Goal: Task Accomplishment & Management: Complete application form

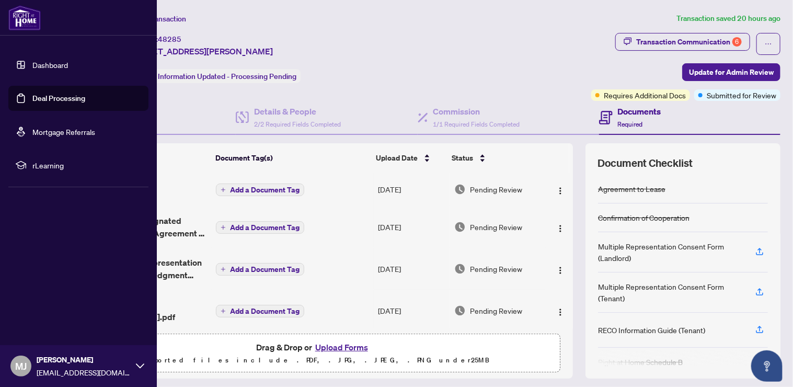
click at [24, 20] on img at bounding box center [24, 17] width 32 height 25
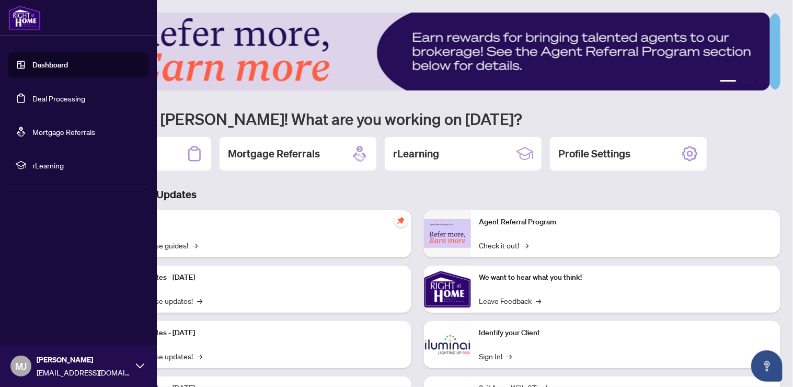
click at [64, 96] on link "Deal Processing" at bounding box center [58, 98] width 53 height 9
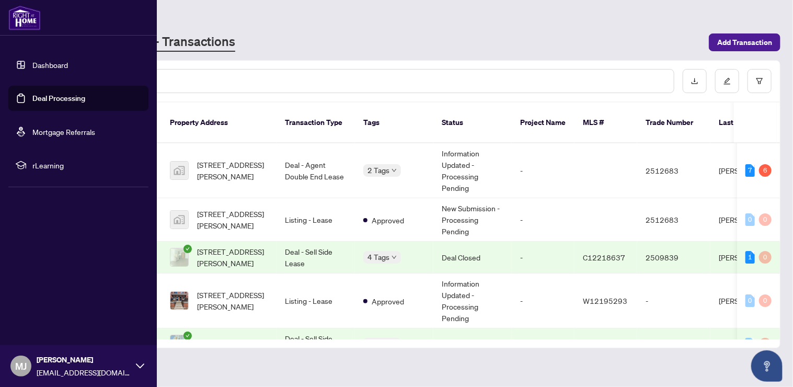
click at [30, 27] on img at bounding box center [24, 17] width 32 height 25
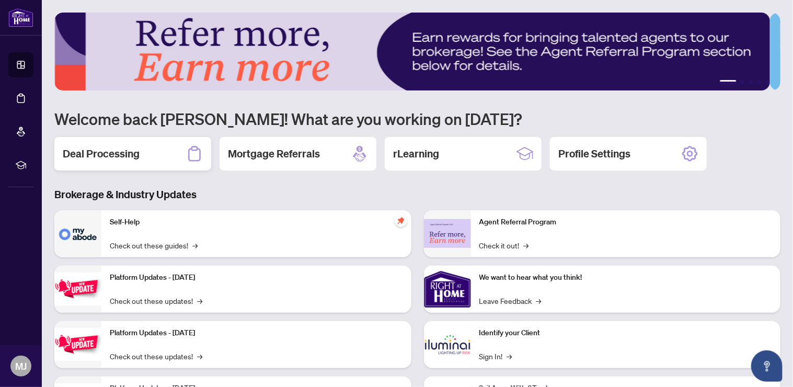
click at [147, 155] on div "Deal Processing" at bounding box center [132, 153] width 157 height 33
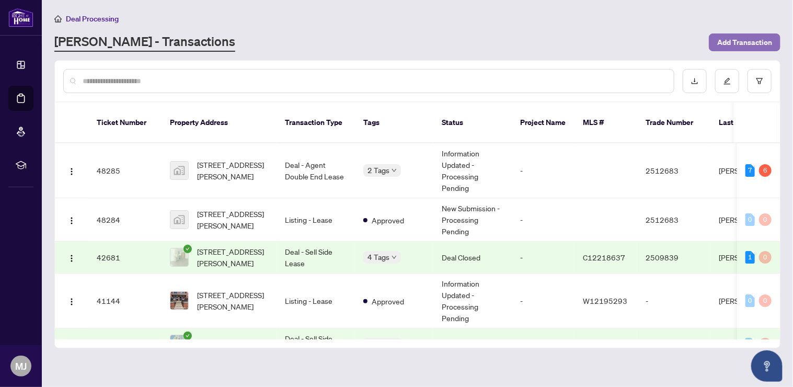
click at [749, 40] on span "Add Transaction" at bounding box center [744, 42] width 55 height 17
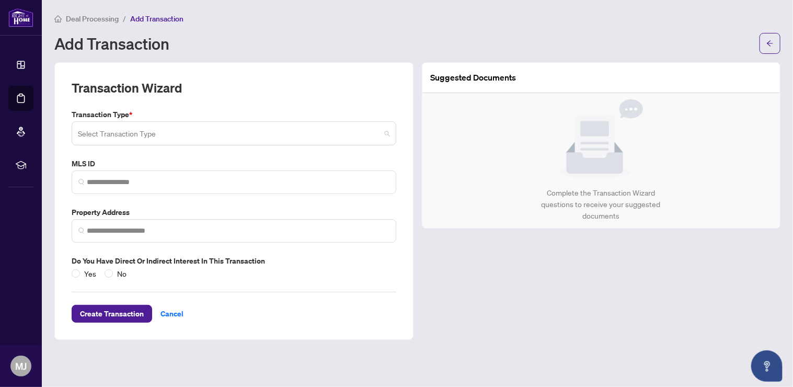
click at [146, 126] on input "search" at bounding box center [229, 134] width 302 height 23
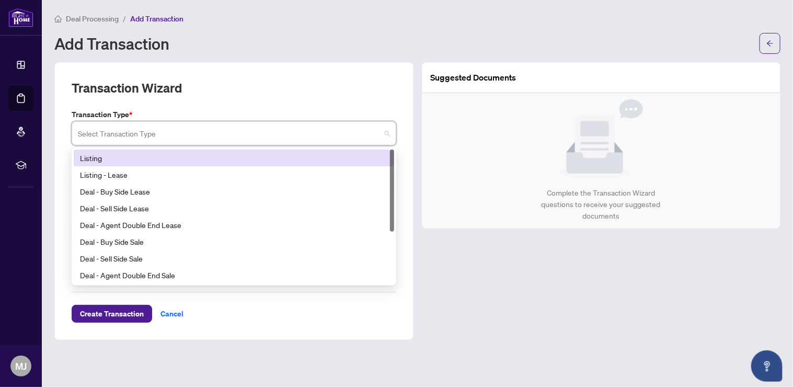
click at [158, 158] on div "Listing" at bounding box center [234, 157] width 308 height 11
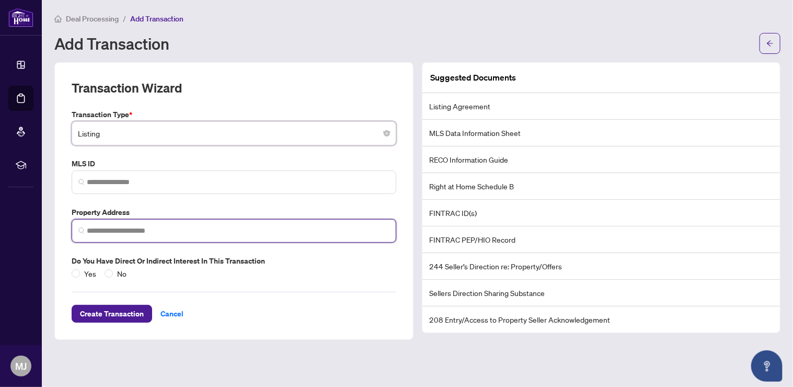
click at [135, 226] on input "search" at bounding box center [238, 230] width 302 height 11
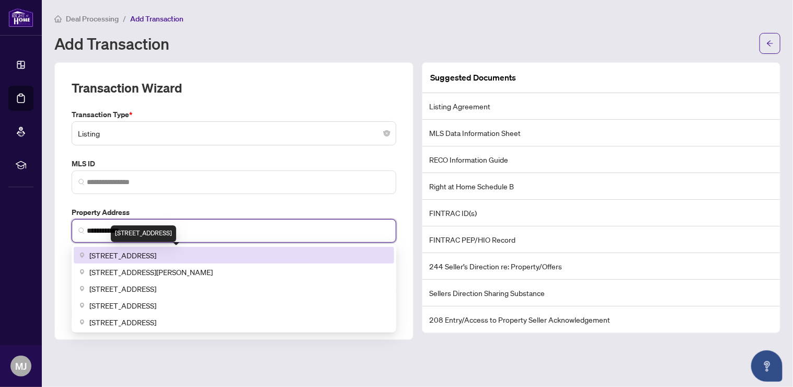
click at [156, 249] on span "[STREET_ADDRESS]" at bounding box center [122, 254] width 67 height 11
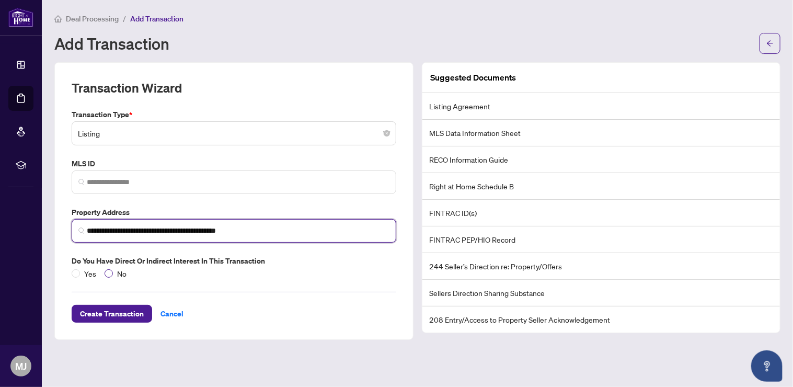
type input "**********"
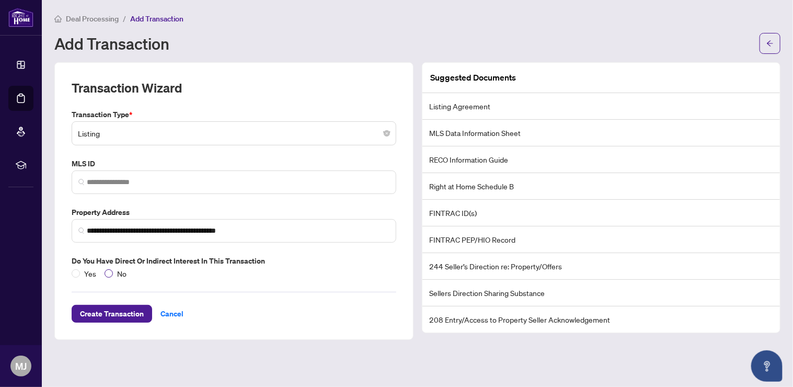
click at [113, 272] on span "No" at bounding box center [122, 272] width 18 height 11
click at [115, 335] on div "**********" at bounding box center [233, 200] width 359 height 277
click at [121, 320] on button "Create Transaction" at bounding box center [112, 314] width 80 height 18
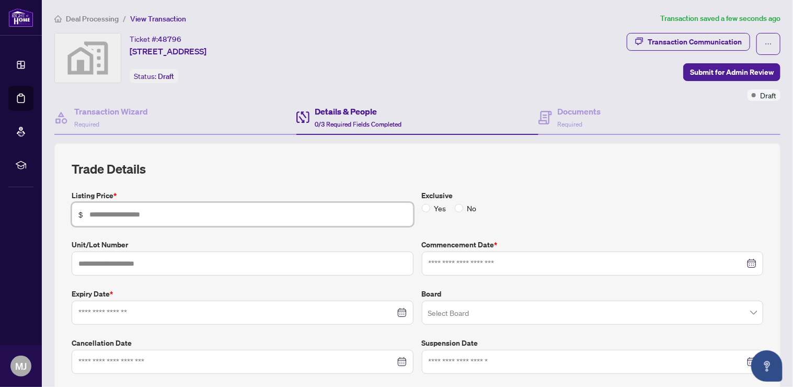
click at [206, 211] on input "text" at bounding box center [247, 213] width 317 height 11
type input "*********"
click at [417, 205] on div "Exclusive Yes No" at bounding box center [592, 208] width 350 height 37
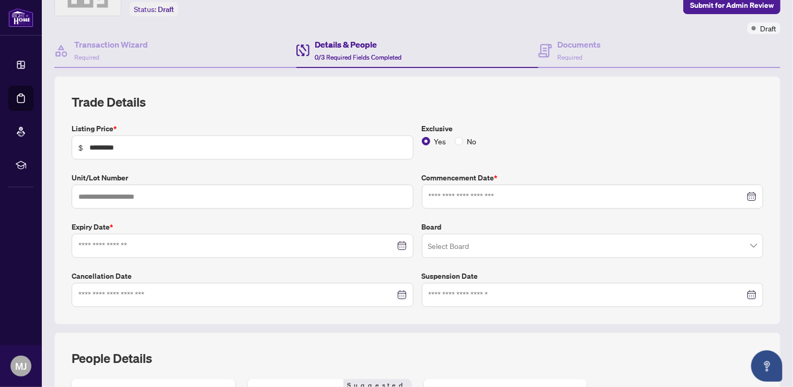
scroll to position [69, 0]
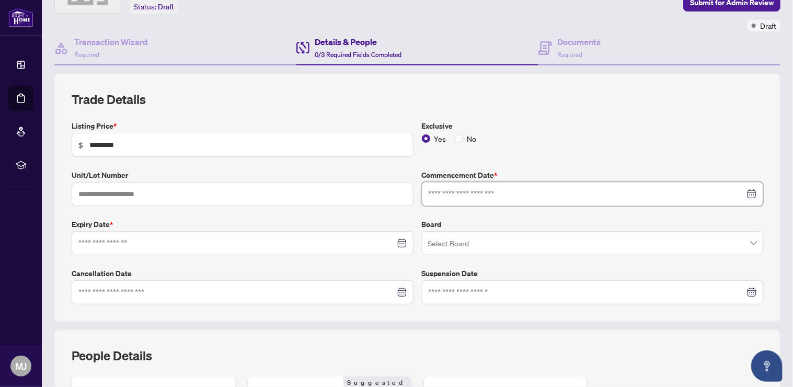
click at [541, 197] on input at bounding box center [586, 193] width 317 height 11
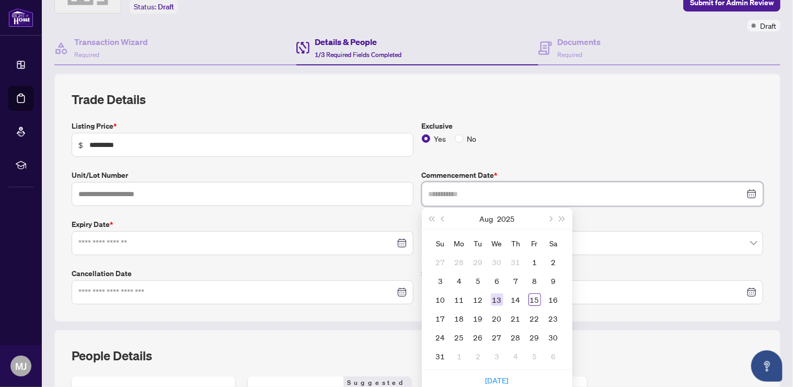
type input "**********"
click at [491, 296] on div "13" at bounding box center [497, 299] width 13 height 13
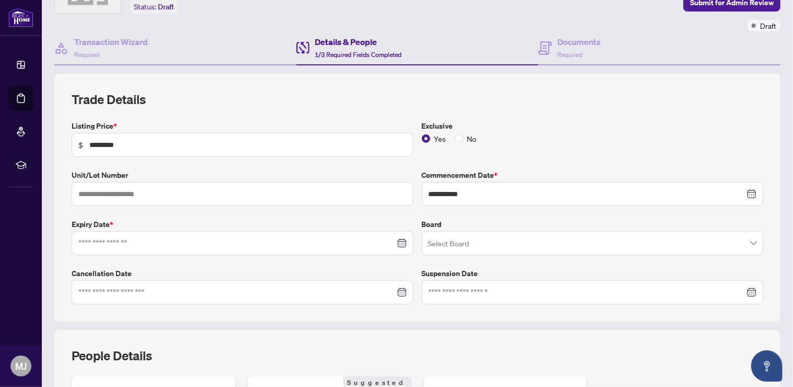
click at [322, 234] on div at bounding box center [243, 243] width 342 height 24
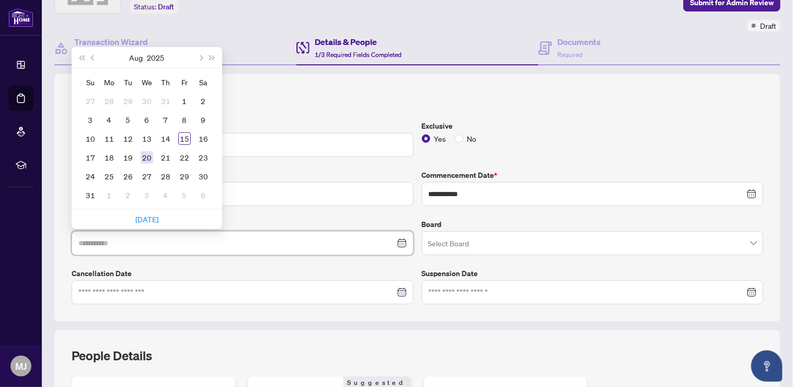
type input "**********"
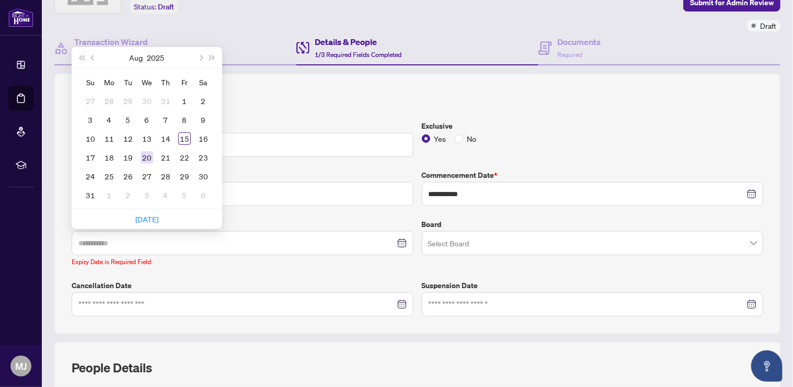
click at [148, 154] on div "20" at bounding box center [147, 157] width 13 height 13
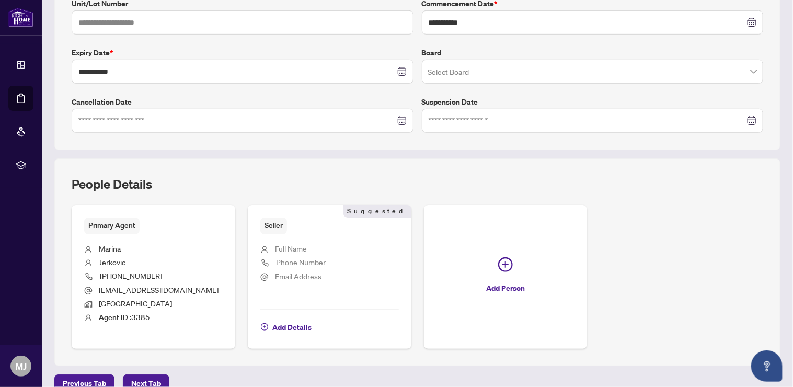
scroll to position [278, 0]
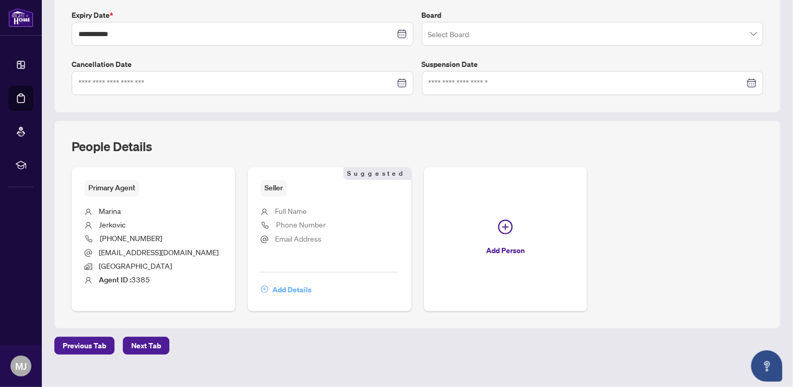
click at [287, 289] on span "Add Details" at bounding box center [291, 289] width 39 height 17
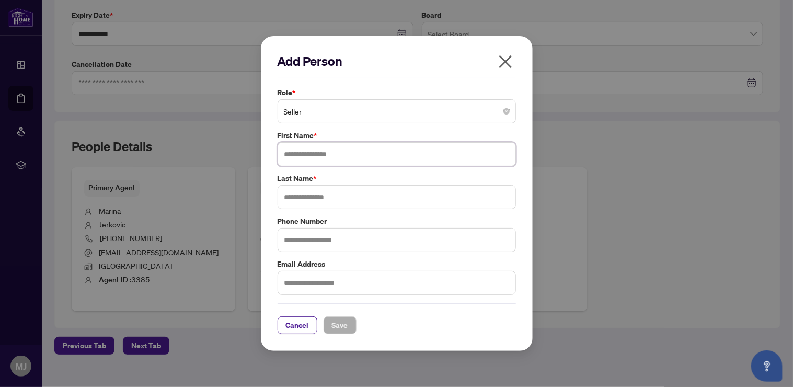
click at [332, 150] on input "text" at bounding box center [396, 154] width 238 height 24
drag, startPoint x: 344, startPoint y: 153, endPoint x: 318, endPoint y: 154, distance: 26.6
click at [318, 154] on input "**********" at bounding box center [396, 154] width 238 height 24
type input "********"
click at [302, 202] on input "text" at bounding box center [396, 197] width 238 height 24
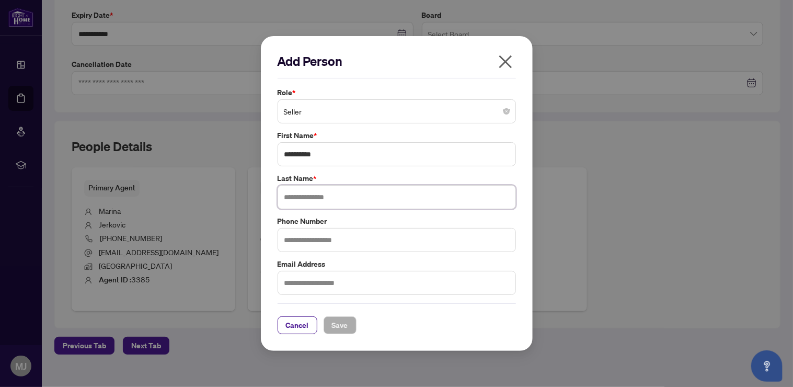
paste input "*****"
type input "*****"
click at [345, 317] on span "Save" at bounding box center [340, 325] width 16 height 17
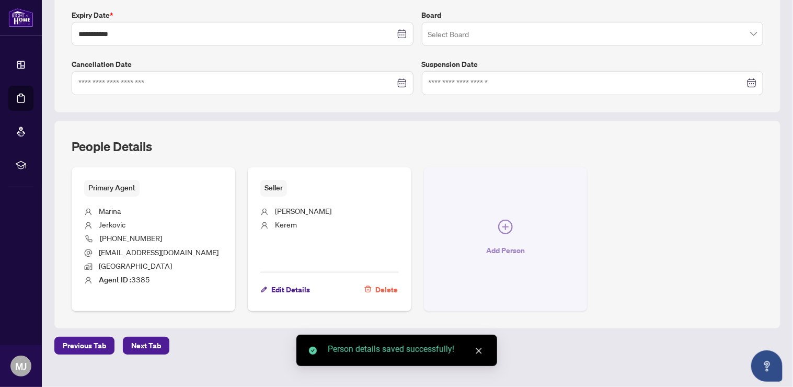
click at [493, 247] on span "Add Person" at bounding box center [505, 250] width 39 height 17
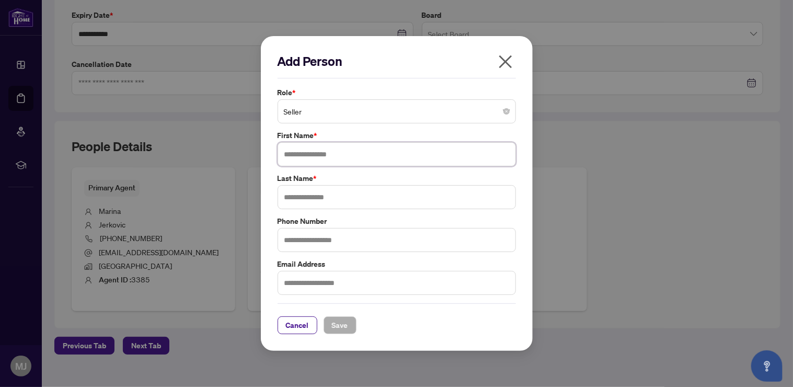
click at [369, 148] on input "text" at bounding box center [396, 154] width 238 height 24
type input "******"
type input "********"
drag, startPoint x: 344, startPoint y: 319, endPoint x: 353, endPoint y: 317, distance: 9.1
click at [345, 319] on span "Save" at bounding box center [340, 325] width 16 height 17
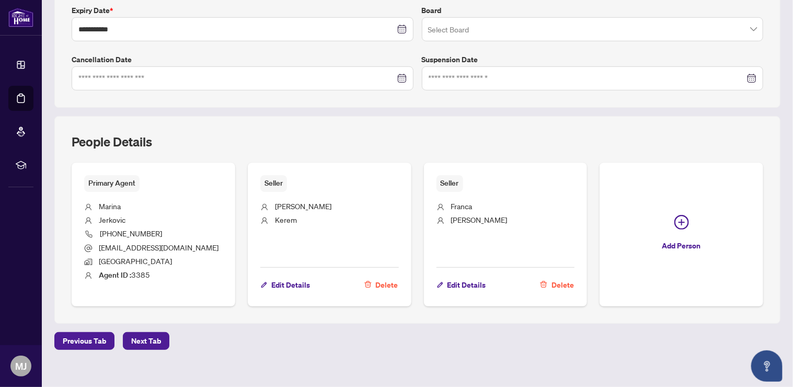
scroll to position [292, 0]
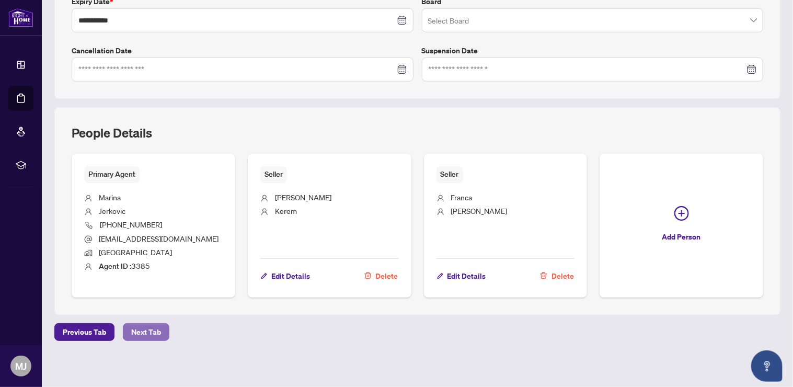
click at [137, 326] on span "Next Tab" at bounding box center [146, 331] width 30 height 17
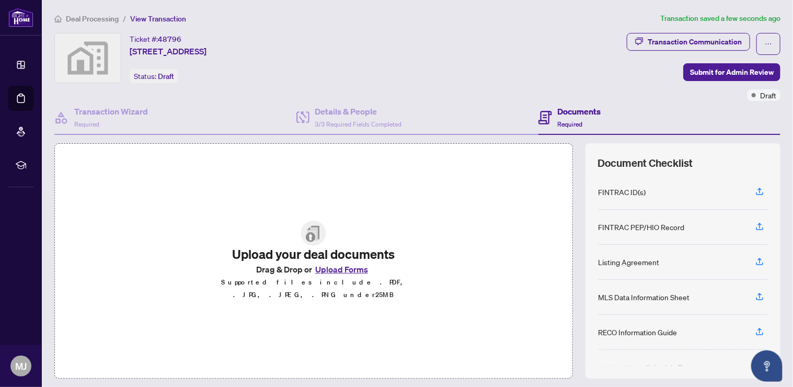
click at [306, 237] on img at bounding box center [313, 232] width 25 height 25
click at [338, 272] on button "Upload Forms" at bounding box center [341, 269] width 59 height 14
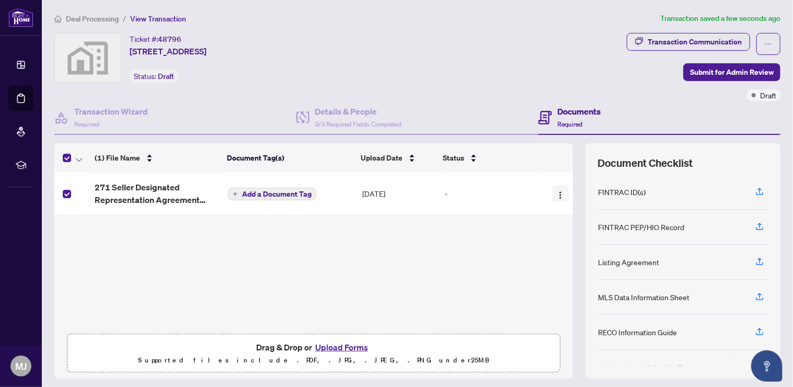
click at [556, 191] on img "button" at bounding box center [560, 195] width 8 height 8
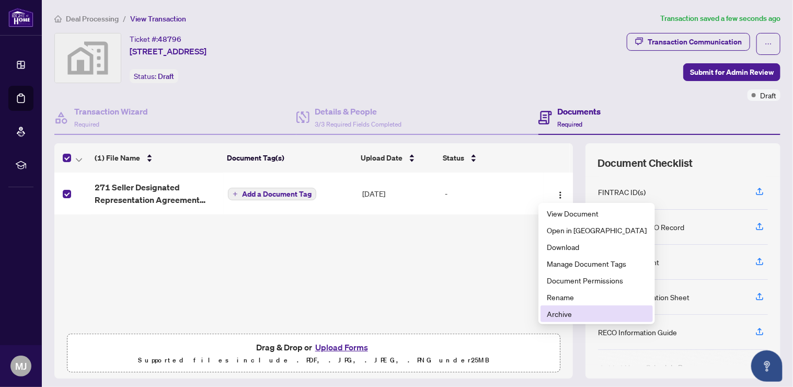
click at [590, 309] on span "Archive" at bounding box center [596, 313] width 100 height 11
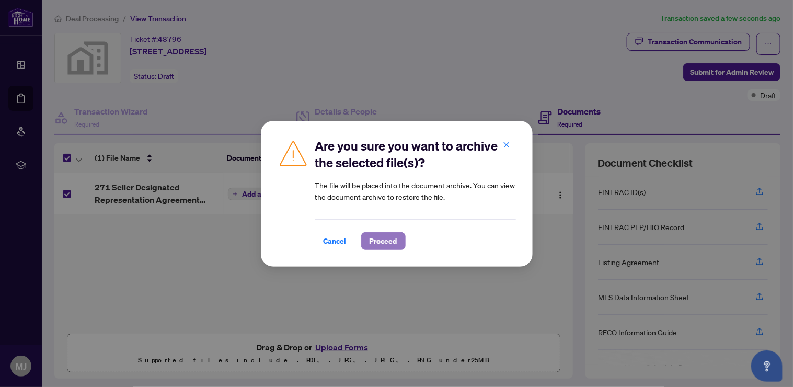
click at [386, 235] on span "Proceed" at bounding box center [383, 240] width 28 height 17
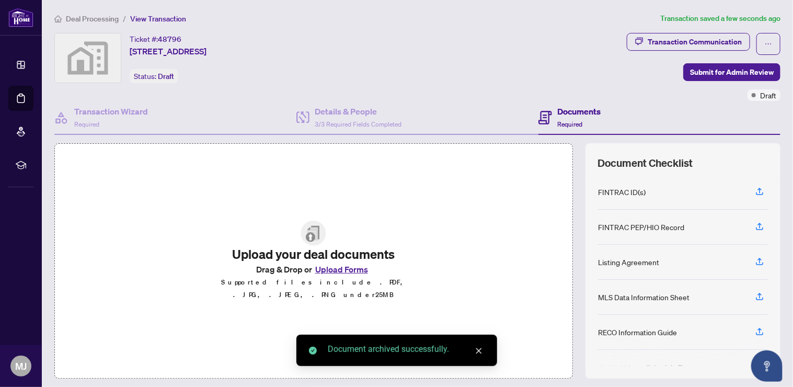
click at [347, 270] on button "Upload Forms" at bounding box center [341, 269] width 59 height 14
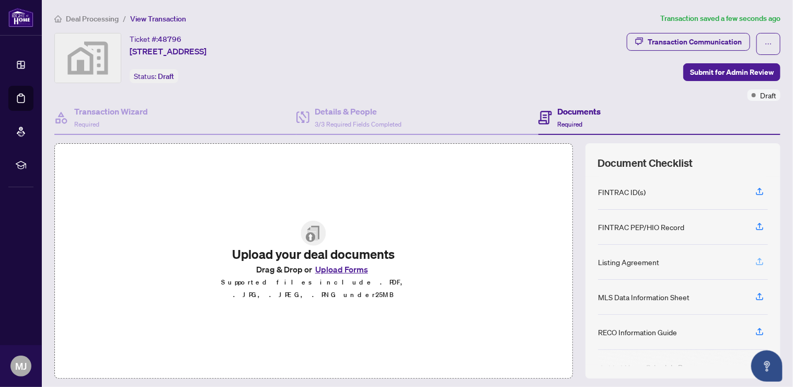
click at [754, 258] on icon "button" at bounding box center [758, 261] width 9 height 9
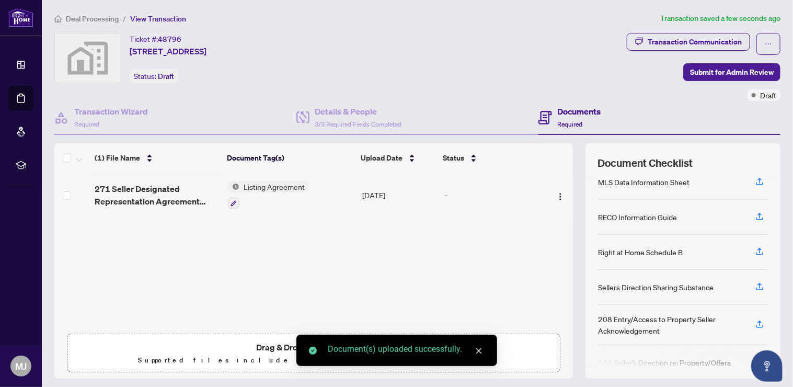
scroll to position [124, 0]
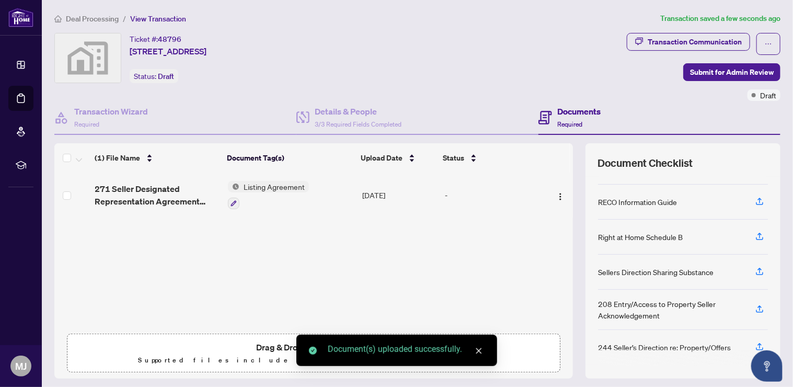
click at [643, 196] on div "RECO Information Guide" at bounding box center [637, 201] width 79 height 11
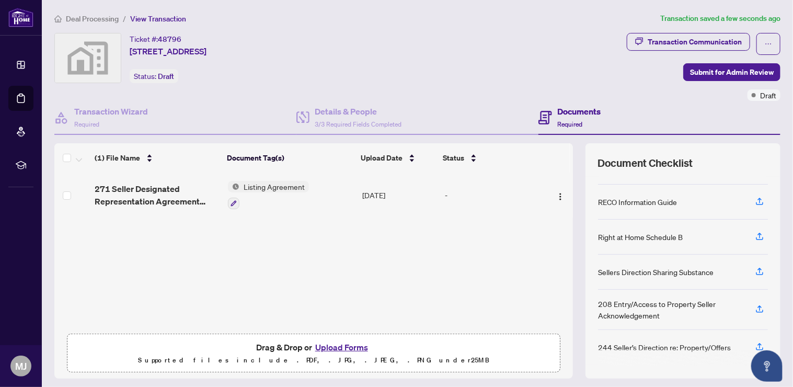
click at [662, 209] on div "RECO Information Guide" at bounding box center [683, 201] width 170 height 35
click at [661, 200] on div "RECO Information Guide" at bounding box center [637, 201] width 79 height 11
click at [754, 197] on icon "button" at bounding box center [758, 200] width 9 height 9
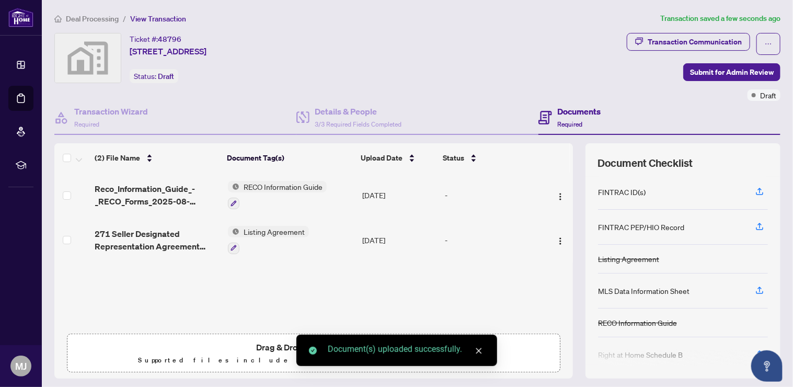
scroll to position [65, 0]
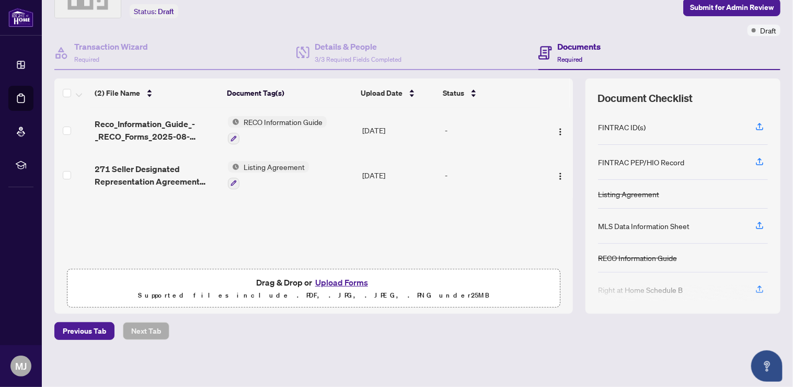
click at [314, 356] on div "Deal Processing / View Transaction Transaction saved a few seconds ago Ticket #…" at bounding box center [417, 162] width 734 height 428
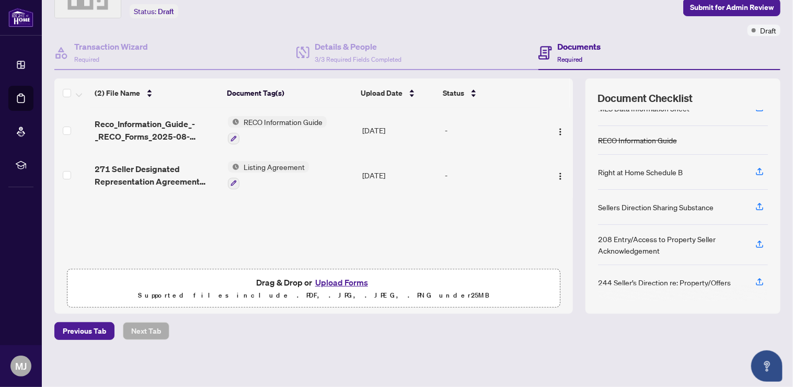
click at [294, 354] on div "Deal Processing / View Transaction Transaction saved a few seconds ago Ticket #…" at bounding box center [417, 162] width 734 height 428
click at [67, 322] on span "Previous Tab" at bounding box center [84, 330] width 43 height 17
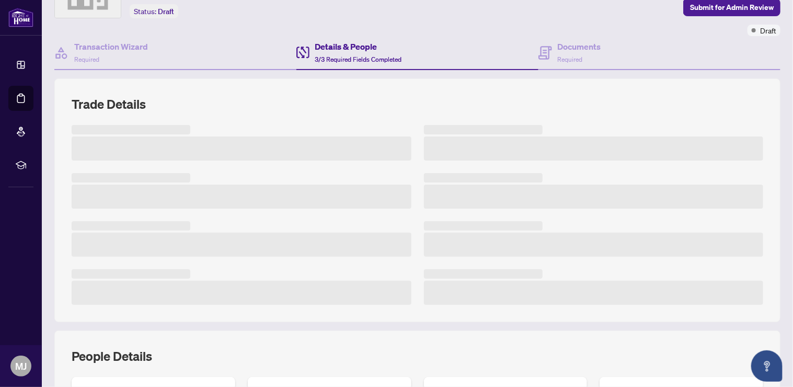
scroll to position [288, 0]
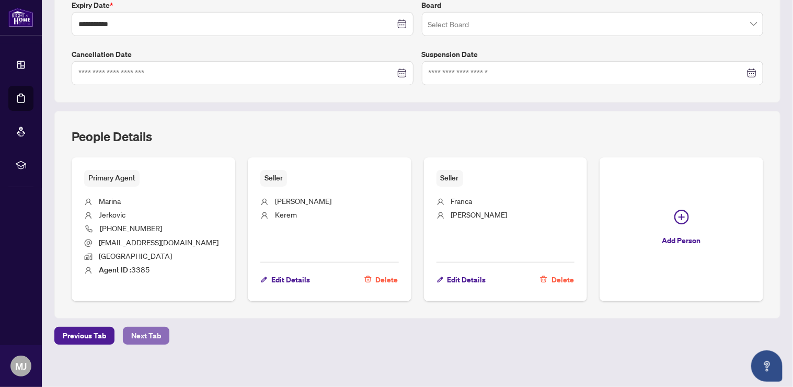
click at [159, 327] on button "Next Tab" at bounding box center [146, 336] width 46 height 18
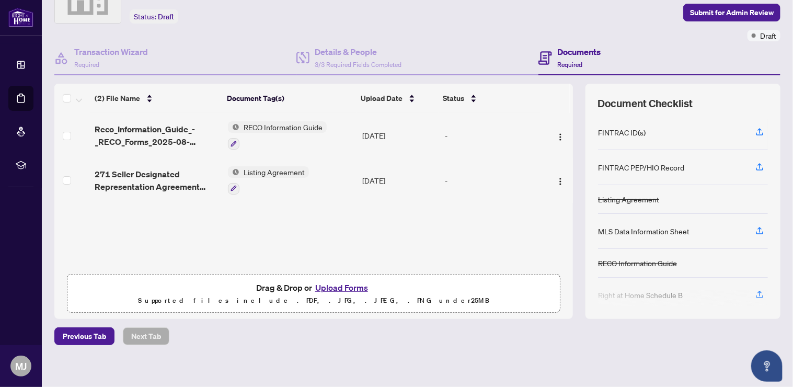
scroll to position [65, 0]
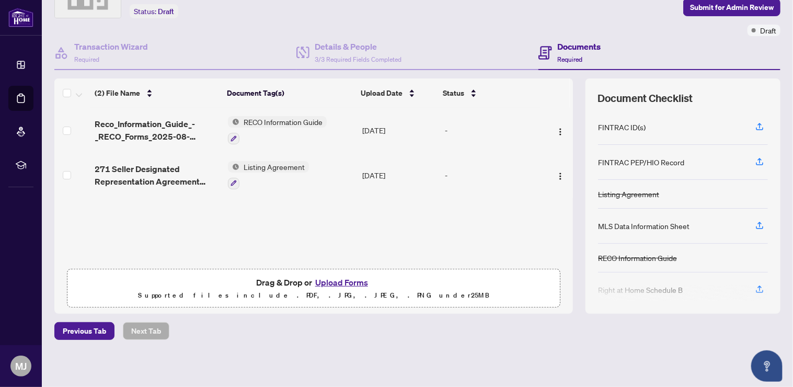
click at [259, 330] on div "Previous Tab Next Tab" at bounding box center [417, 331] width 726 height 18
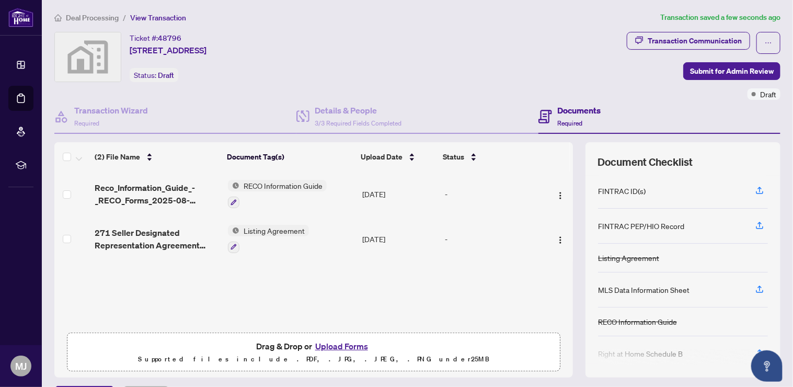
scroll to position [0, 0]
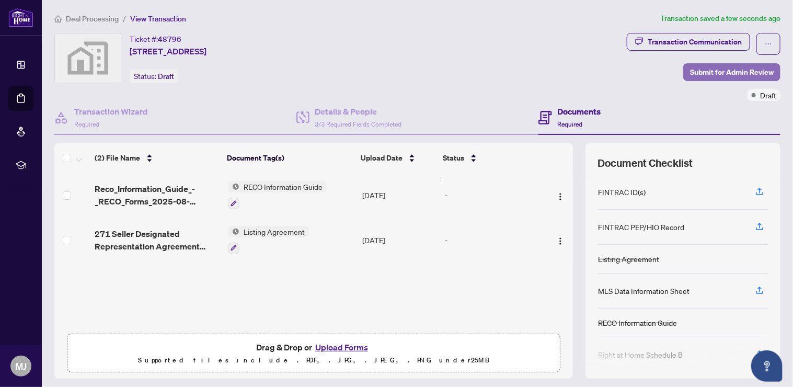
click at [702, 73] on span "Submit for Admin Review" at bounding box center [732, 72] width 84 height 17
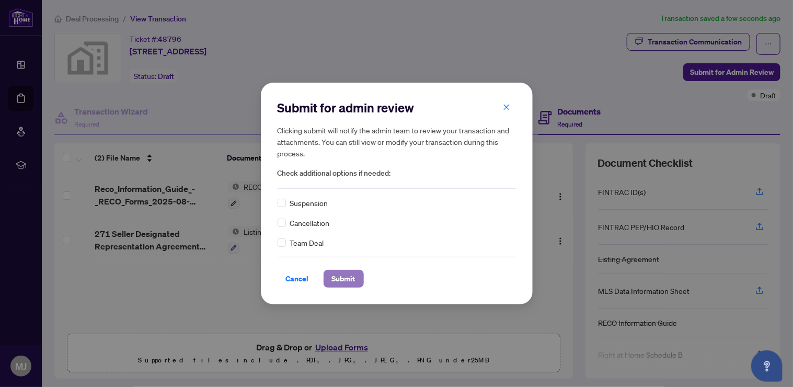
click at [354, 280] on span "Submit" at bounding box center [344, 278] width 24 height 17
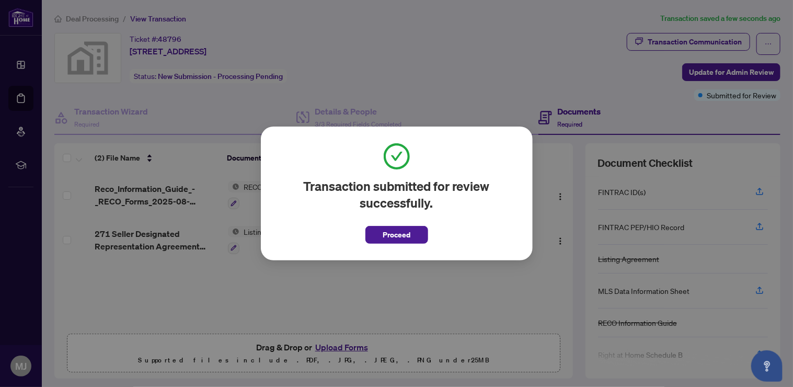
click at [395, 227] on span "Proceed" at bounding box center [396, 234] width 28 height 17
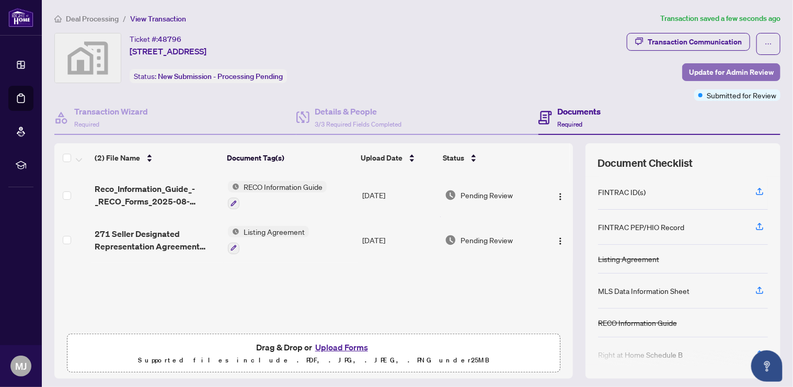
click at [697, 74] on span "Update for Admin Review" at bounding box center [731, 72] width 85 height 17
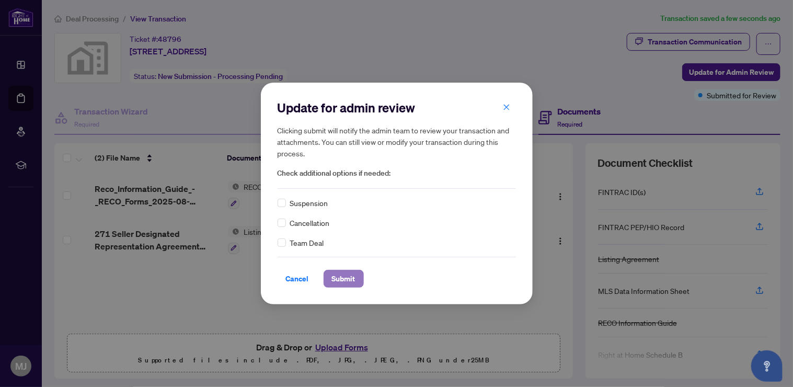
click at [355, 277] on button "Submit" at bounding box center [343, 279] width 40 height 18
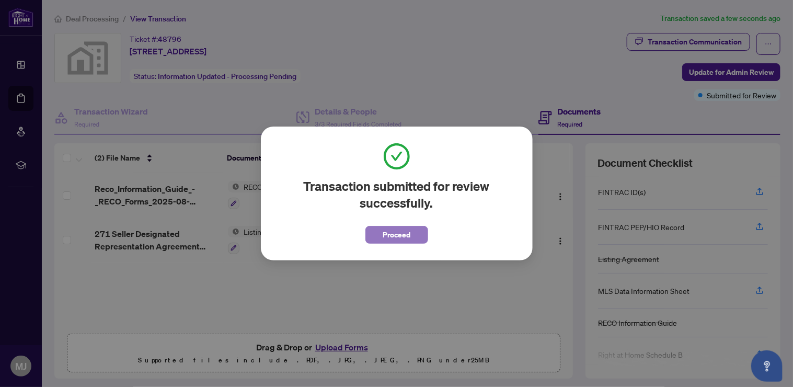
click at [398, 235] on span "Proceed" at bounding box center [396, 234] width 28 height 17
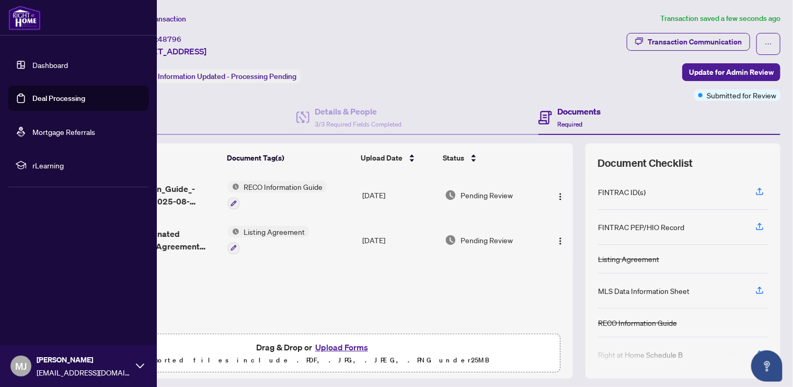
click at [26, 16] on img at bounding box center [24, 17] width 32 height 25
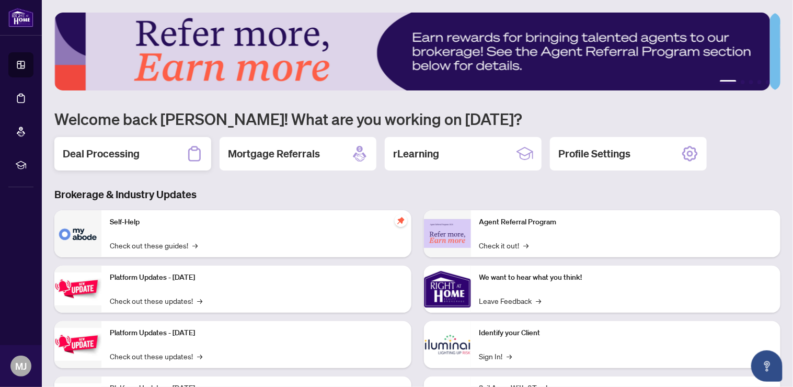
click at [124, 151] on h2 "Deal Processing" at bounding box center [101, 153] width 77 height 15
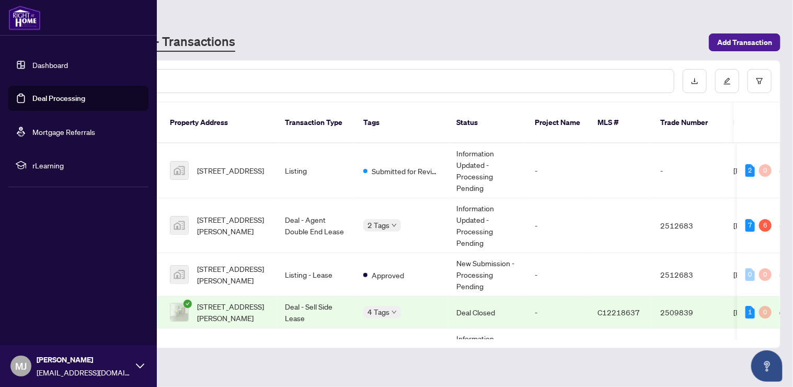
click at [58, 100] on link "Deal Processing" at bounding box center [58, 98] width 53 height 9
click at [72, 95] on link "Deal Processing" at bounding box center [58, 98] width 53 height 9
click at [65, 99] on link "Deal Processing" at bounding box center [58, 98] width 53 height 9
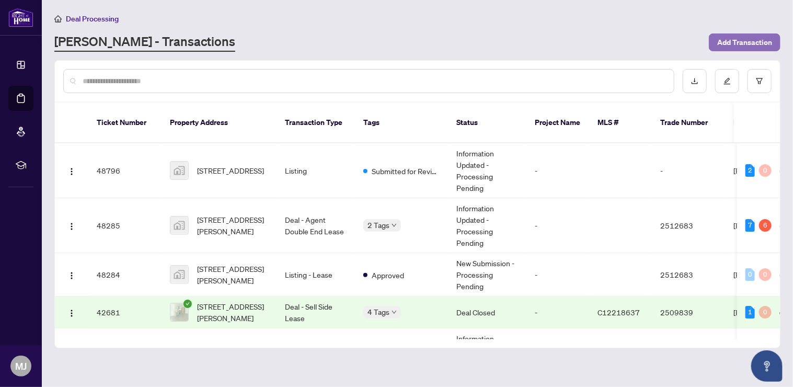
click at [738, 41] on span "Add Transaction" at bounding box center [744, 42] width 55 height 17
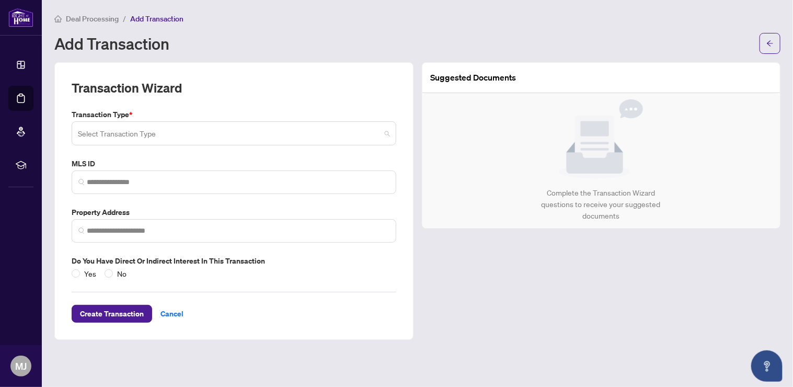
click at [228, 139] on input "search" at bounding box center [229, 134] width 302 height 23
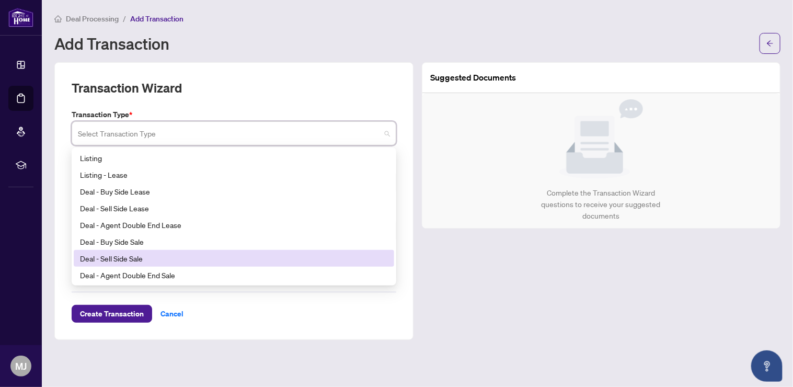
click at [209, 253] on div "Deal - Sell Side Sale" at bounding box center [234, 257] width 308 height 11
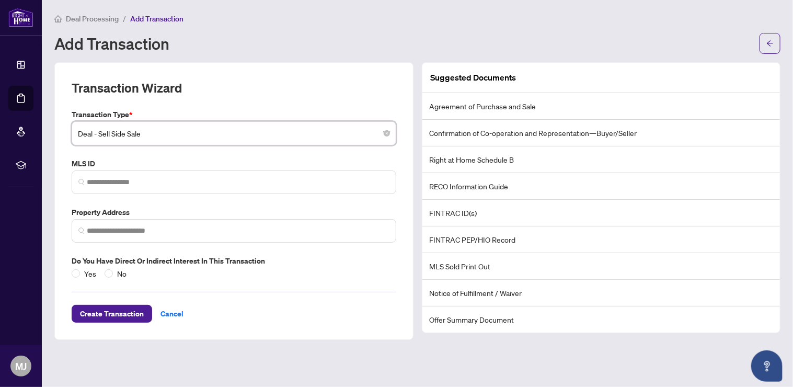
click at [120, 134] on span "Deal - Sell Side Sale" at bounding box center [234, 133] width 312 height 20
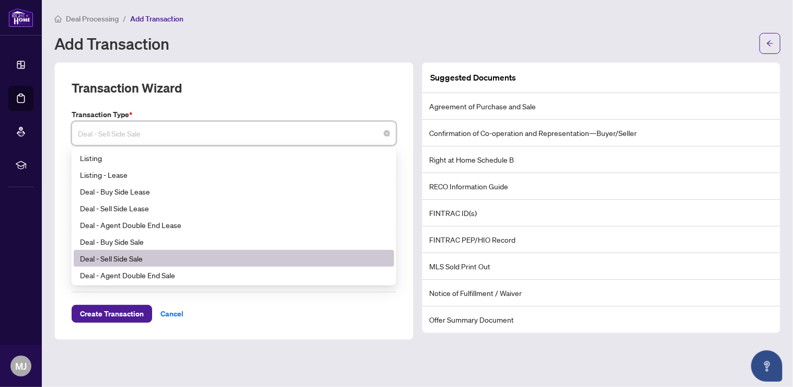
click at [172, 258] on div "Deal - Sell Side Sale" at bounding box center [234, 257] width 308 height 11
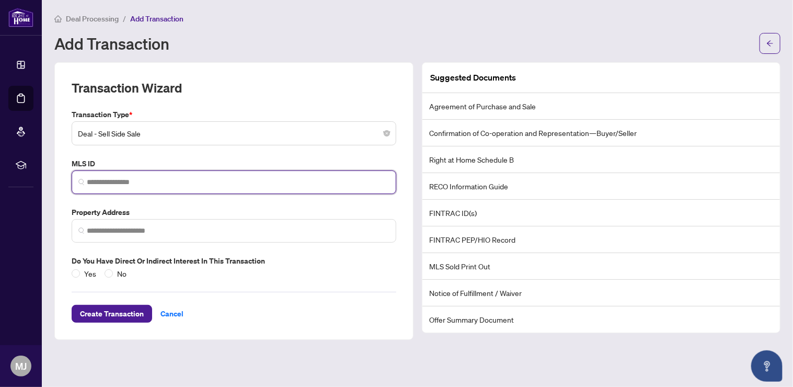
click at [131, 181] on input "search" at bounding box center [238, 182] width 302 height 11
drag, startPoint x: 178, startPoint y: 183, endPoint x: 106, endPoint y: 186, distance: 71.6
click at [106, 186] on input "**********" at bounding box center [238, 182] width 302 height 11
type input "**********"
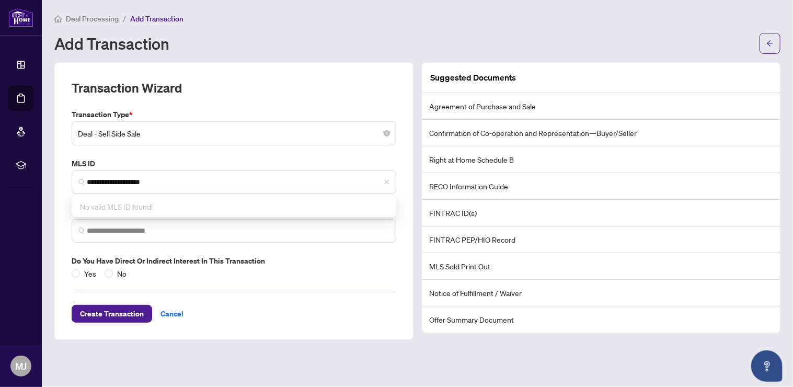
drag, startPoint x: 171, startPoint y: 151, endPoint x: 178, endPoint y: 169, distance: 19.0
click at [171, 150] on div "**********" at bounding box center [233, 194] width 333 height 170
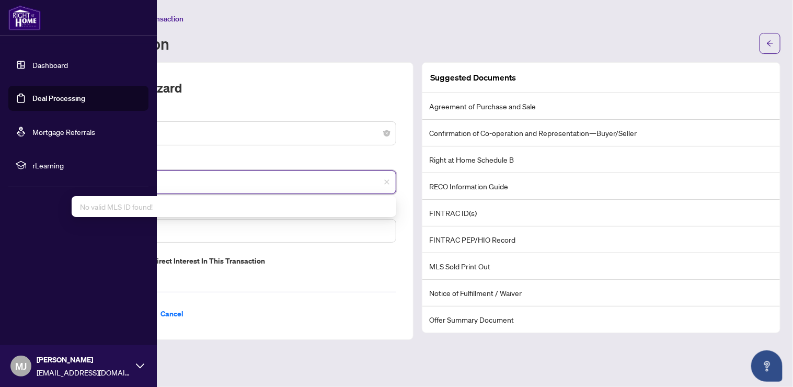
drag, startPoint x: 176, startPoint y: 183, endPoint x: 31, endPoint y: 183, distance: 144.7
click at [31, 183] on div "**********" at bounding box center [396, 193] width 793 height 387
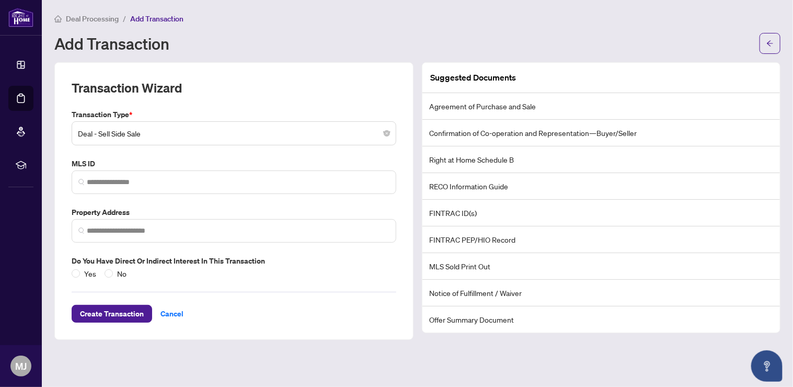
click at [267, 379] on main "Deal Processing / Add Transaction Add Transaction Transaction Wizard Transactio…" at bounding box center [417, 193] width 751 height 387
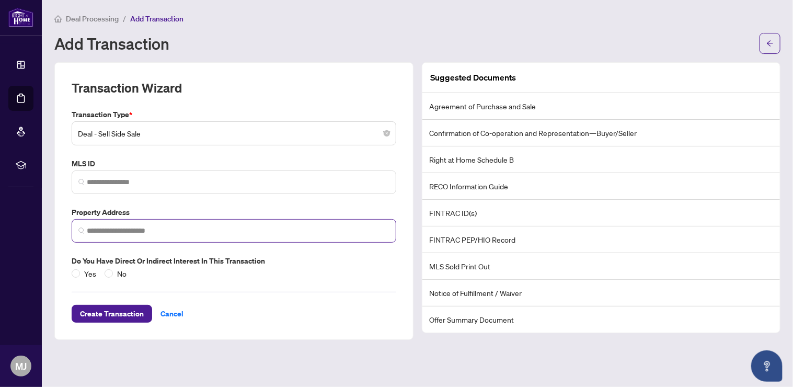
click at [131, 222] on span at bounding box center [234, 231] width 324 height 24
click at [130, 229] on input "search" at bounding box center [238, 230] width 302 height 11
paste input "**********"
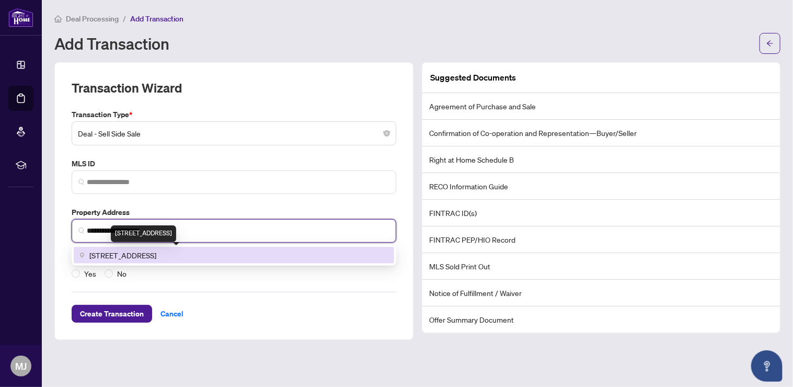
click at [156, 249] on span "[STREET_ADDRESS]" at bounding box center [122, 254] width 67 height 11
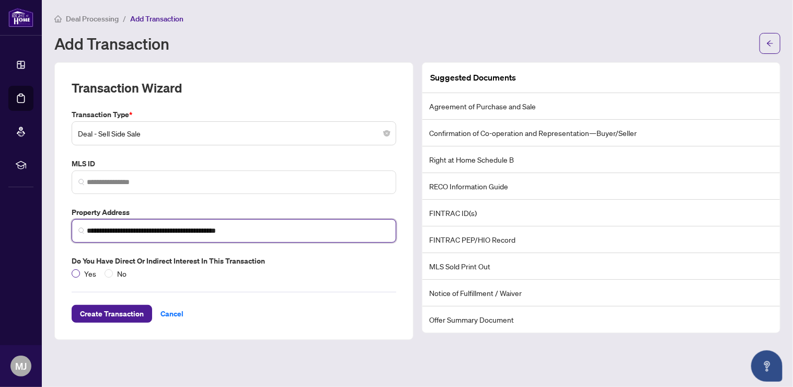
type input "**********"
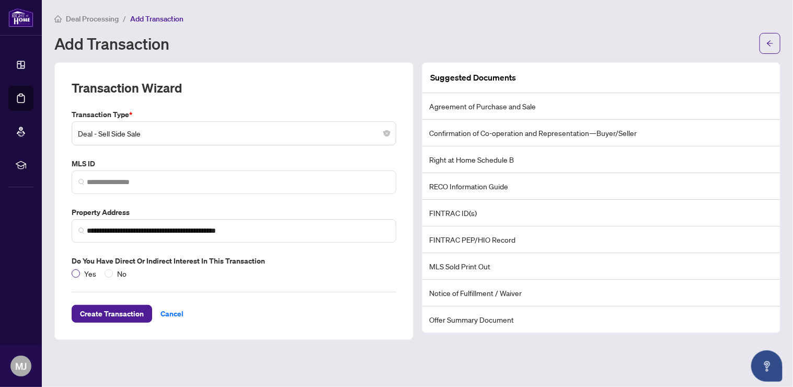
click at [98, 272] on span "Yes" at bounding box center [90, 272] width 20 height 11
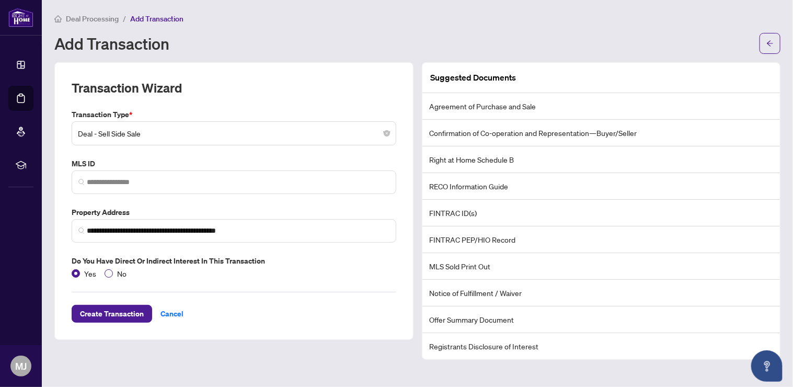
click at [113, 270] on span "No" at bounding box center [122, 272] width 18 height 11
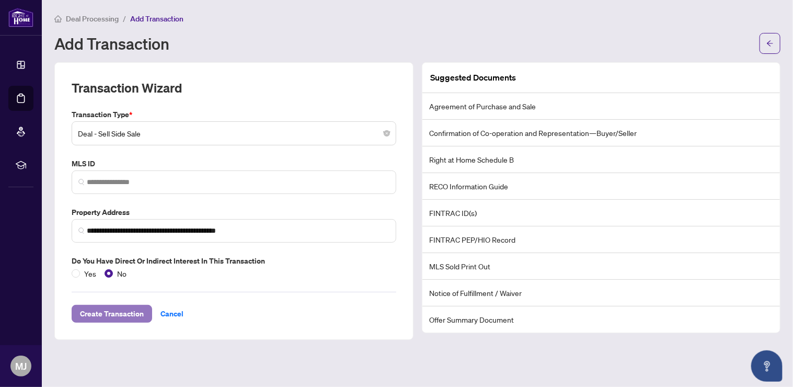
click at [135, 310] on span "Create Transaction" at bounding box center [112, 313] width 64 height 17
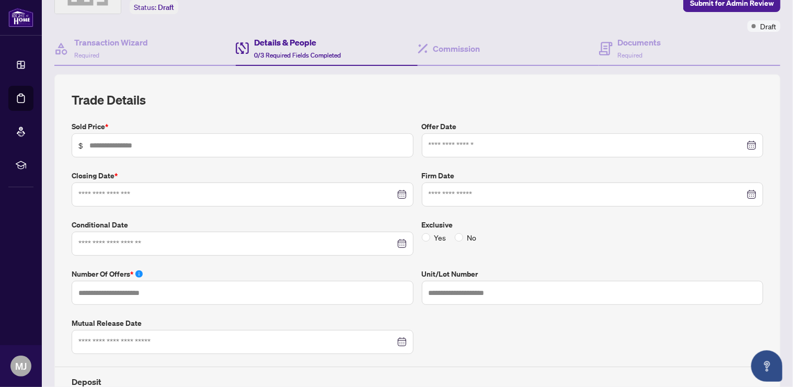
scroll to position [69, 0]
click at [281, 143] on input "text" at bounding box center [247, 144] width 317 height 11
type input "*********"
click at [576, 147] on input at bounding box center [586, 144] width 317 height 11
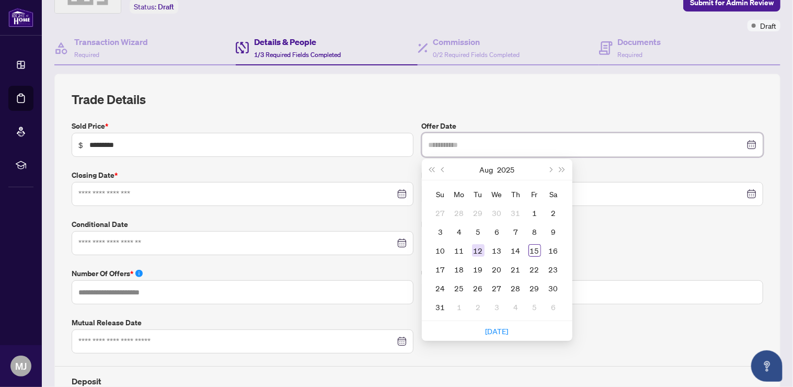
type input "**********"
click at [474, 247] on div "12" at bounding box center [478, 250] width 13 height 13
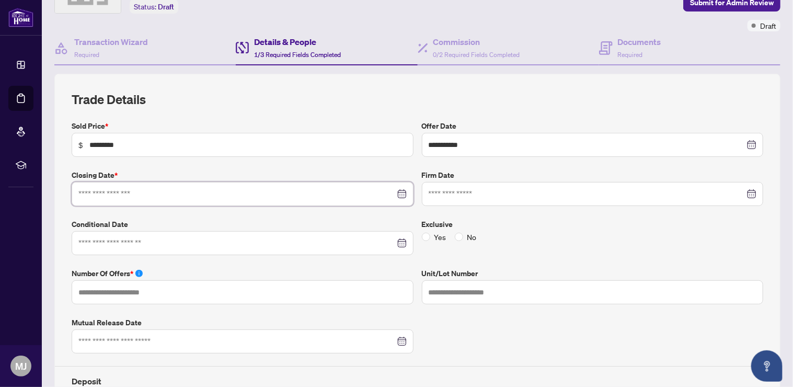
click at [281, 191] on input at bounding box center [236, 193] width 317 height 11
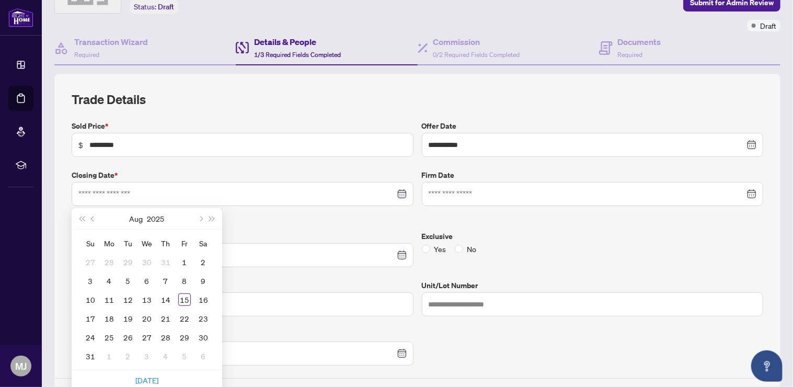
click at [344, 219] on div "**********" at bounding box center [417, 293] width 700 height 346
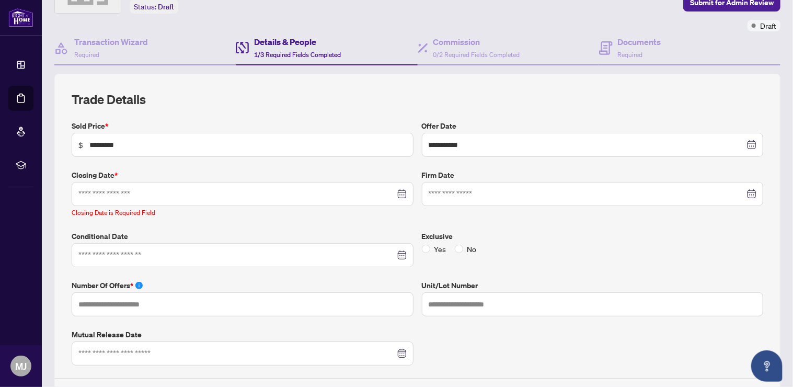
click at [213, 199] on div at bounding box center [243, 194] width 342 height 24
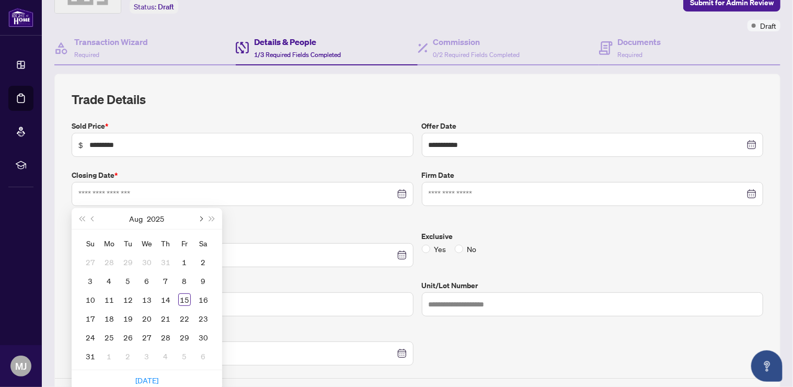
click at [199, 216] on span "Next month (PageDown)" at bounding box center [199, 218] width 5 height 5
type input "**********"
click at [186, 301] on div "14" at bounding box center [184, 299] width 13 height 13
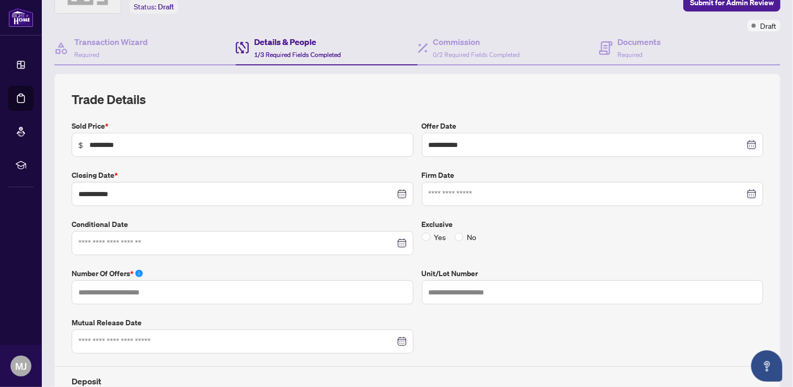
scroll to position [139, 0]
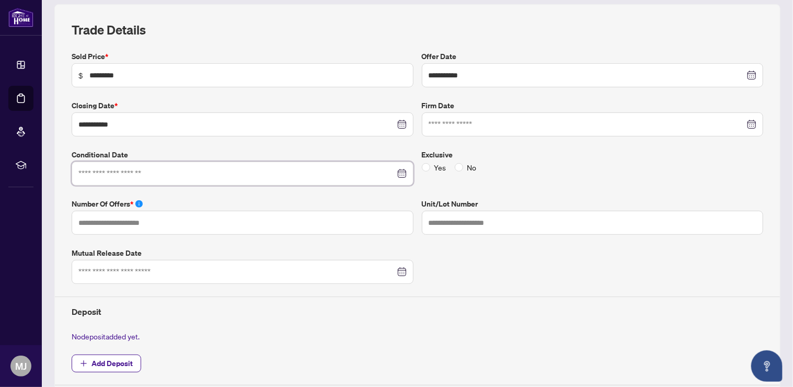
click at [288, 176] on input at bounding box center [236, 173] width 317 height 11
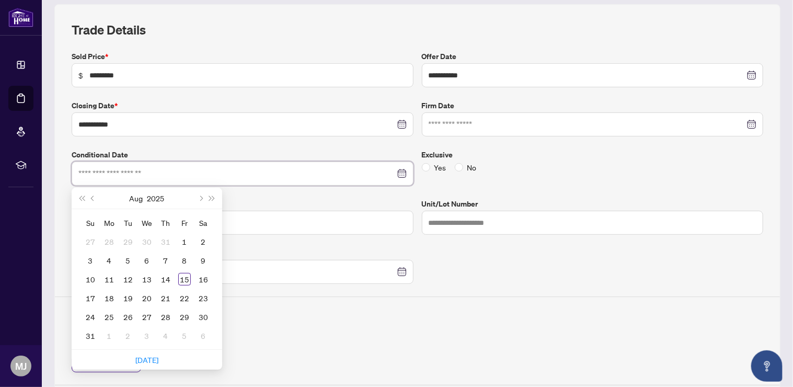
click at [397, 173] on div at bounding box center [242, 173] width 328 height 11
click at [397, 170] on div at bounding box center [242, 173] width 328 height 11
click at [395, 172] on div at bounding box center [242, 173] width 328 height 11
drag, startPoint x: 540, startPoint y: 336, endPoint x: 531, endPoint y: 328, distance: 12.2
click at [540, 335] on div "No deposit added yet." at bounding box center [417, 335] width 700 height 11
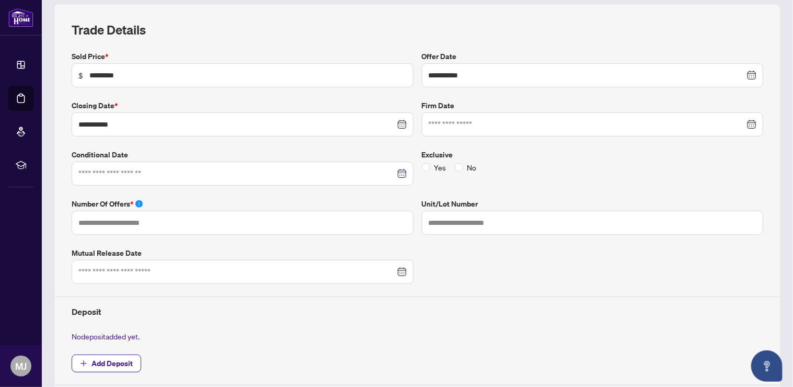
click at [398, 171] on div at bounding box center [242, 173] width 328 height 11
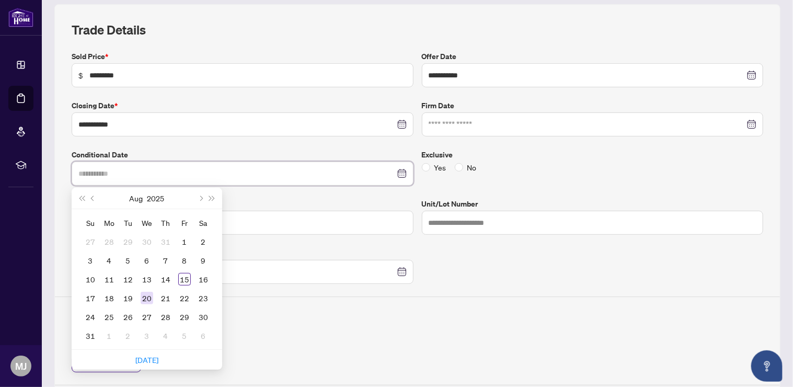
type input "**********"
click at [148, 302] on td "20" at bounding box center [146, 297] width 19 height 19
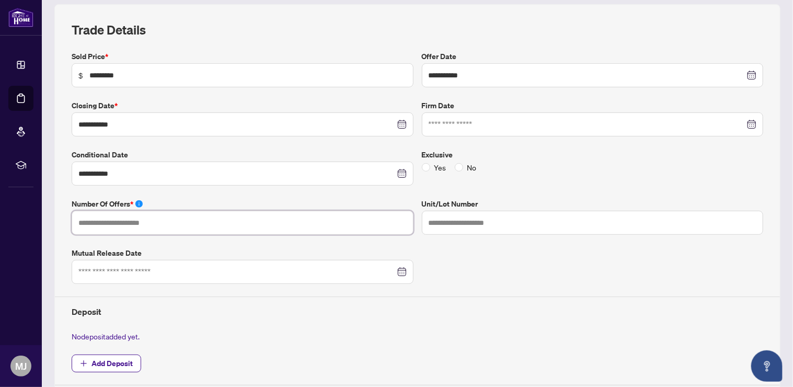
click at [251, 225] on input "text" at bounding box center [243, 223] width 342 height 24
type input "*"
click at [718, 317] on div "**********" at bounding box center [417, 218] width 700 height 334
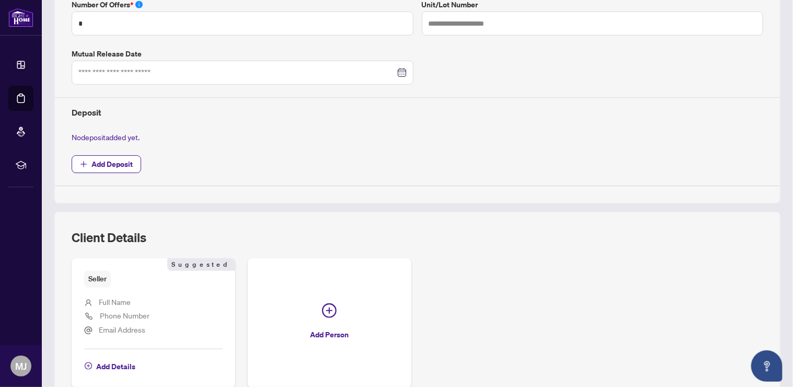
scroll to position [348, 0]
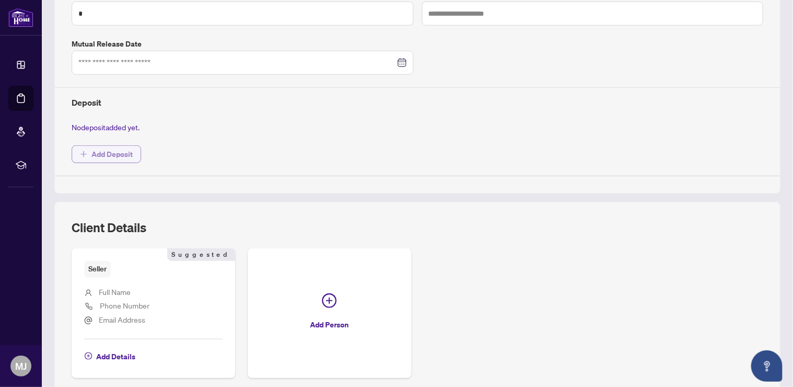
click at [120, 153] on span "Add Deposit" at bounding box center [111, 154] width 41 height 17
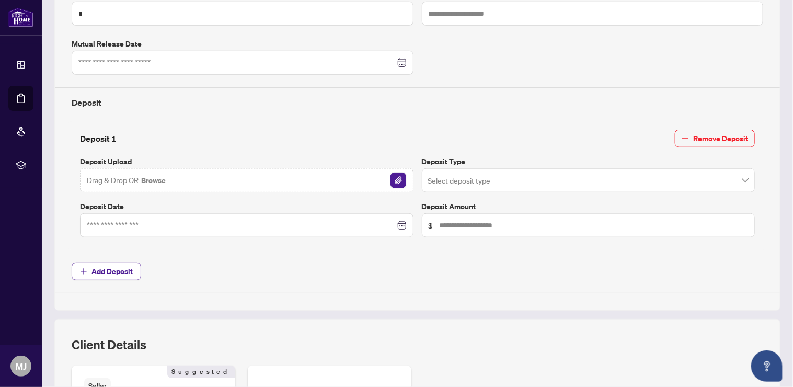
click at [392, 177] on img "button" at bounding box center [398, 180] width 16 height 16
click at [376, 180] on img "button" at bounding box center [379, 180] width 16 height 16
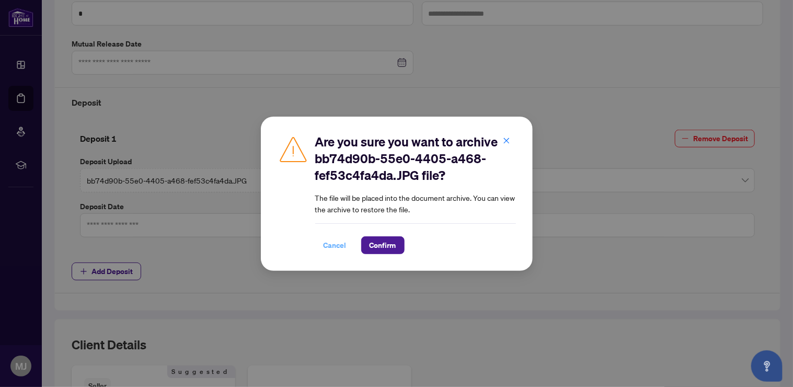
click at [338, 244] on span "Cancel" at bounding box center [334, 245] width 23 height 17
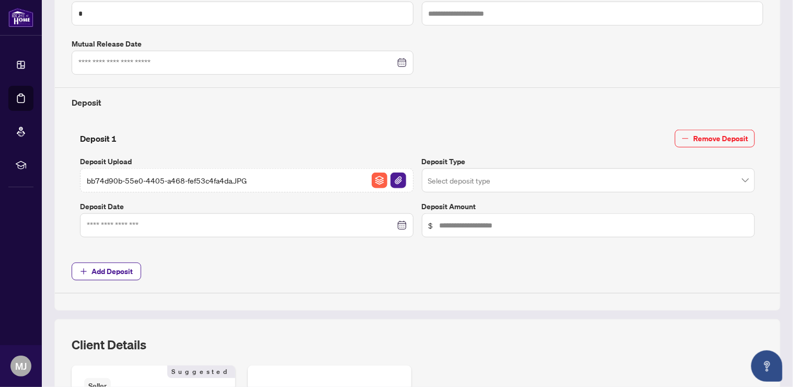
click at [390, 173] on img "button" at bounding box center [398, 180] width 16 height 16
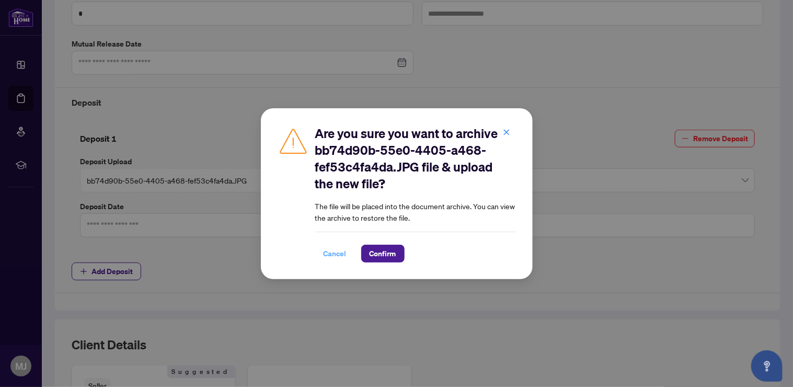
click at [334, 253] on span "Cancel" at bounding box center [334, 253] width 23 height 17
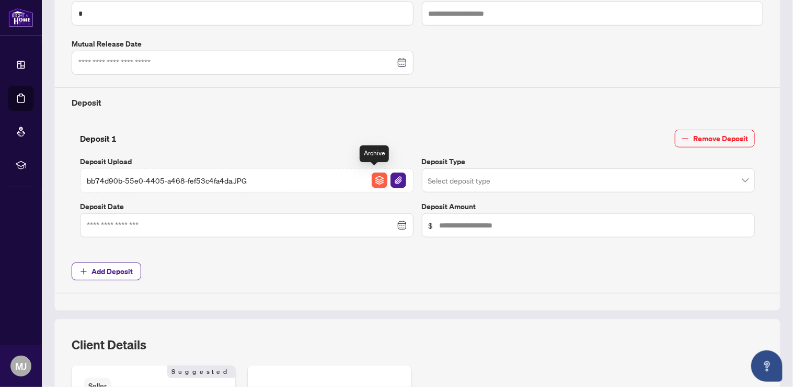
click at [371, 176] on img "button" at bounding box center [379, 180] width 16 height 16
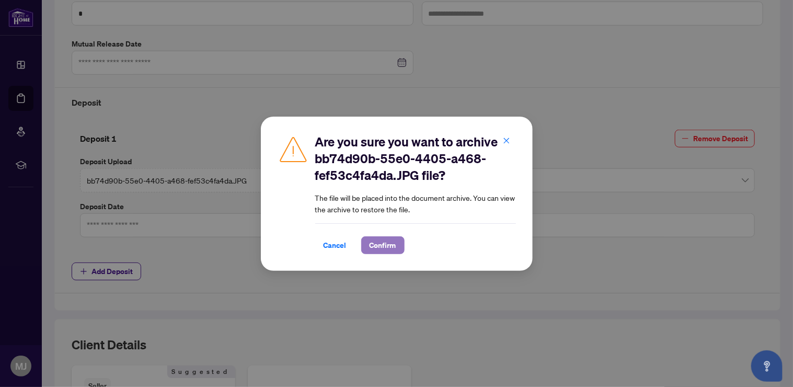
click at [377, 246] on span "Confirm" at bounding box center [382, 245] width 27 height 17
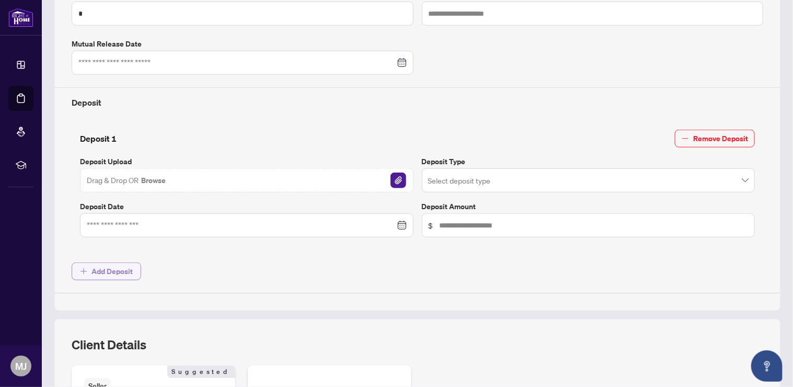
click at [92, 273] on span "Add Deposit" at bounding box center [111, 271] width 41 height 17
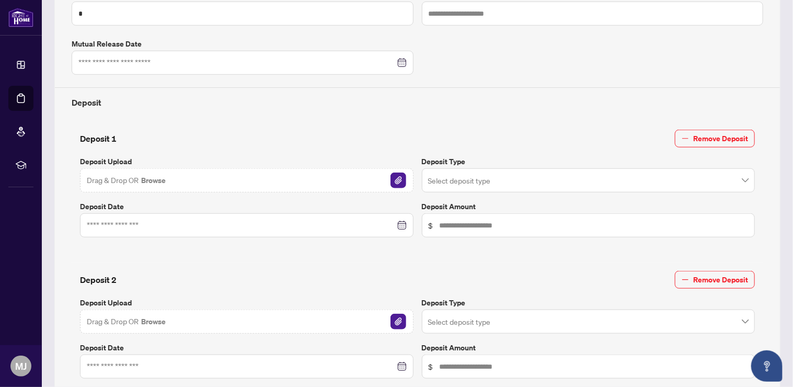
scroll to position [418, 0]
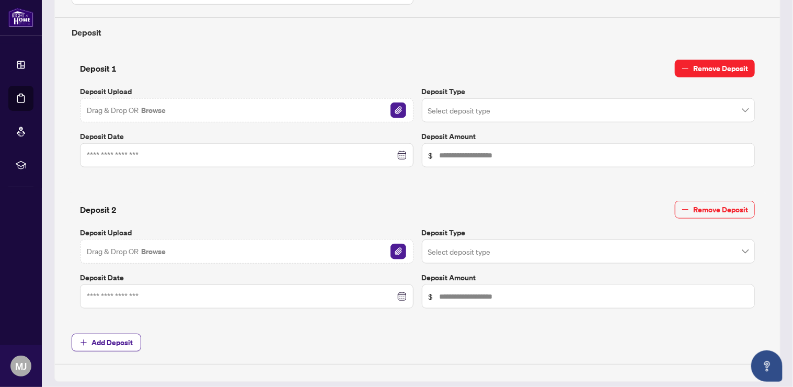
click at [693, 62] on span "Remove Deposit" at bounding box center [720, 68] width 55 height 17
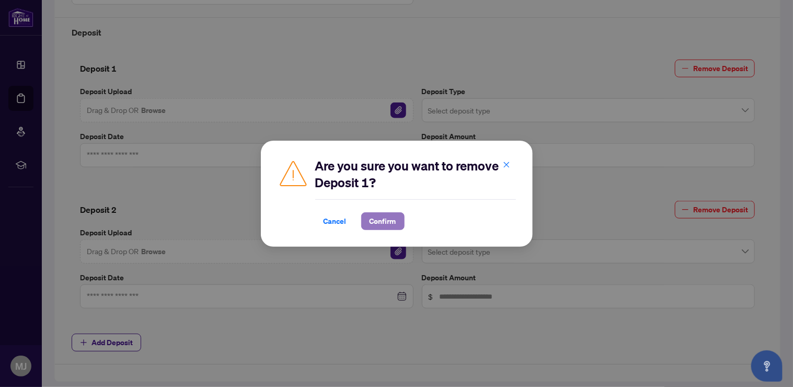
click at [386, 226] on span "Confirm" at bounding box center [382, 221] width 27 height 17
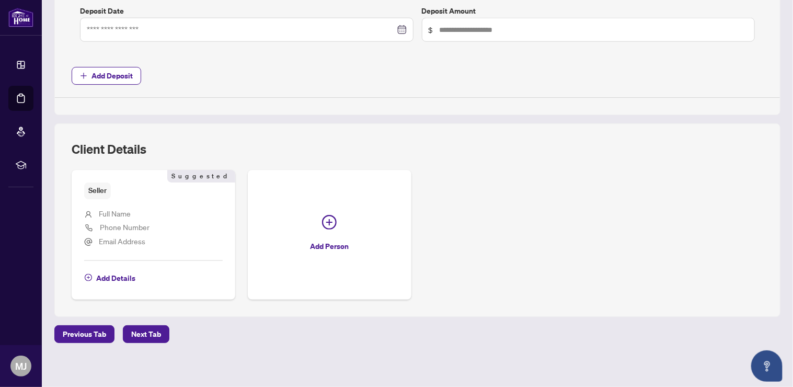
scroll to position [544, 0]
click at [115, 222] on span "Phone Number" at bounding box center [125, 226] width 50 height 9
click at [113, 274] on span "Add Details" at bounding box center [115, 277] width 39 height 17
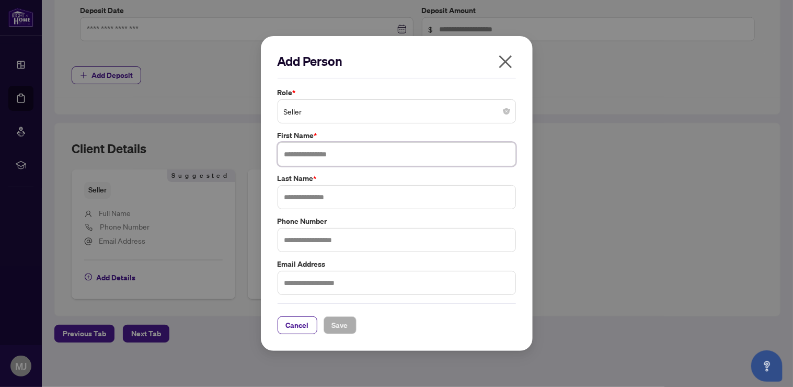
click at [346, 157] on input "text" at bounding box center [396, 154] width 238 height 24
type input "*"
type input "********"
type input "*****"
click at [344, 327] on span "Save" at bounding box center [340, 325] width 16 height 17
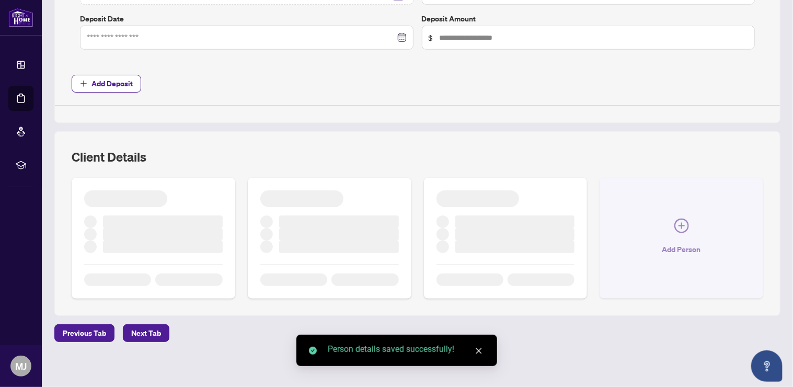
scroll to position [530, 0]
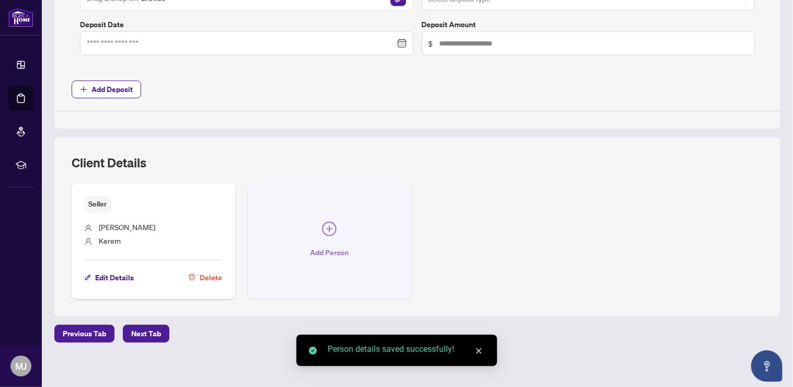
click at [324, 223] on icon "plus-circle" at bounding box center [329, 229] width 15 height 15
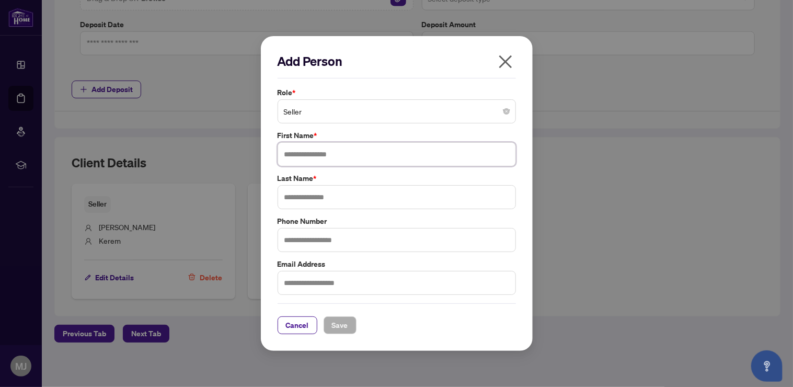
click at [302, 143] on input "text" at bounding box center [396, 154] width 238 height 24
type input "******"
type input "********"
click at [346, 319] on span "Save" at bounding box center [340, 325] width 16 height 17
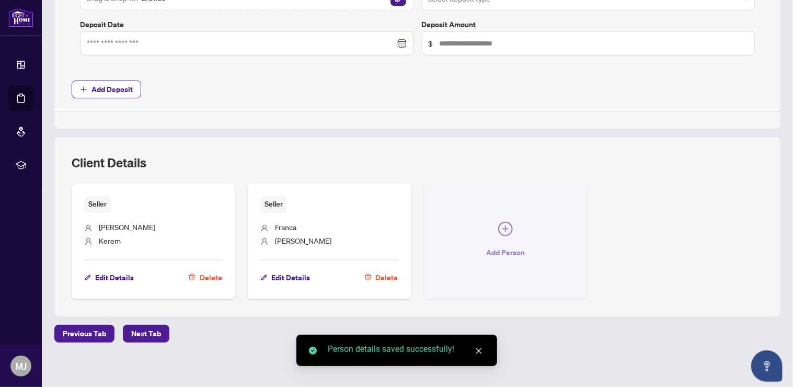
click at [528, 219] on button "Add Person" at bounding box center [506, 240] width 164 height 115
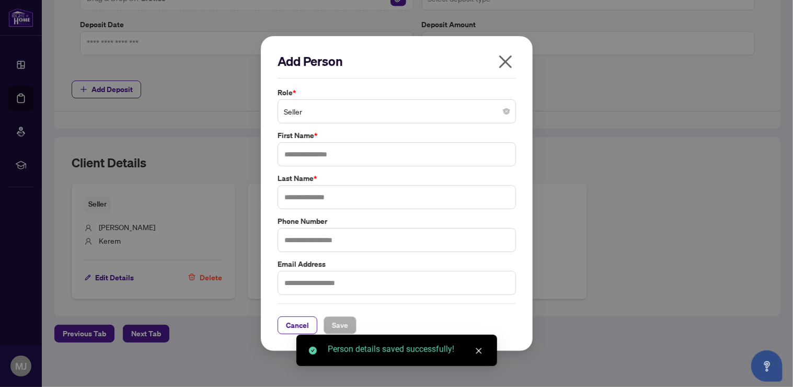
click at [503, 225] on label "Phone Number" at bounding box center [396, 220] width 238 height 11
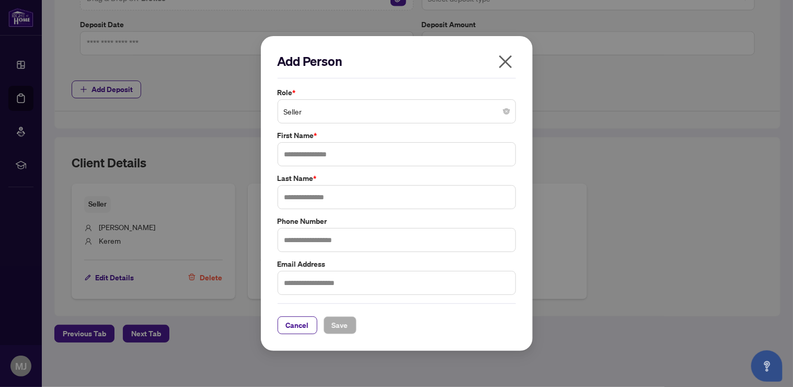
click at [375, 122] on input "search" at bounding box center [392, 112] width 216 height 23
click at [610, 153] on div "Add Person Role * Seller Seller 2 5 6 Seller Buyer Seller Lawyer Buyer Lawyer C…" at bounding box center [396, 193] width 793 height 387
click at [439, 108] on span "Seller" at bounding box center [397, 111] width 226 height 20
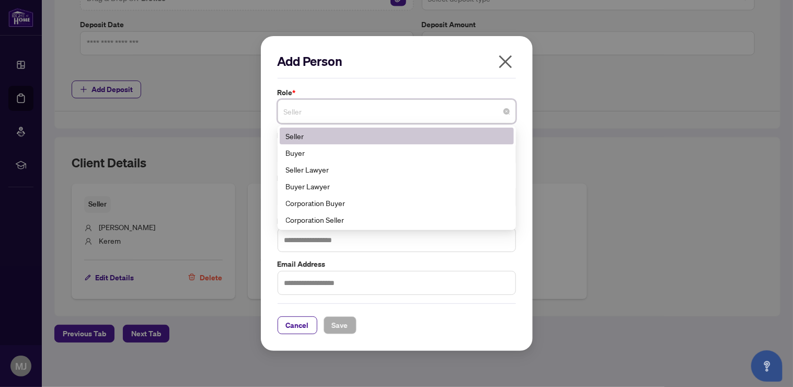
click at [508, 57] on icon "close" at bounding box center [505, 61] width 17 height 17
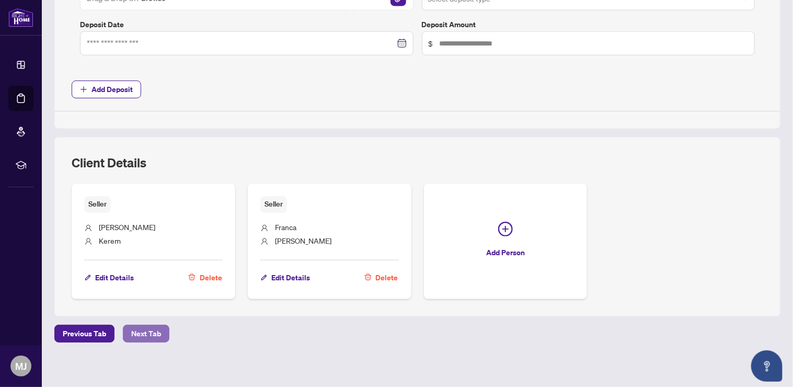
drag, startPoint x: 147, startPoint y: 329, endPoint x: 154, endPoint y: 328, distance: 6.8
click at [147, 328] on span "Next Tab" at bounding box center [146, 333] width 30 height 17
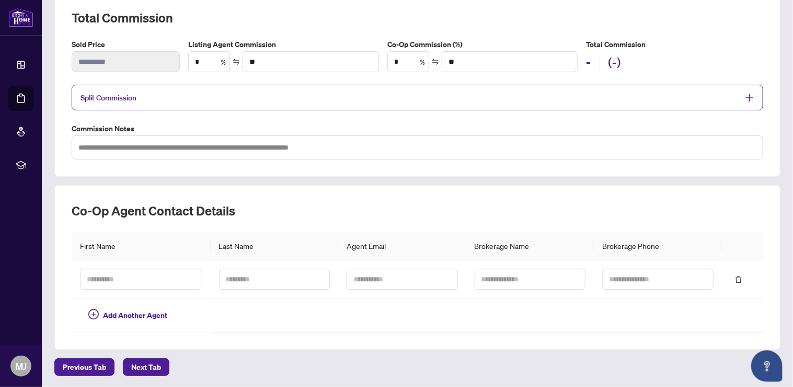
scroll to position [185, 0]
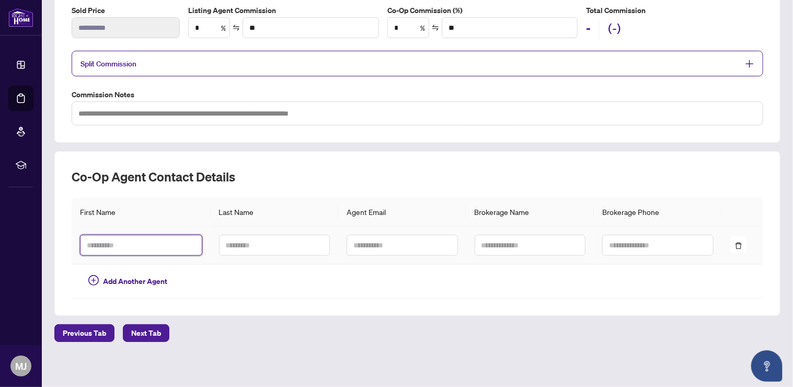
click at [153, 242] on input "text" at bounding box center [141, 245] width 122 height 21
click at [356, 289] on td at bounding box center [402, 281] width 128 height 34
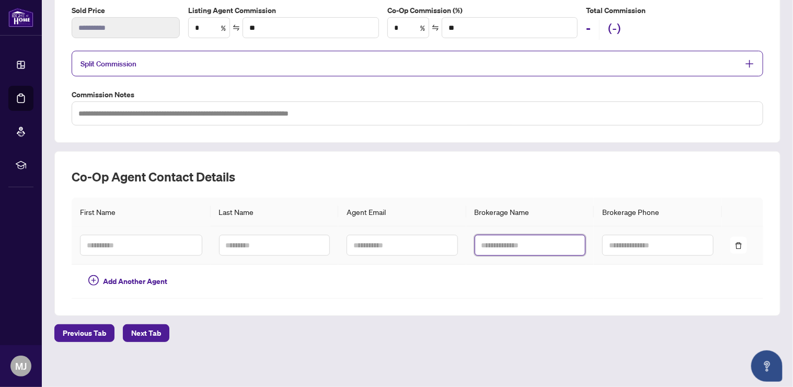
click at [509, 242] on input "text" at bounding box center [529, 245] width 111 height 21
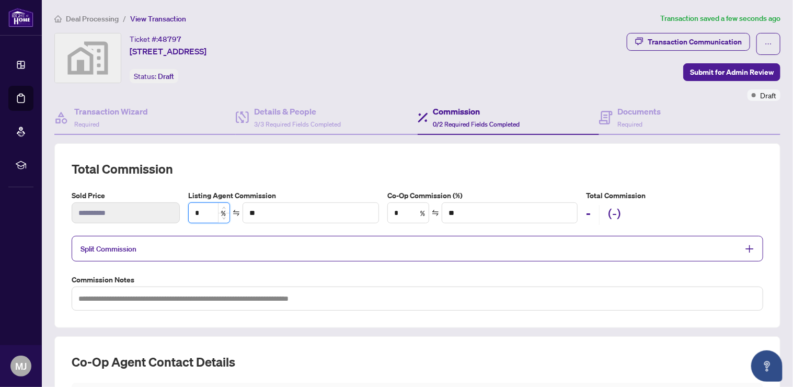
drag, startPoint x: 198, startPoint y: 211, endPoint x: 187, endPoint y: 212, distance: 11.0
click at [189, 212] on input "*" at bounding box center [209, 213] width 41 height 20
drag, startPoint x: 461, startPoint y: 212, endPoint x: 441, endPoint y: 212, distance: 19.3
click at [442, 212] on input "**" at bounding box center [509, 213] width 135 height 20
drag, startPoint x: 358, startPoint y: 215, endPoint x: 350, endPoint y: 215, distance: 8.4
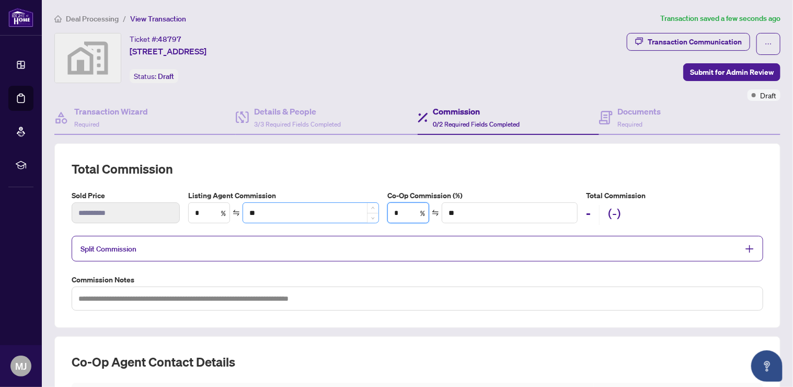
click at [350, 215] on div "Listing Agent Commission * % ** Co-Op Commission (%) * % ** Total Commission - …" at bounding box center [475, 207] width 583 height 35
type input "**"
type input "********"
type input "***"
type input "*******"
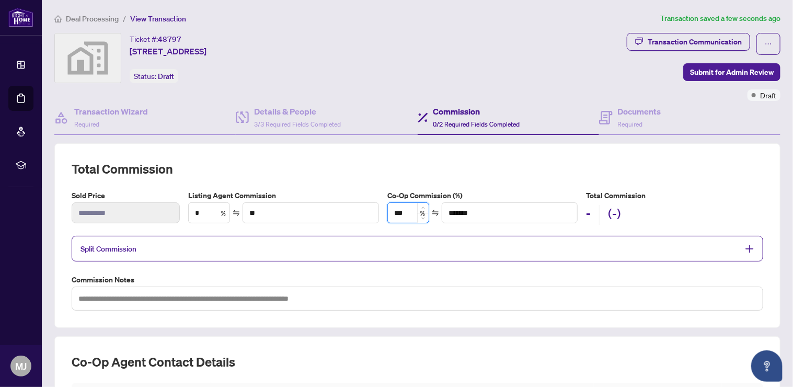
type input "****"
type input "*******"
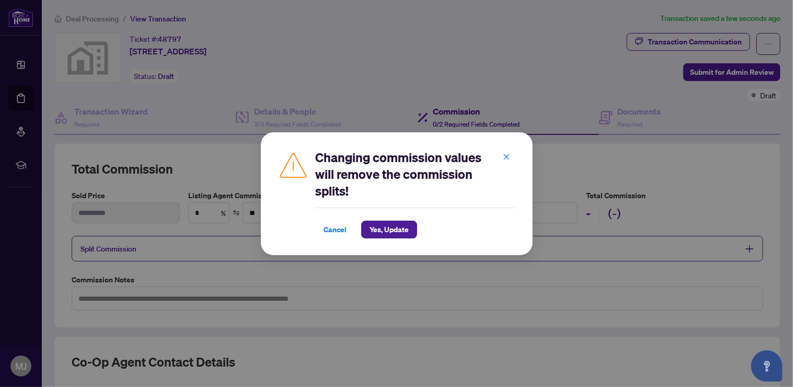
type input "***"
click at [400, 229] on span "Yes, Update" at bounding box center [388, 229] width 39 height 17
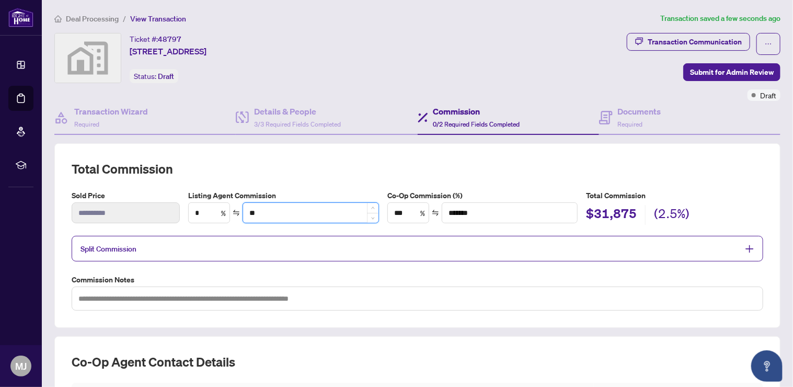
click at [271, 211] on input "**" at bounding box center [310, 213] width 135 height 20
type input "***"
type input "****"
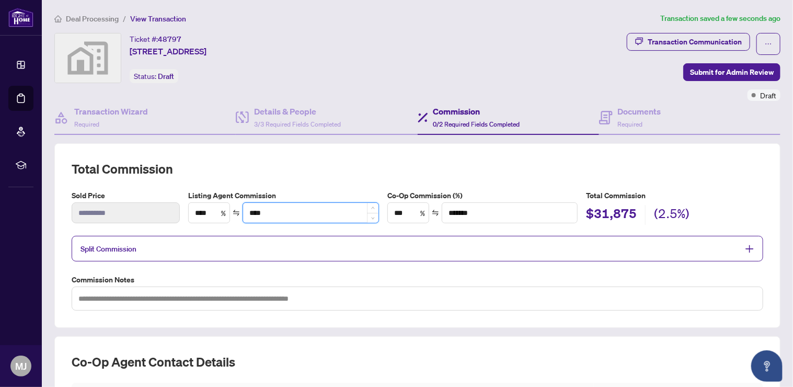
type input "******"
type input "***"
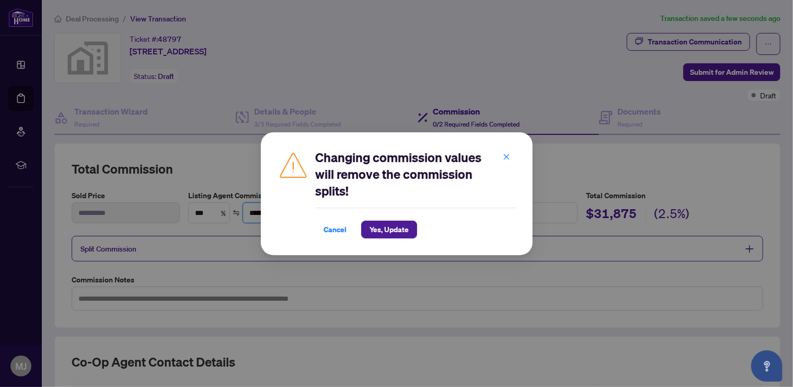
type input "*******"
click at [388, 229] on span "Yes, Update" at bounding box center [388, 229] width 39 height 17
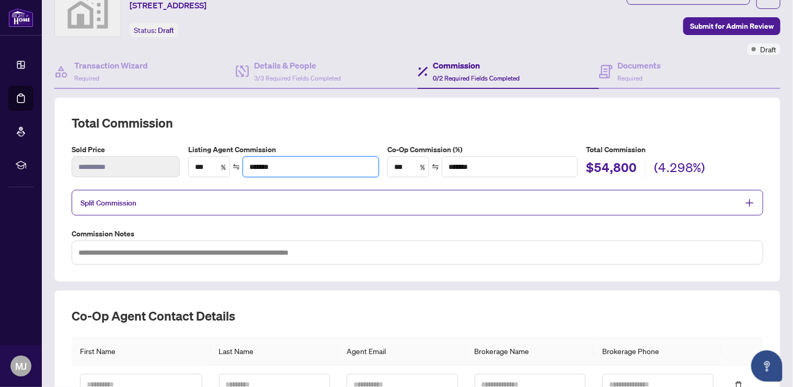
scroll to position [185, 0]
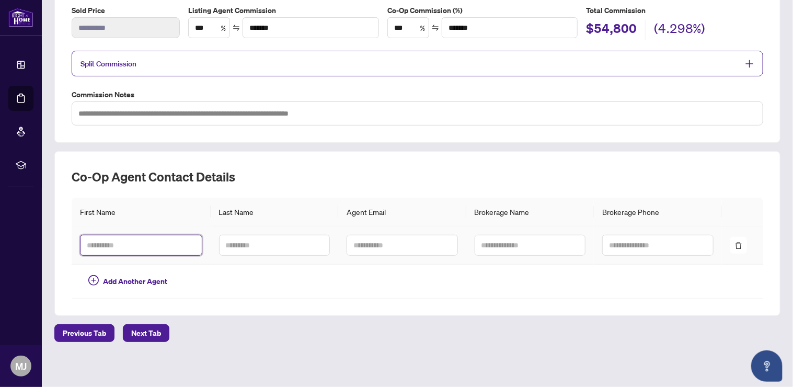
click at [141, 241] on input "text" at bounding box center [141, 245] width 122 height 21
type input "*********"
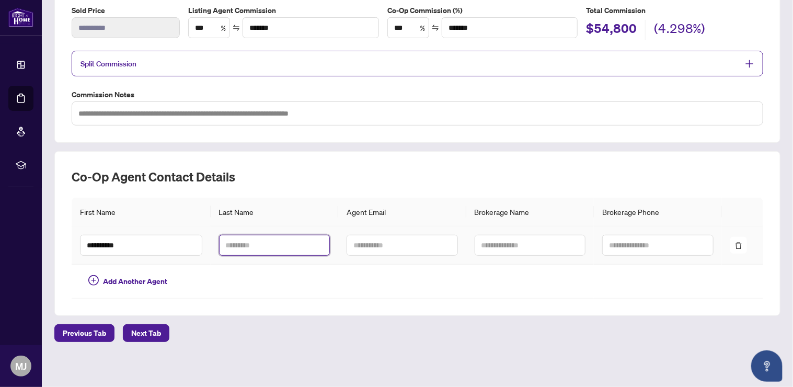
click at [235, 246] on input "text" at bounding box center [274, 245] width 111 height 21
drag, startPoint x: 248, startPoint y: 246, endPoint x: 184, endPoint y: 241, distance: 63.9
click at [184, 241] on tr "********* *" at bounding box center [417, 245] width 691 height 38
type input "*"
click at [251, 235] on input "*" at bounding box center [274, 245] width 111 height 21
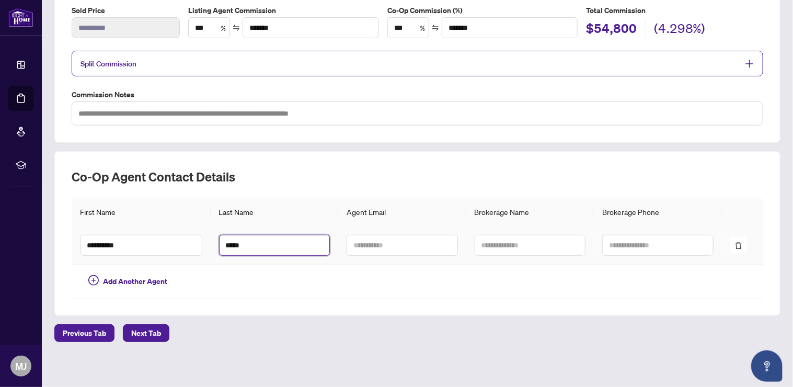
click at [256, 249] on input "*****" at bounding box center [274, 245] width 111 height 21
click at [264, 241] on input "*********" at bounding box center [274, 245] width 111 height 21
type input "**********"
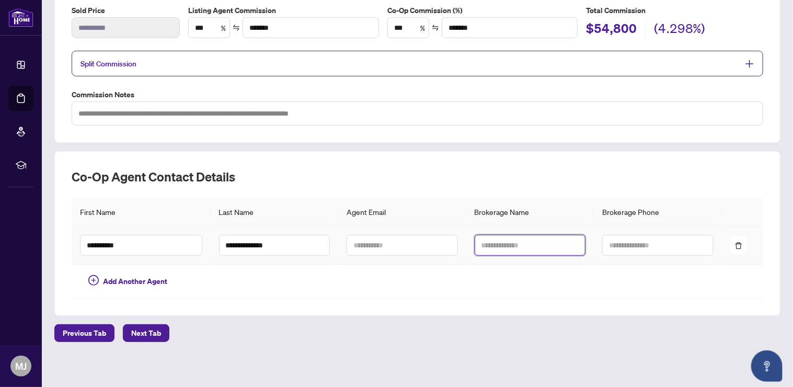
click at [510, 246] on input "text" at bounding box center [529, 245] width 111 height 21
type input "**********"
click at [165, 345] on div "**********" at bounding box center [417, 103] width 734 height 551
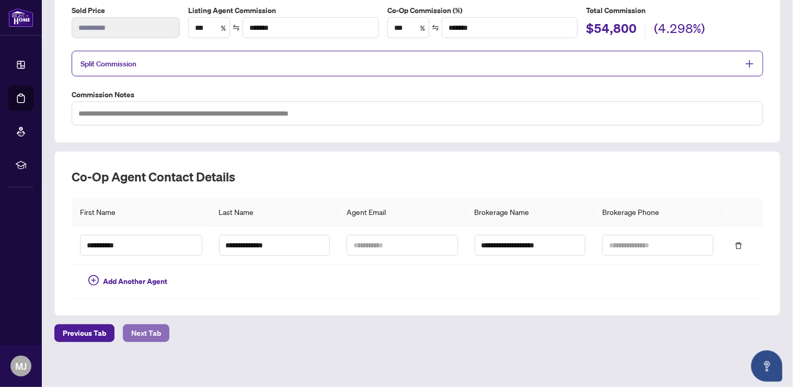
click at [146, 336] on span "Next Tab" at bounding box center [146, 332] width 30 height 17
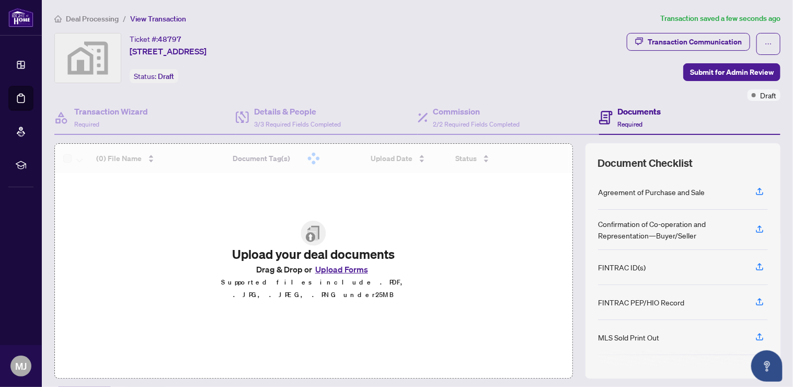
click at [307, 233] on img at bounding box center [313, 232] width 25 height 25
click at [635, 197] on div "Agreement of Purchase and Sale" at bounding box center [683, 191] width 170 height 35
click at [637, 192] on div "Agreement of Purchase and Sale" at bounding box center [651, 191] width 107 height 11
click at [754, 191] on icon "button" at bounding box center [758, 191] width 9 height 9
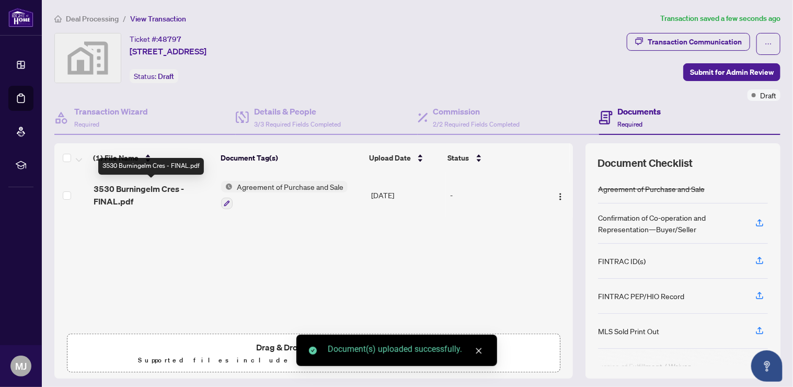
click at [126, 193] on span "3530 Burningelm Cres - FINAL.pdf" at bounding box center [154, 194] width 120 height 25
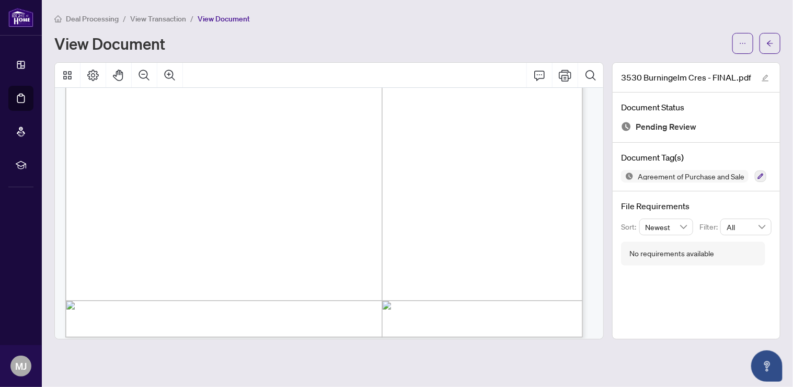
scroll to position [4558, 0]
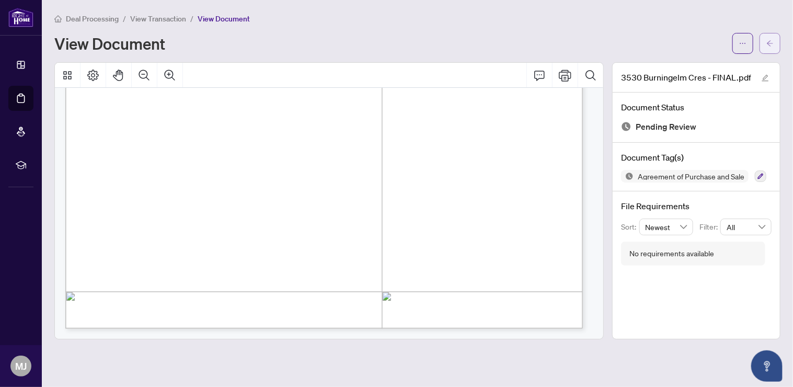
click at [769, 38] on span "button" at bounding box center [769, 43] width 7 height 17
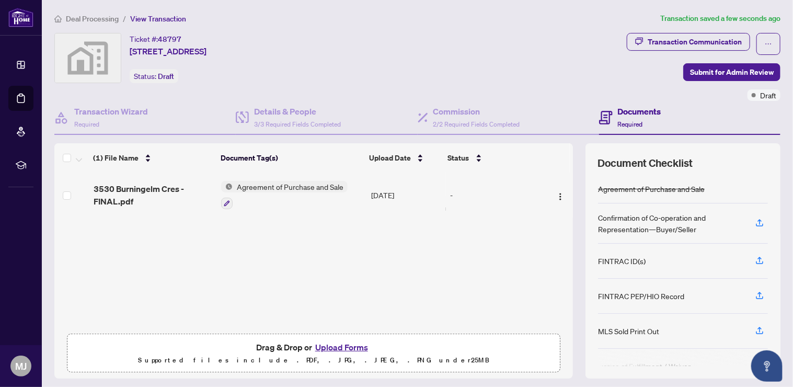
click at [611, 224] on div "Confirmation of Co-operation and Representation—Buyer/Seller" at bounding box center [670, 223] width 145 height 23
click at [751, 219] on button "button" at bounding box center [759, 223] width 17 height 18
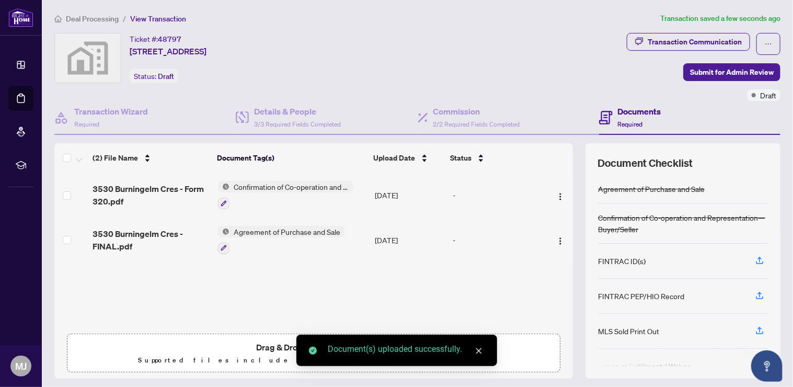
click at [114, 236] on span "3530 Burningelm Cres - FINAL.pdf" at bounding box center [150, 239] width 117 height 25
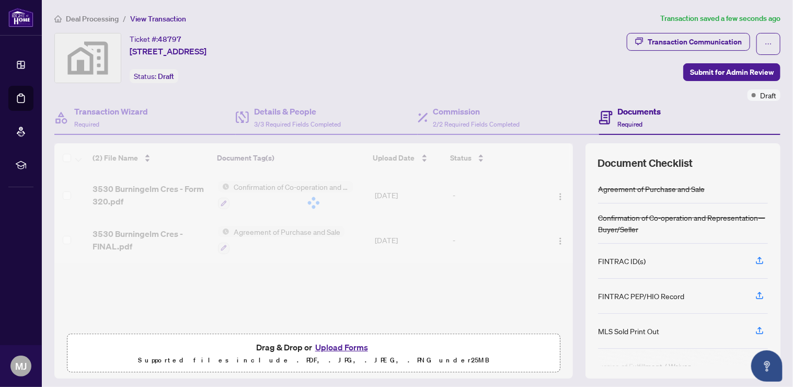
click at [159, 187] on div at bounding box center [313, 202] width 518 height 119
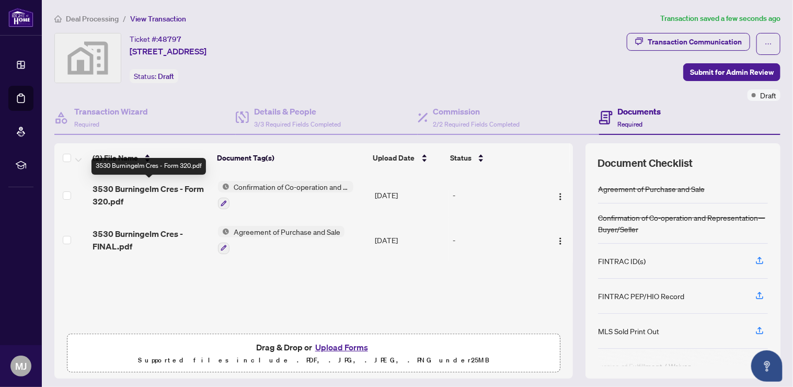
click at [163, 183] on span "3530 Burningelm Cres - Form 320.pdf" at bounding box center [150, 194] width 117 height 25
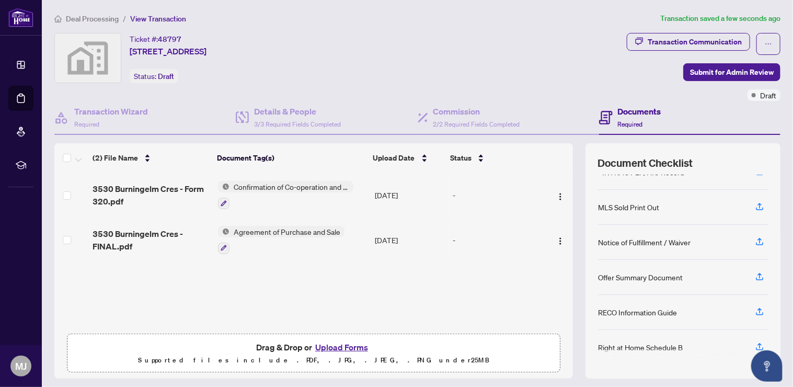
scroll to position [65, 0]
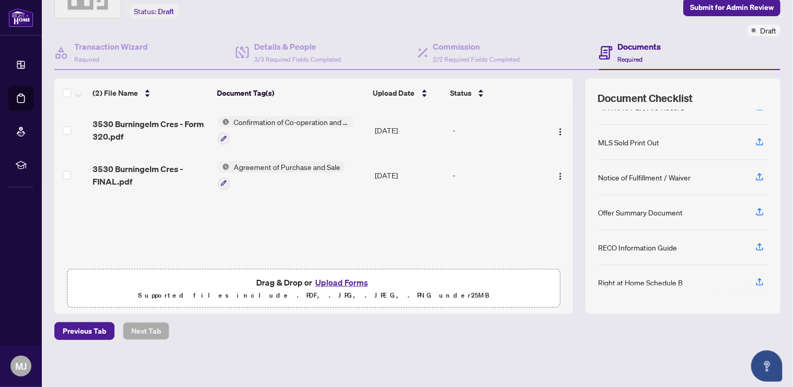
click at [640, 276] on div "Right at Home Schedule B" at bounding box center [640, 281] width 85 height 11
click at [640, 281] on div "Right at Home Schedule B" at bounding box center [640, 281] width 85 height 11
click at [754, 278] on button "button" at bounding box center [759, 282] width 17 height 18
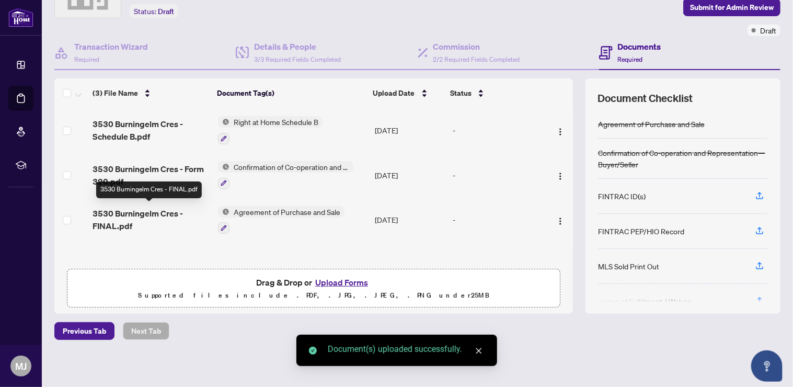
click at [120, 213] on span "3530 Burningelm Cres - FINAL.pdf" at bounding box center [150, 219] width 117 height 25
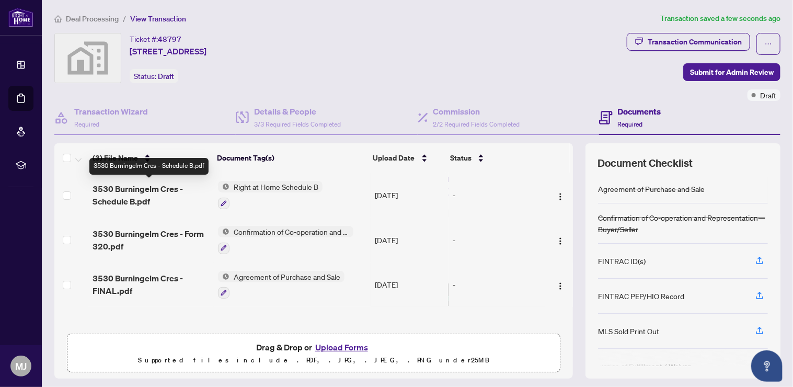
click at [143, 187] on span "3530 Burningelm Cres - Schedule B.pdf" at bounding box center [150, 194] width 117 height 25
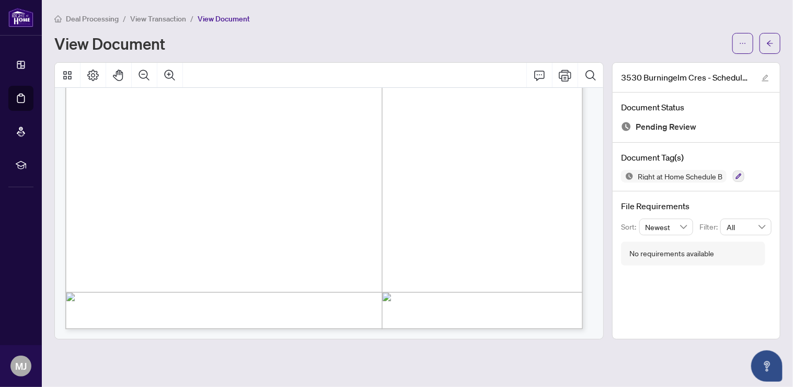
scroll to position [21, 0]
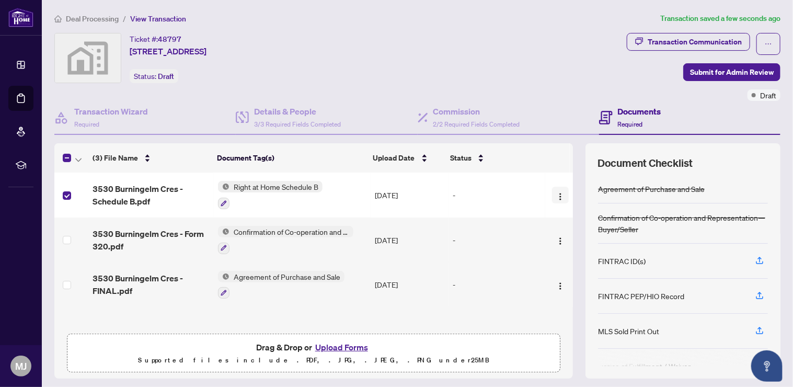
click at [556, 193] on img "button" at bounding box center [560, 196] width 8 height 8
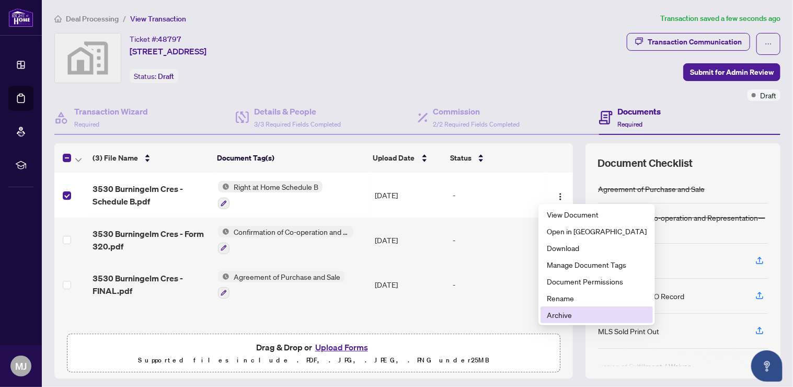
click at [572, 317] on span "Archive" at bounding box center [596, 314] width 100 height 11
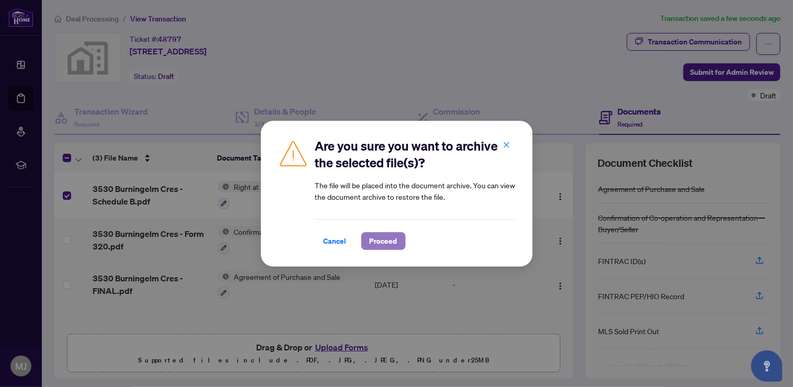
click at [385, 240] on span "Proceed" at bounding box center [383, 240] width 28 height 17
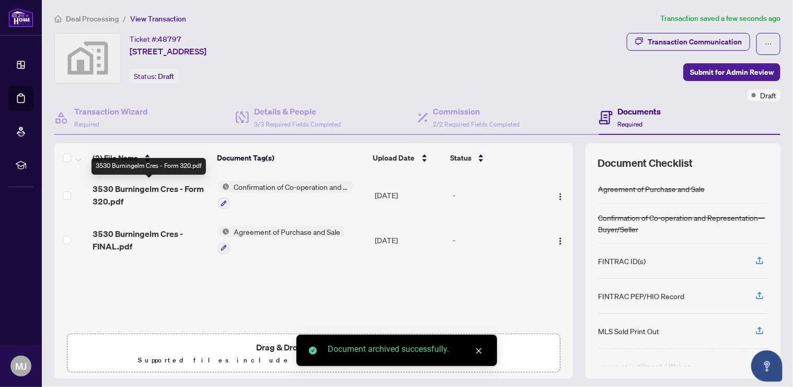
click at [148, 188] on span "3530 Burningelm Cres - Form 320.pdf" at bounding box center [150, 194] width 117 height 25
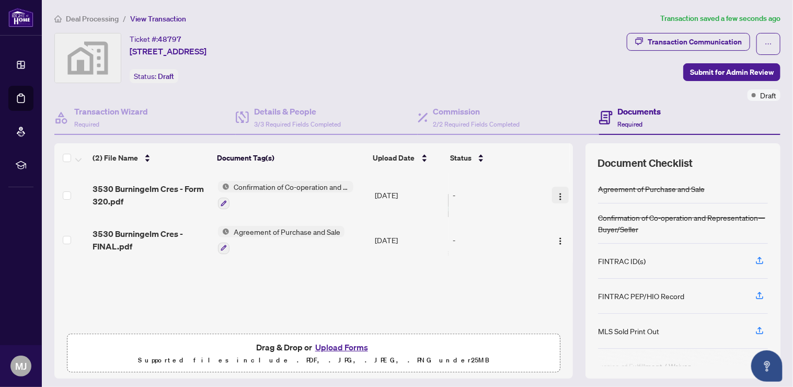
click at [556, 195] on img "button" at bounding box center [560, 196] width 8 height 8
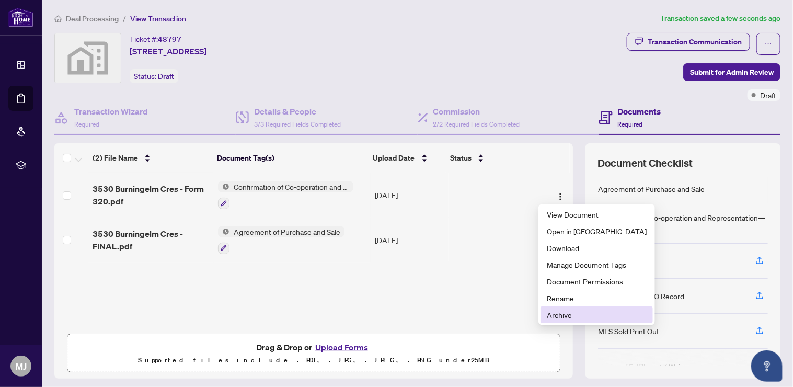
click at [580, 311] on span "Archive" at bounding box center [596, 314] width 100 height 11
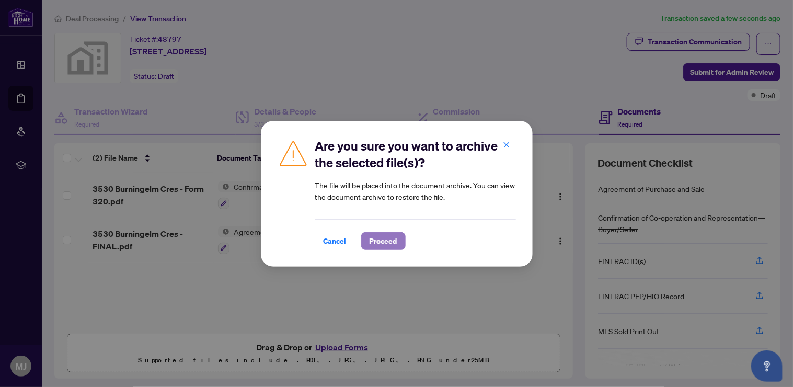
click at [384, 241] on span "Proceed" at bounding box center [383, 240] width 28 height 17
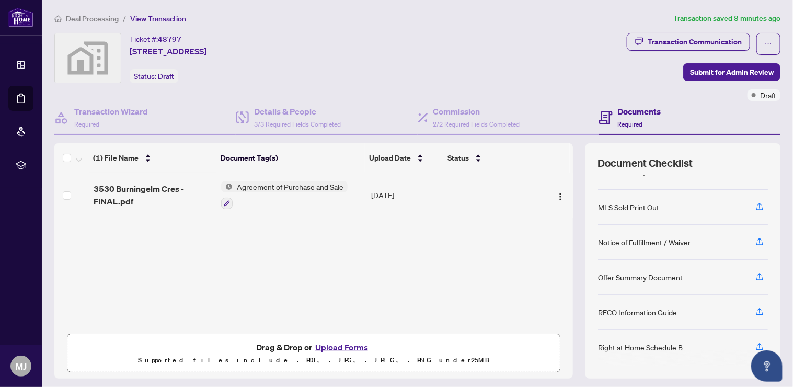
scroll to position [65, 0]
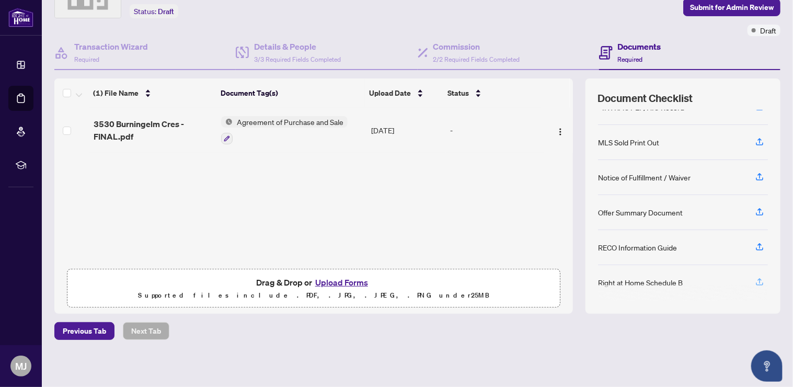
click at [754, 277] on icon "button" at bounding box center [758, 281] width 9 height 9
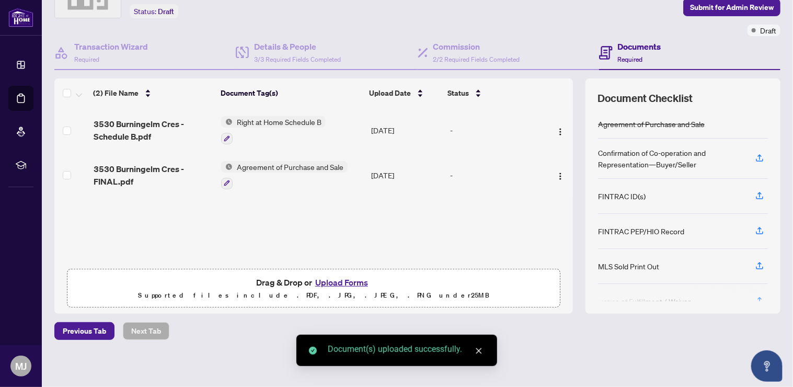
scroll to position [0, 0]
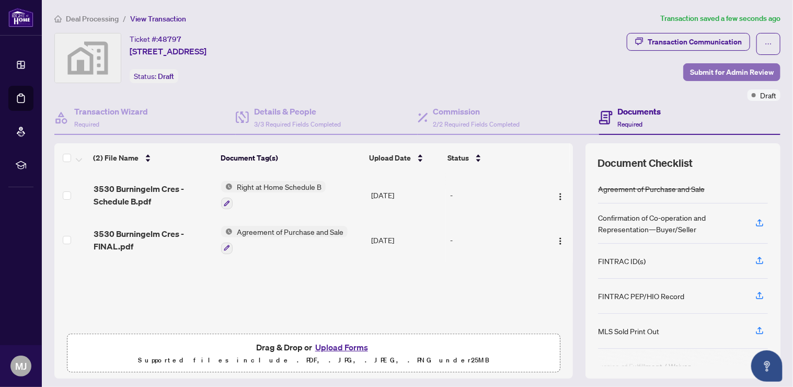
click at [706, 72] on span "Submit for Admin Review" at bounding box center [732, 72] width 84 height 17
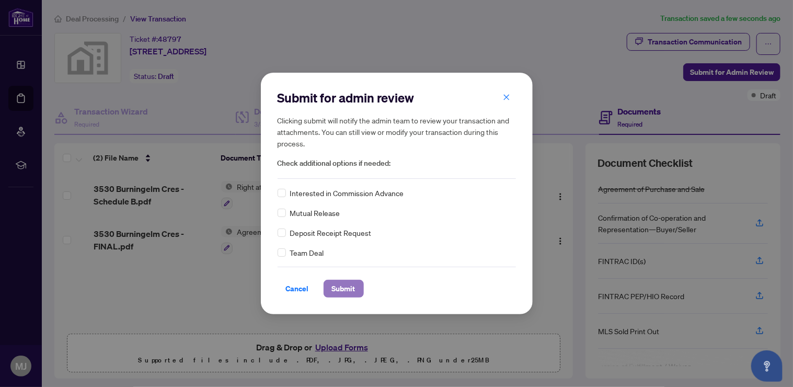
click at [338, 293] on span "Submit" at bounding box center [344, 288] width 24 height 17
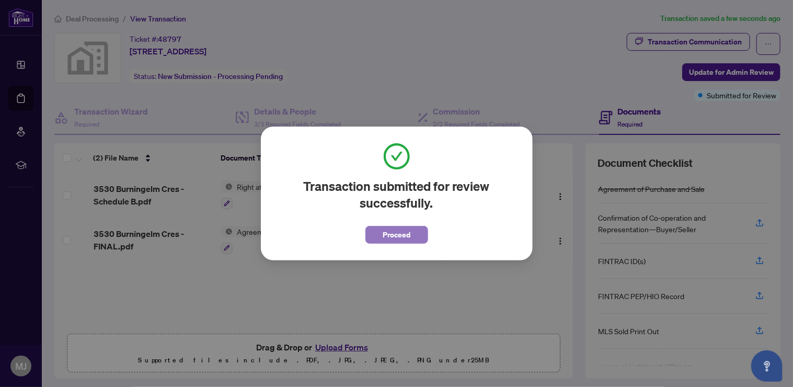
click at [395, 236] on span "Proceed" at bounding box center [396, 234] width 28 height 17
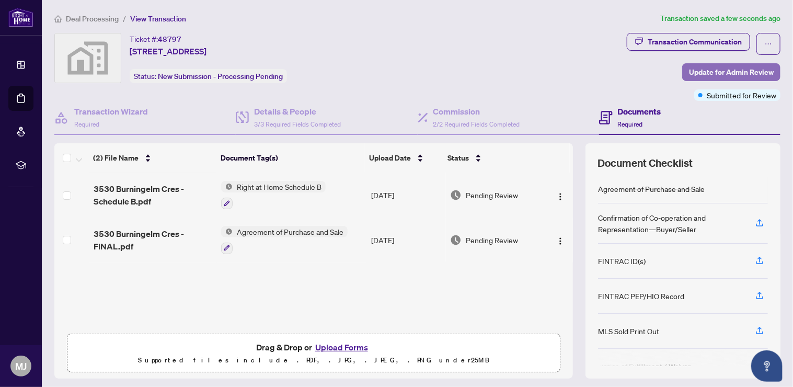
click at [714, 72] on span "Update for Admin Review" at bounding box center [731, 72] width 85 height 17
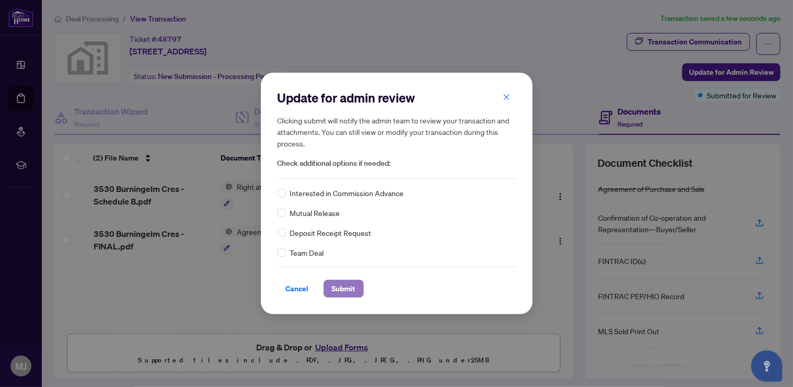
click at [346, 290] on span "Submit" at bounding box center [344, 288] width 24 height 17
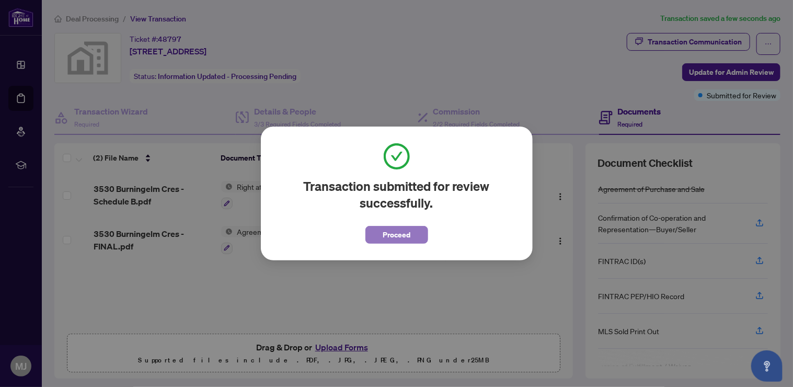
click at [402, 231] on span "Proceed" at bounding box center [396, 234] width 28 height 17
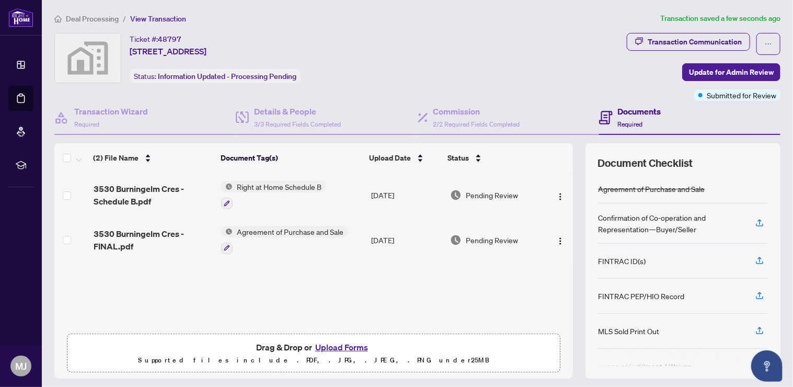
drag, startPoint x: 69, startPoint y: 57, endPoint x: 78, endPoint y: 34, distance: 24.8
click at [69, 57] on img at bounding box center [88, 57] width 66 height 49
click at [87, 9] on main "Deal Processing / View Transaction Transaction saved a few seconds ago Ticket #…" at bounding box center [417, 193] width 751 height 387
click at [82, 21] on span "Deal Processing" at bounding box center [92, 18] width 53 height 9
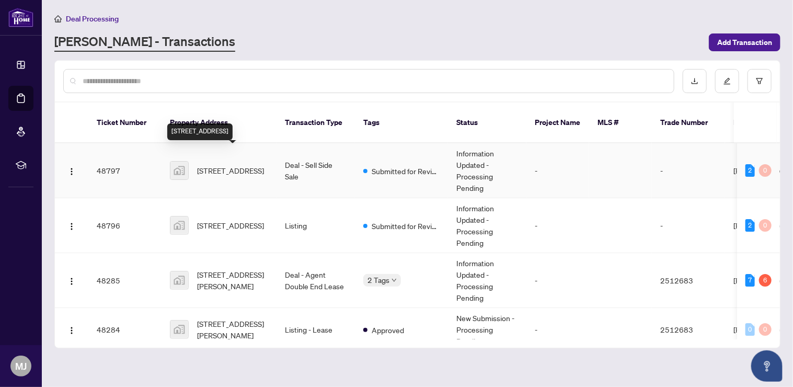
click at [229, 165] on span "[STREET_ADDRESS]" at bounding box center [230, 170] width 67 height 11
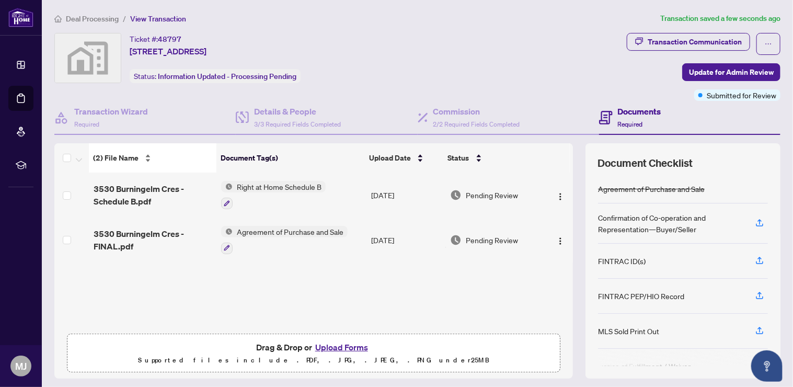
scroll to position [65, 0]
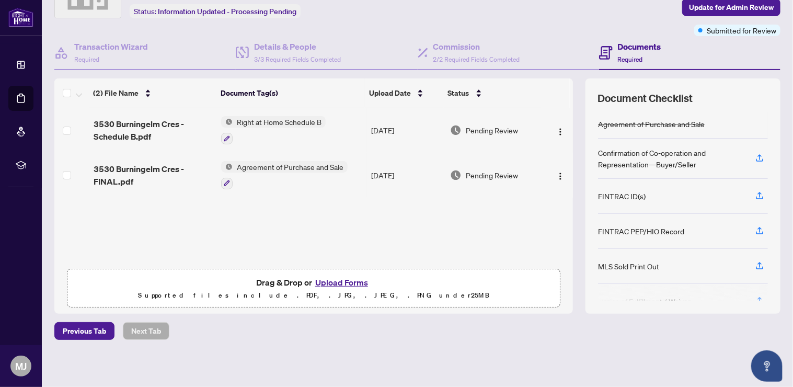
click at [338, 285] on button "Upload Forms" at bounding box center [341, 282] width 59 height 14
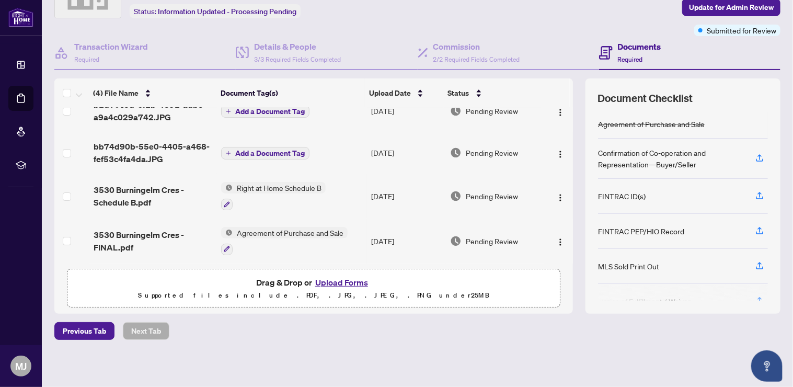
scroll to position [0, 0]
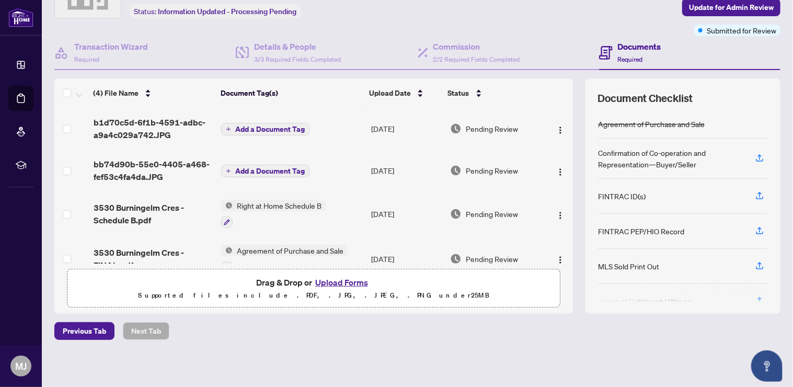
click at [161, 169] on span "bb74d90b-55e0-4405-a468-fef53c4fa4da.JPG" at bounding box center [154, 170] width 120 height 25
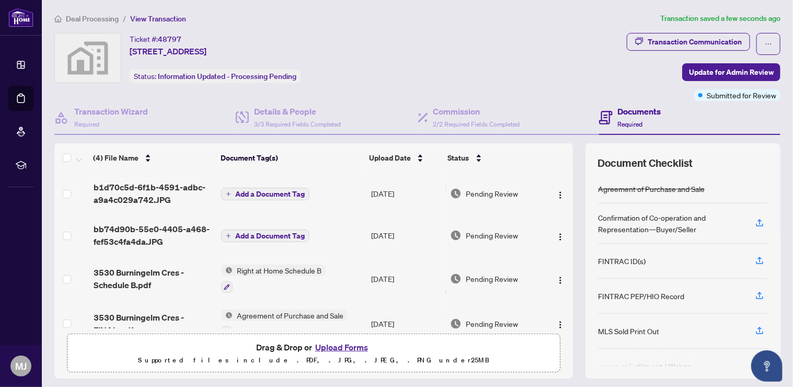
click at [262, 236] on span "Add a Document Tag" at bounding box center [269, 235] width 69 height 7
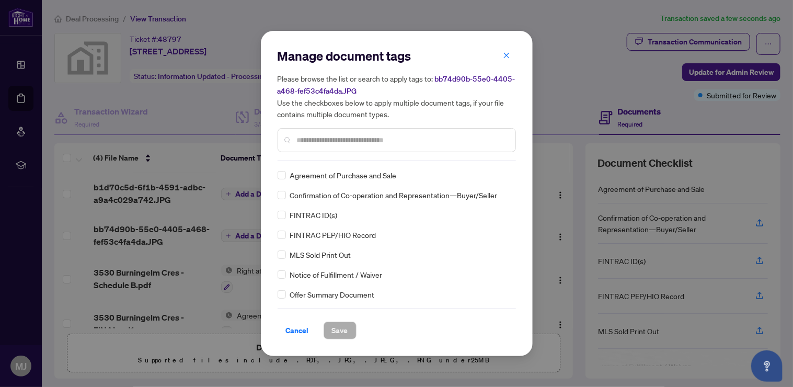
click at [334, 146] on div at bounding box center [396, 140] width 238 height 24
click at [336, 140] on input "text" at bounding box center [402, 139] width 210 height 11
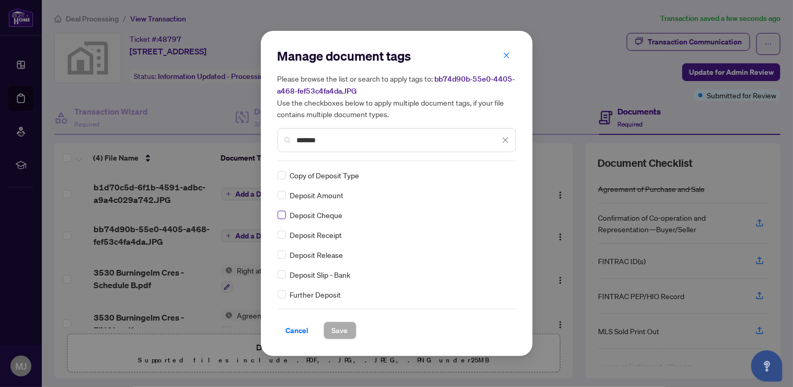
type input "*******"
click at [347, 331] on span "Save" at bounding box center [340, 330] width 16 height 17
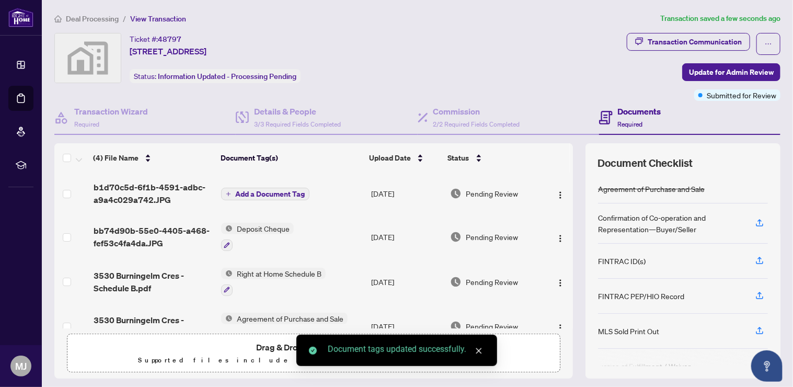
click at [264, 190] on span "Add a Document Tag" at bounding box center [269, 193] width 69 height 7
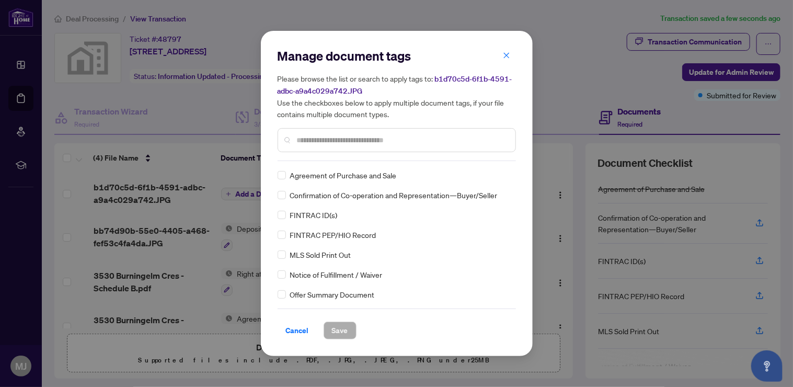
click at [337, 136] on input "text" at bounding box center [402, 139] width 210 height 11
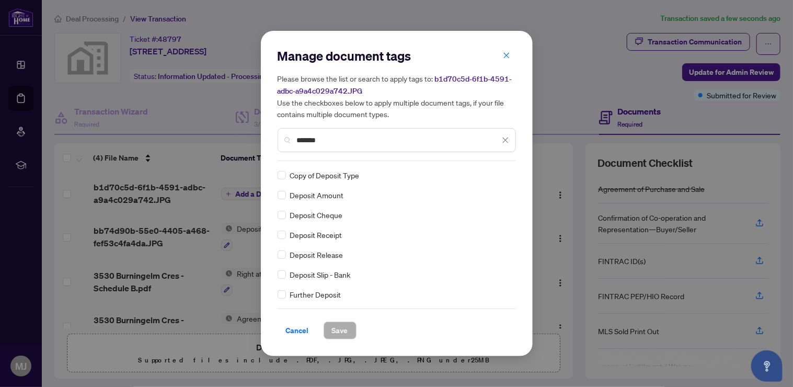
type input "*******"
click at [316, 229] on span "Deposit Receipt" at bounding box center [316, 234] width 52 height 11
click at [342, 332] on span "Save" at bounding box center [340, 330] width 16 height 17
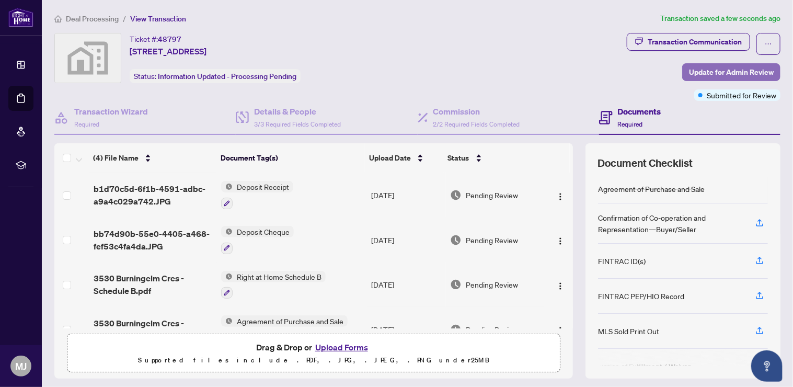
click at [715, 73] on span "Update for Admin Review" at bounding box center [731, 72] width 85 height 17
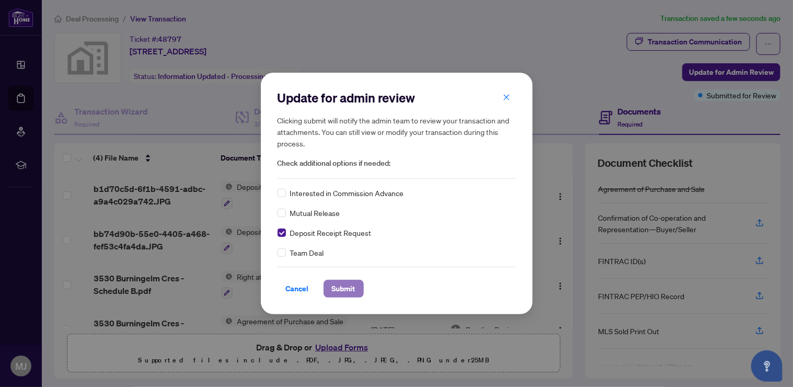
click at [343, 286] on span "Submit" at bounding box center [344, 288] width 24 height 17
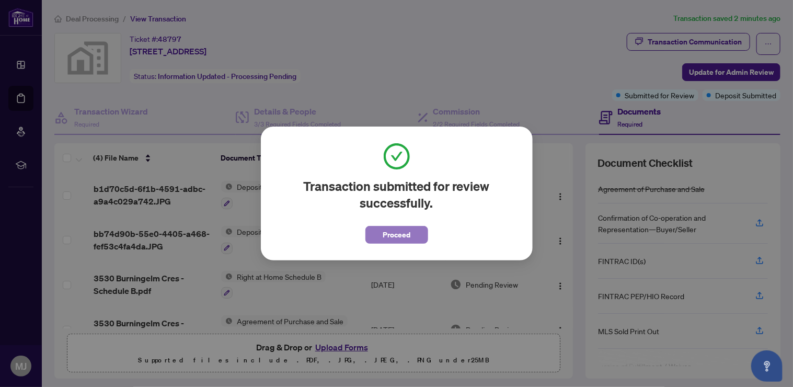
click at [395, 233] on span "Proceed" at bounding box center [396, 234] width 28 height 17
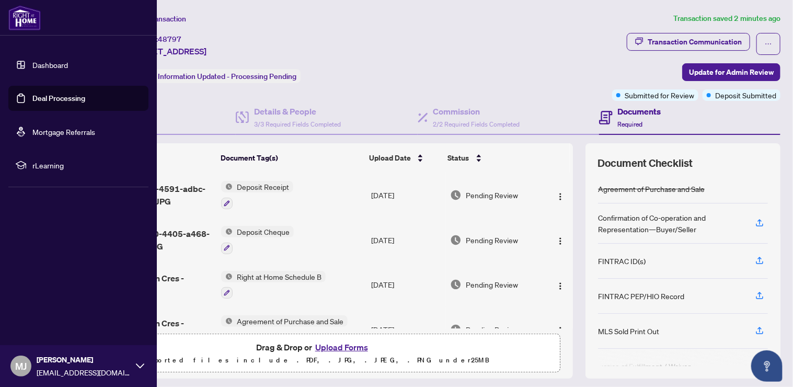
click at [25, 25] on img at bounding box center [24, 17] width 32 height 25
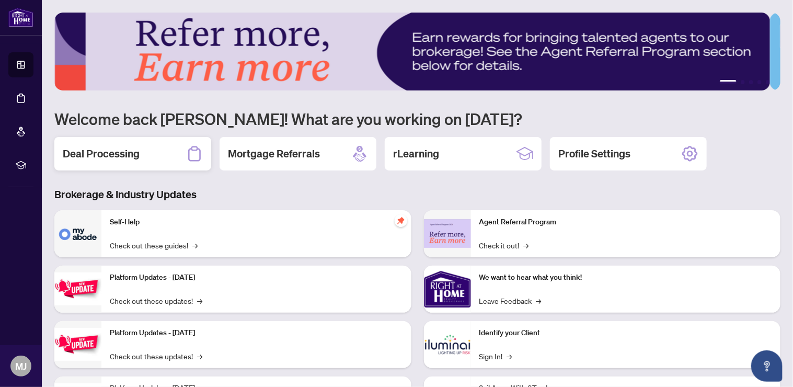
click at [114, 152] on h2 "Deal Processing" at bounding box center [101, 153] width 77 height 15
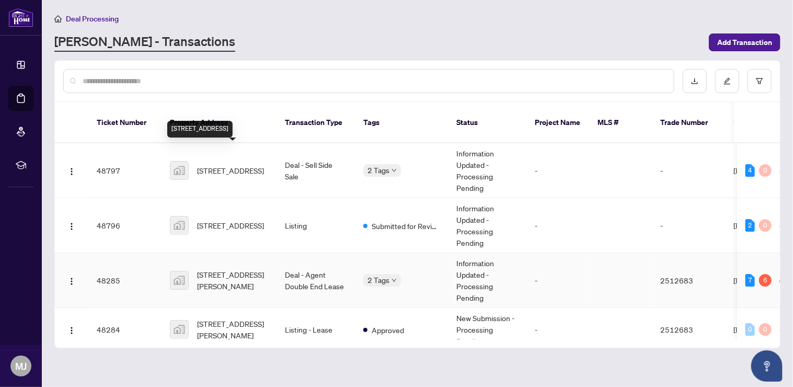
scroll to position [69, 0]
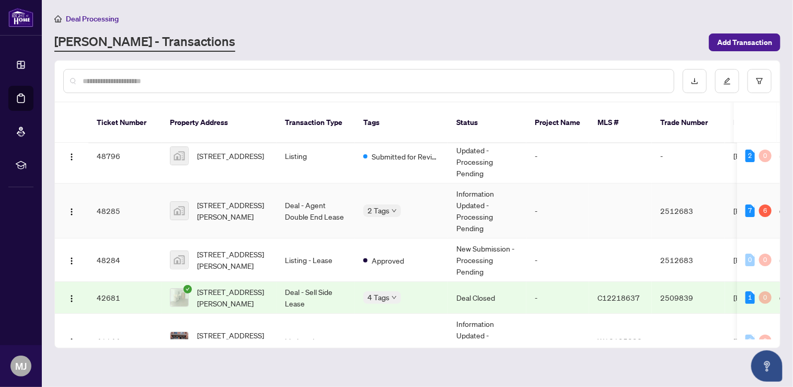
click at [321, 197] on td "Deal - Agent Double End Lease" at bounding box center [315, 210] width 78 height 55
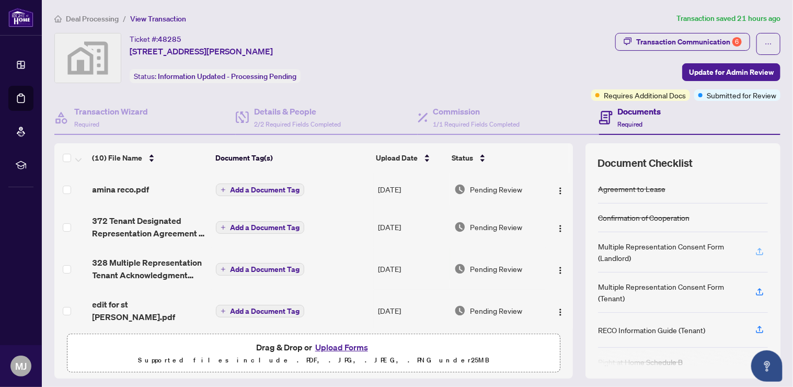
click at [755, 253] on icon "button" at bounding box center [758, 253] width 7 height 3
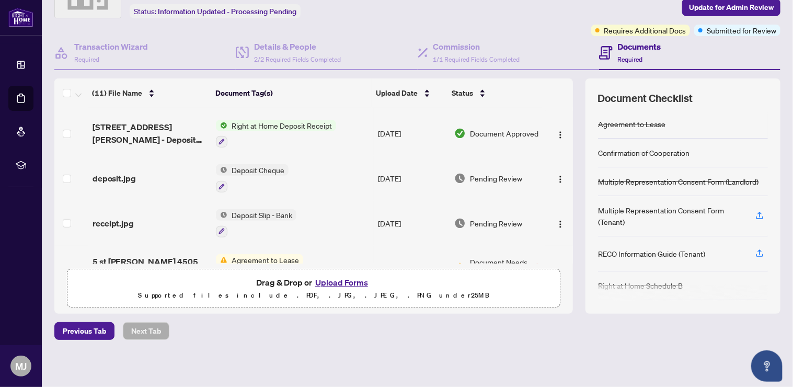
scroll to position [306, 0]
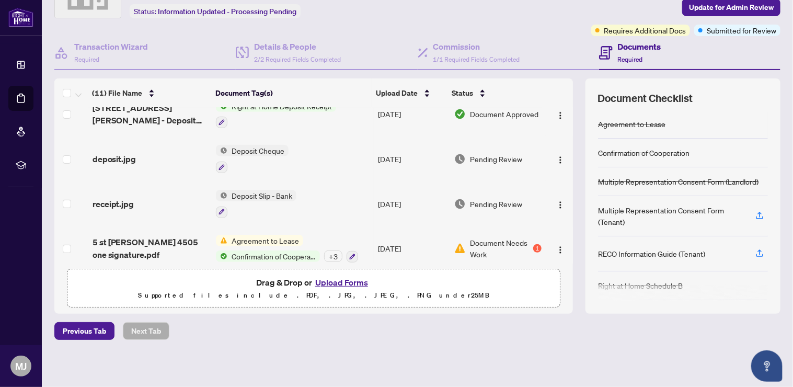
click at [247, 250] on span "Confirmation of Cooperation" at bounding box center [273, 255] width 92 height 11
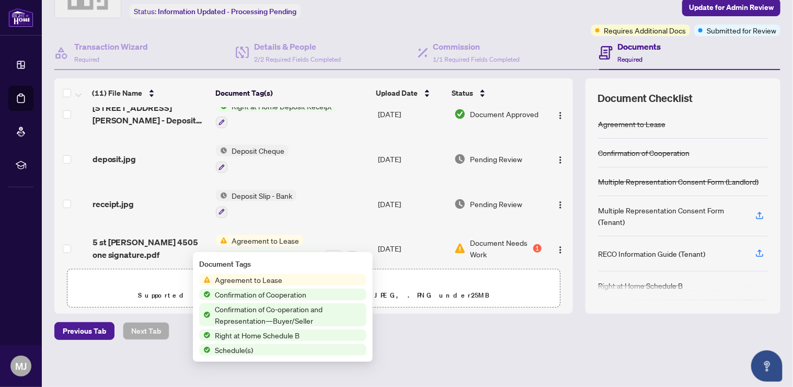
click at [454, 242] on img at bounding box center [459, 247] width 11 height 11
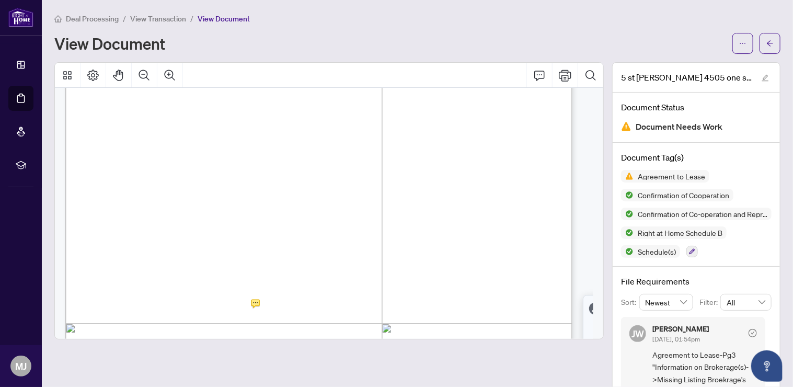
scroll to position [1323, 0]
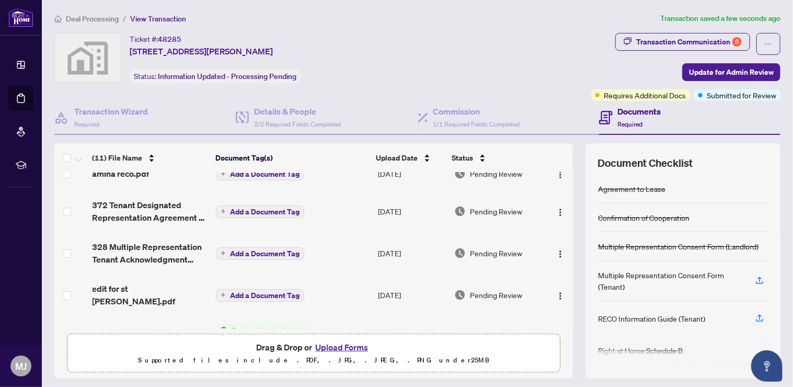
scroll to position [69, 0]
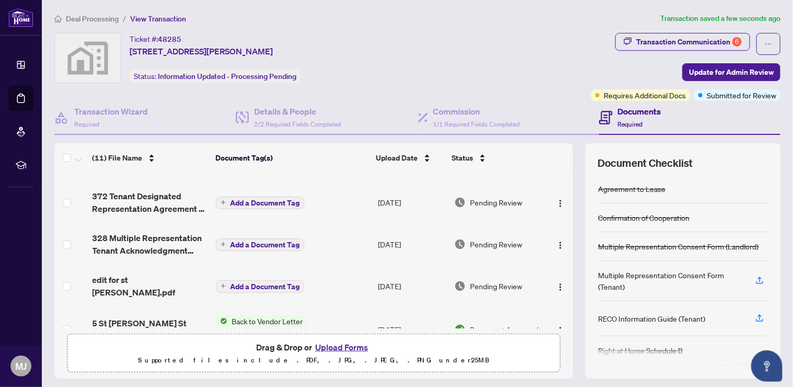
click at [279, 241] on span "Add a Document Tag" at bounding box center [264, 244] width 69 height 7
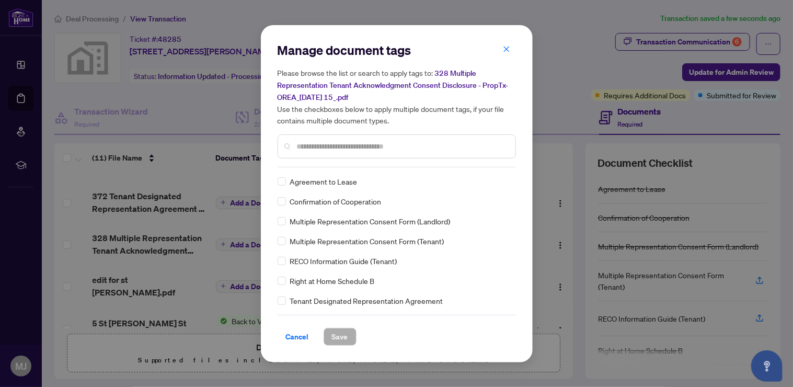
click at [370, 143] on input "text" at bounding box center [402, 146] width 210 height 11
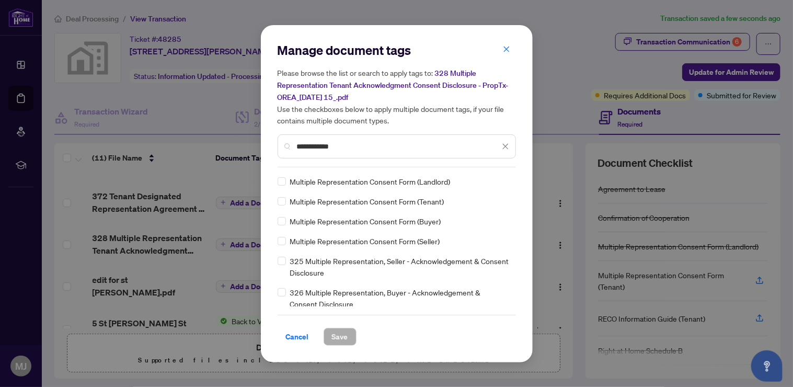
type input "**********"
click at [369, 207] on div "Multiple Representation Consent Form (Landlord) Multiple Representation Consent…" at bounding box center [396, 241] width 238 height 131
click at [337, 336] on span "Save" at bounding box center [340, 336] width 16 height 17
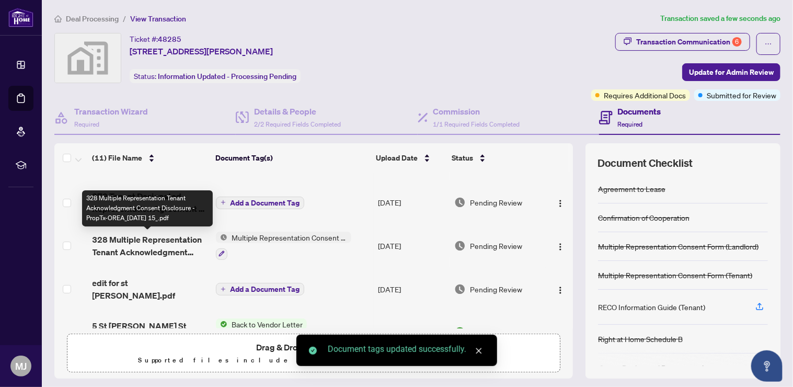
scroll to position [0, 0]
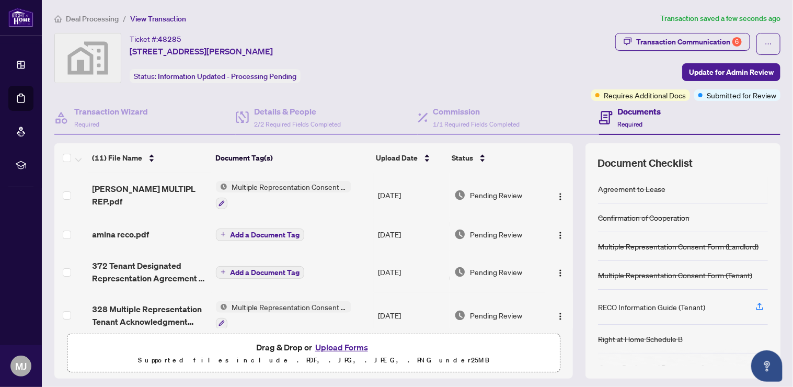
click at [264, 232] on span "Add a Document Tag" at bounding box center [264, 234] width 69 height 7
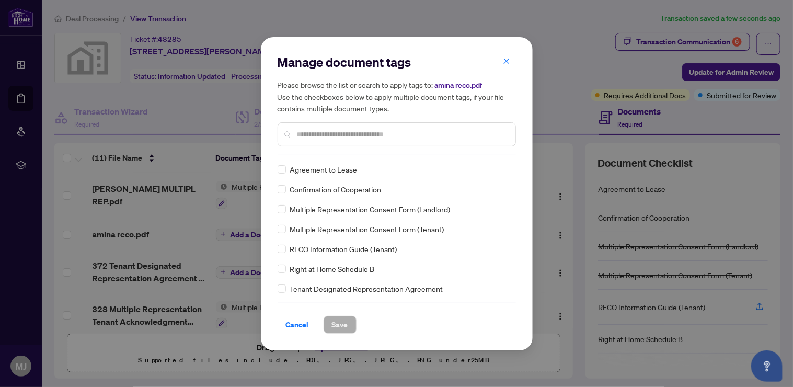
click at [380, 133] on input "text" at bounding box center [402, 134] width 210 height 11
type input "****"
click at [344, 170] on span "RECO Information Guide (Tenant)" at bounding box center [343, 169] width 107 height 11
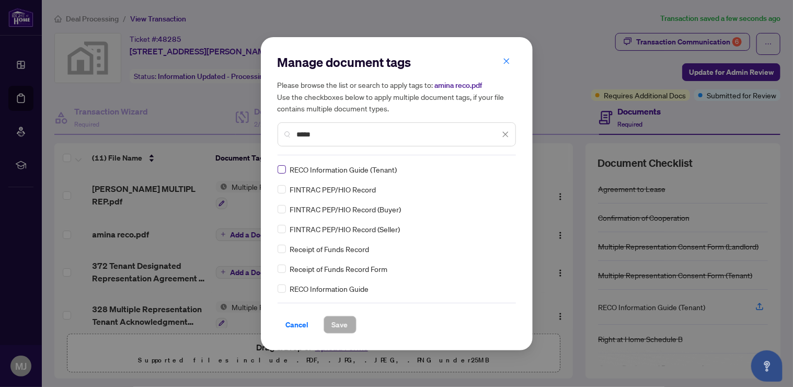
click at [277, 164] on label at bounding box center [281, 169] width 8 height 11
click at [348, 322] on button "Save" at bounding box center [339, 325] width 33 height 18
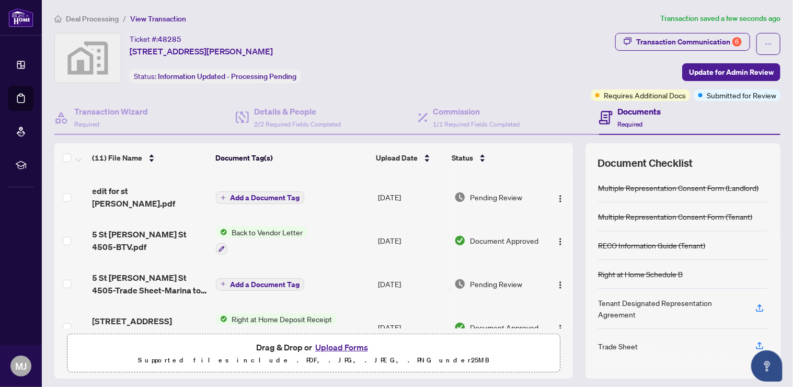
scroll to position [209, 0]
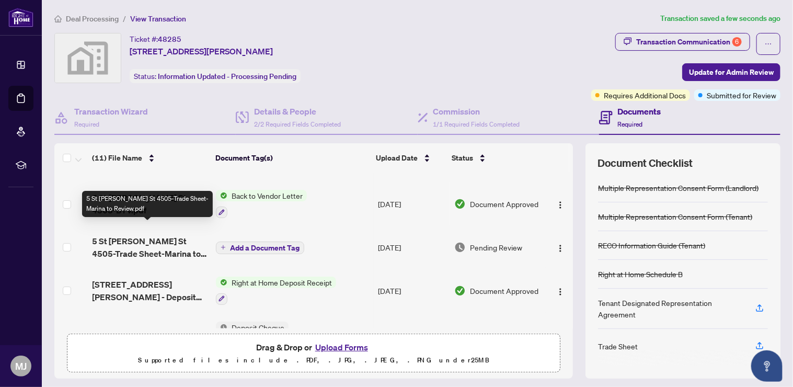
click at [159, 235] on span "5 St [PERSON_NAME] St 4505-Trade Sheet-Marina to Review.pdf" at bounding box center [149, 247] width 115 height 25
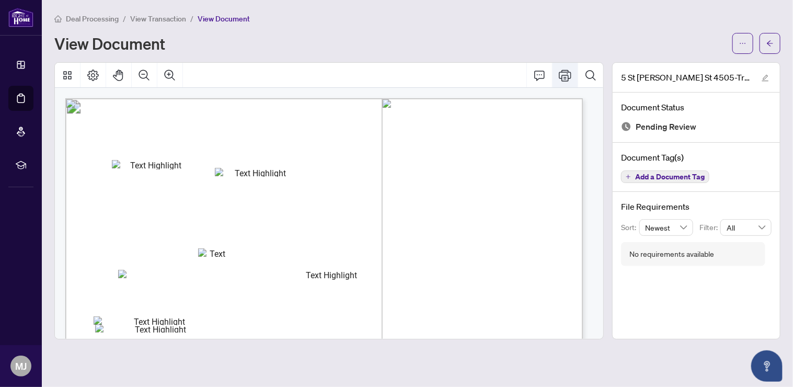
click at [565, 76] on icon "Print" at bounding box center [564, 74] width 13 height 11
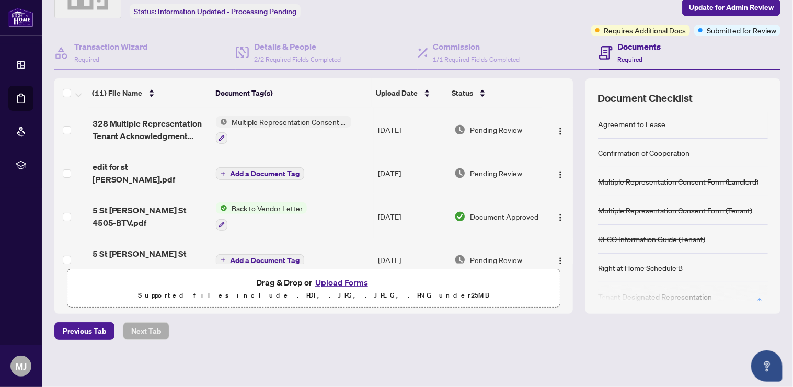
scroll to position [139, 0]
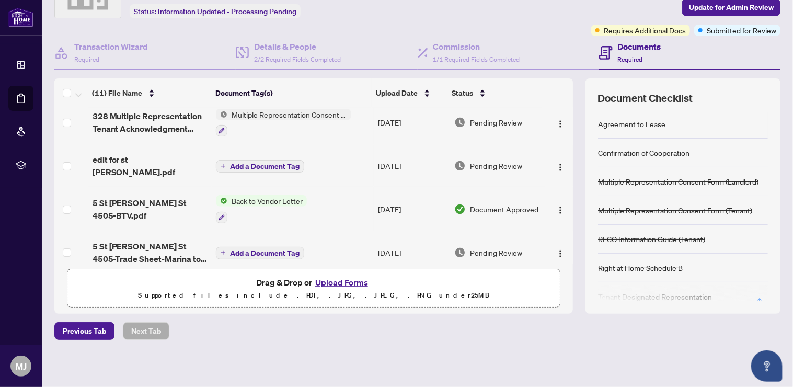
click at [257, 195] on span "Back to Vendor Letter" at bounding box center [266, 200] width 79 height 11
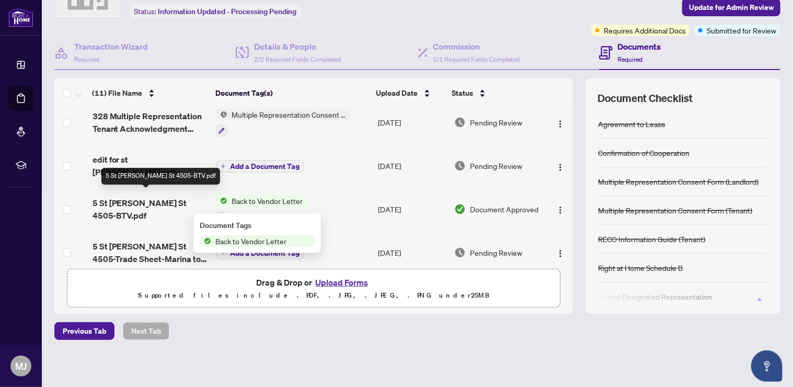
click at [135, 196] on span "5 St [PERSON_NAME] St 4505-BTV.pdf" at bounding box center [149, 208] width 115 height 25
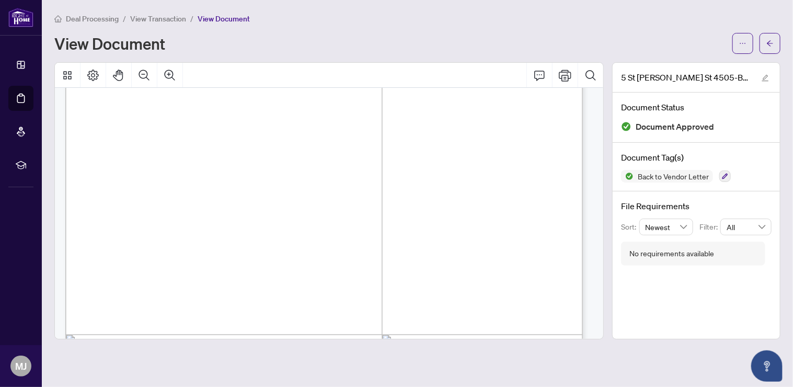
scroll to position [69, 0]
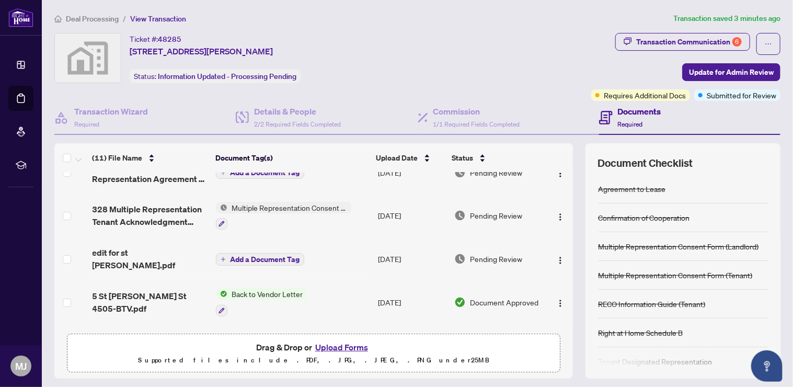
scroll to position [180, 0]
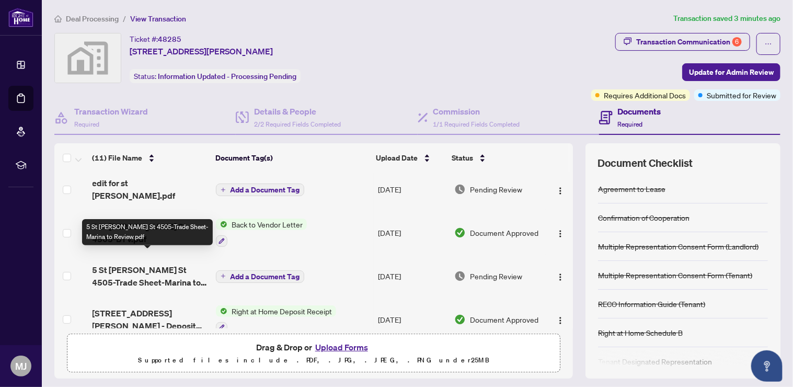
click at [148, 265] on span "5 St [PERSON_NAME] St 4505-Trade Sheet-Marina to Review.pdf" at bounding box center [149, 275] width 115 height 25
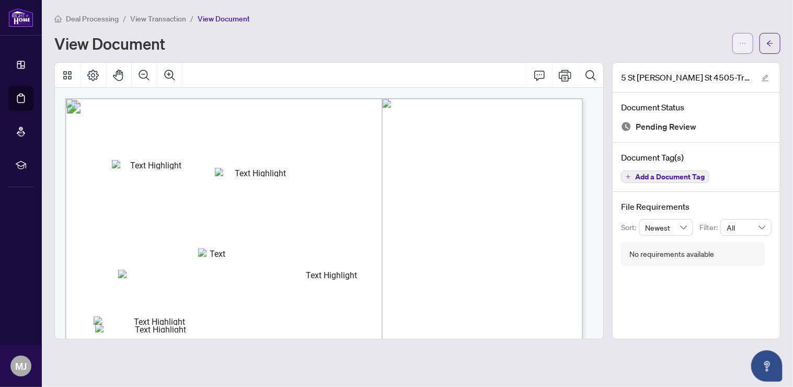
click at [744, 43] on icon "ellipsis" at bounding box center [742, 43] width 7 height 7
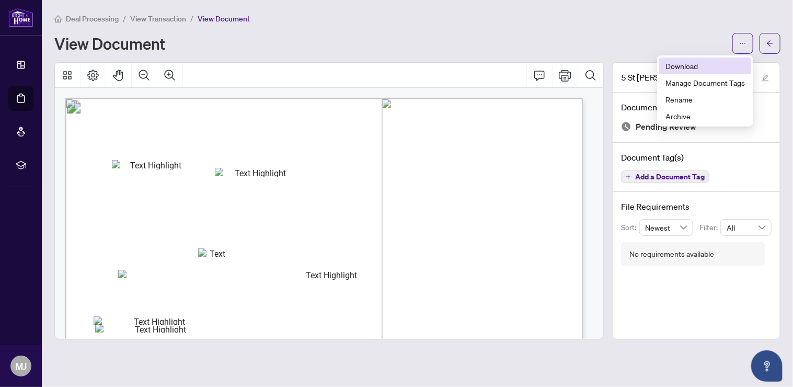
click at [693, 62] on span "Download" at bounding box center [704, 65] width 79 height 11
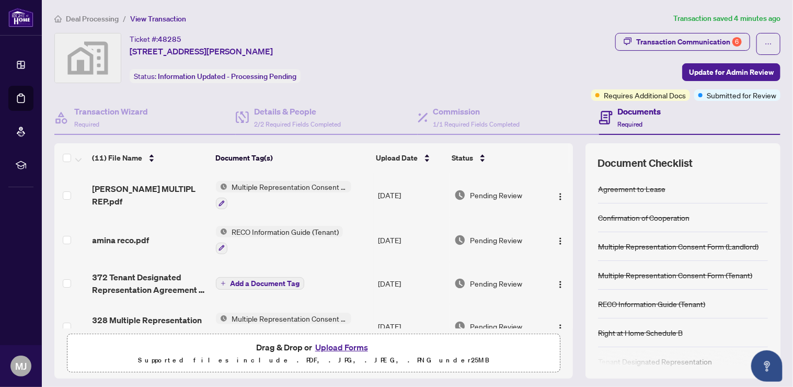
click at [325, 342] on button "Upload Forms" at bounding box center [341, 347] width 59 height 14
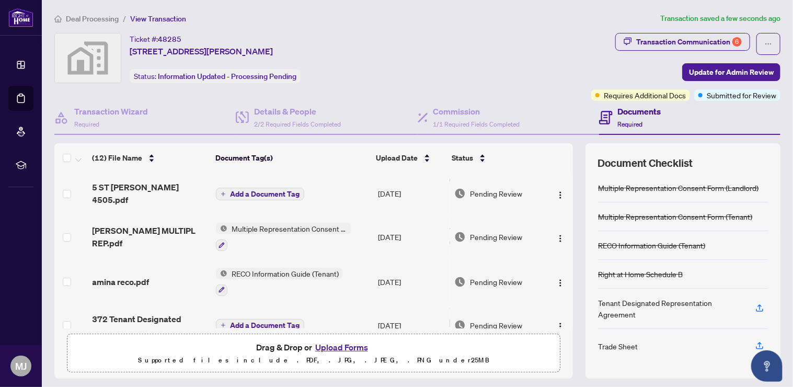
click at [283, 190] on span "Add a Document Tag" at bounding box center [264, 193] width 69 height 7
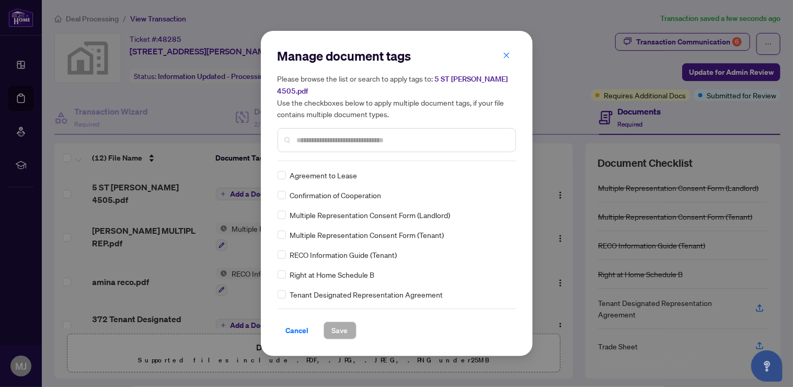
click at [367, 128] on div at bounding box center [396, 140] width 238 height 24
click at [345, 135] on input "text" at bounding box center [402, 139] width 210 height 11
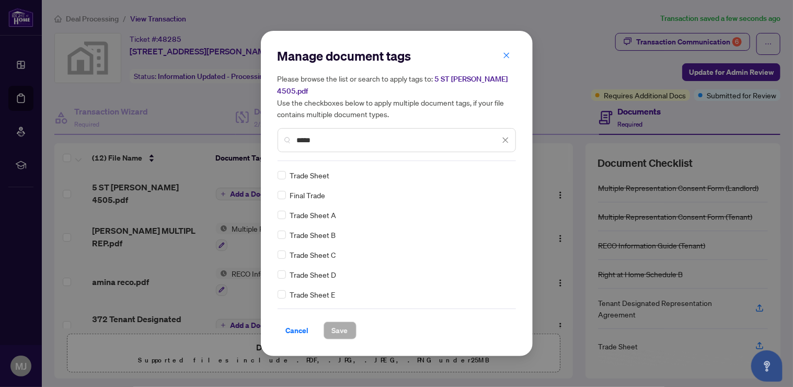
type input "*****"
click at [318, 169] on span "Trade Sheet" at bounding box center [310, 174] width 40 height 11
click at [288, 173] on div "Trade Sheet" at bounding box center [393, 174] width 232 height 11
click at [300, 169] on span "Trade Sheet" at bounding box center [310, 174] width 40 height 11
click at [340, 325] on span "Save" at bounding box center [340, 330] width 16 height 17
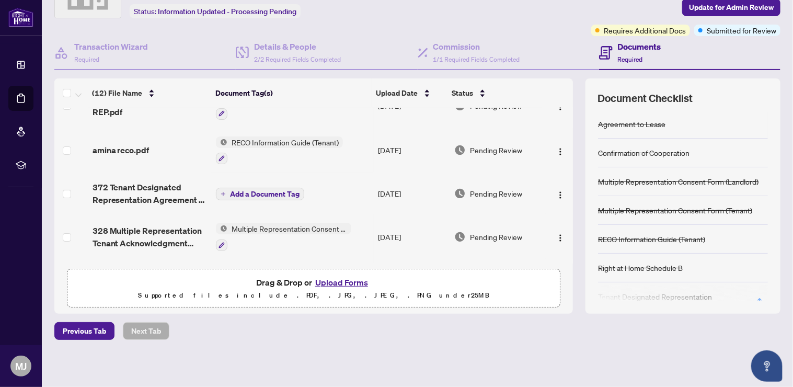
scroll to position [53, 0]
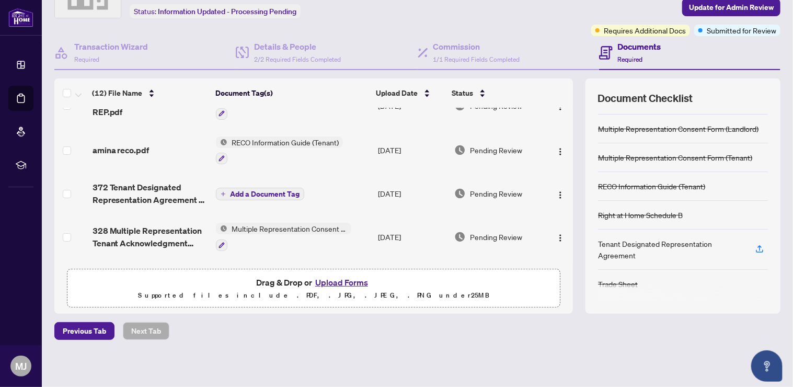
click at [249, 190] on span "Add a Document Tag" at bounding box center [264, 193] width 69 height 7
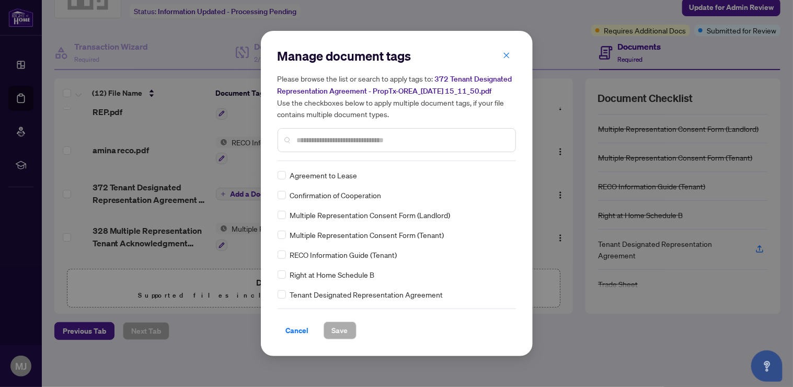
click at [358, 136] on input "text" at bounding box center [402, 139] width 210 height 11
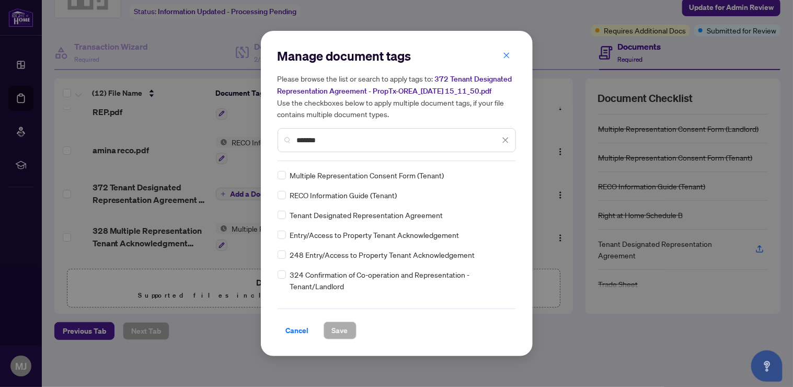
type input "******"
click at [372, 216] on span "Tenant Designated Representation Agreement" at bounding box center [366, 214] width 153 height 11
click at [340, 327] on span "Save" at bounding box center [340, 330] width 16 height 17
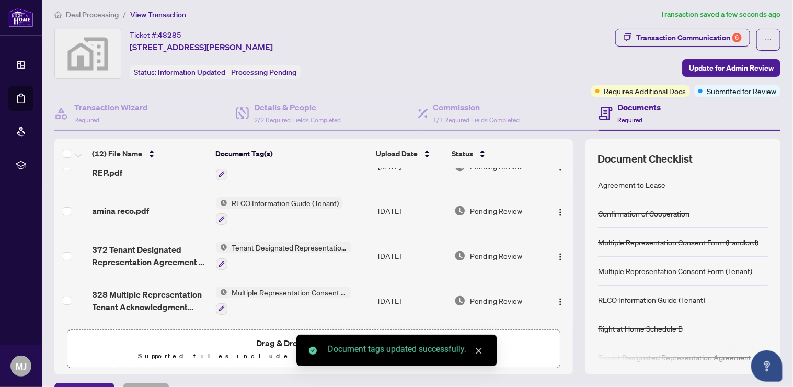
scroll to position [0, 0]
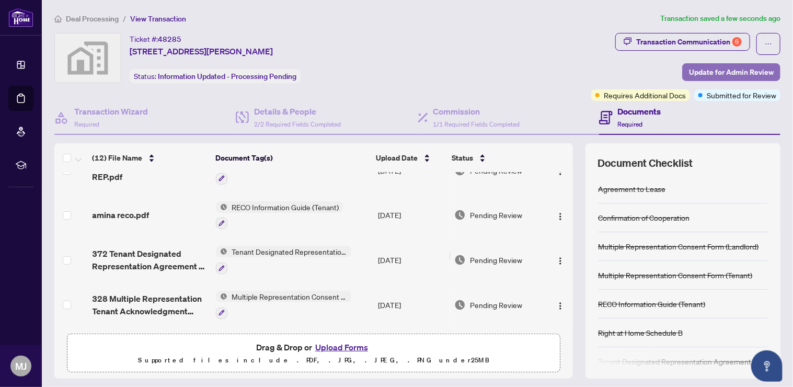
click at [707, 72] on span "Update for Admin Review" at bounding box center [731, 72] width 85 height 17
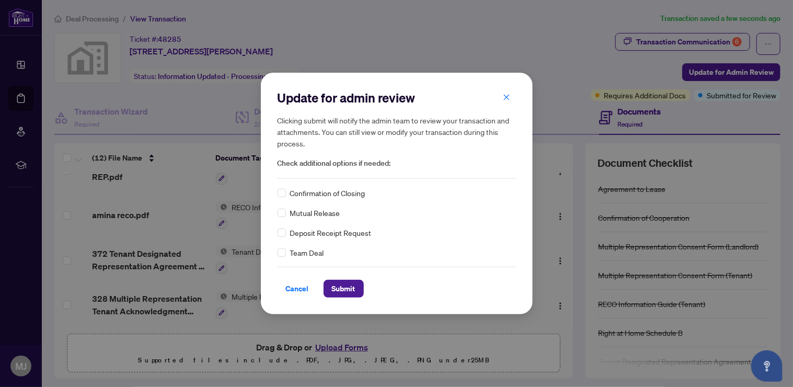
click at [288, 193] on div "Confirmation of Closing" at bounding box center [396, 192] width 238 height 11
click at [350, 289] on span "Submit" at bounding box center [344, 288] width 24 height 17
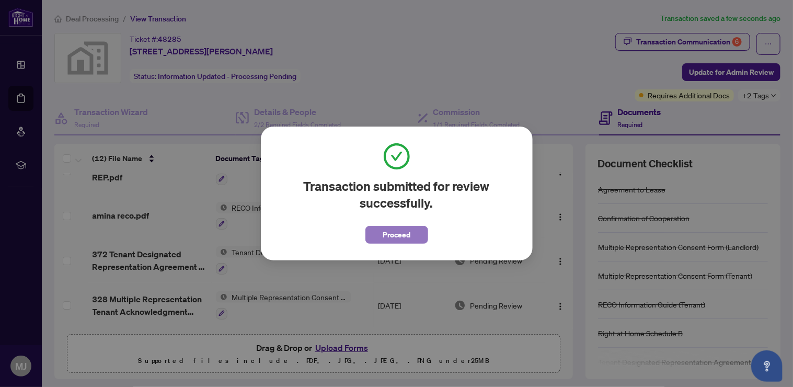
click at [403, 235] on span "Proceed" at bounding box center [396, 234] width 28 height 17
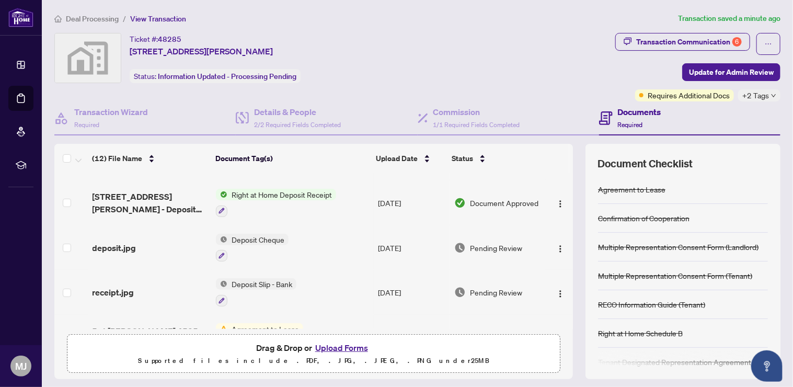
scroll to position [348, 0]
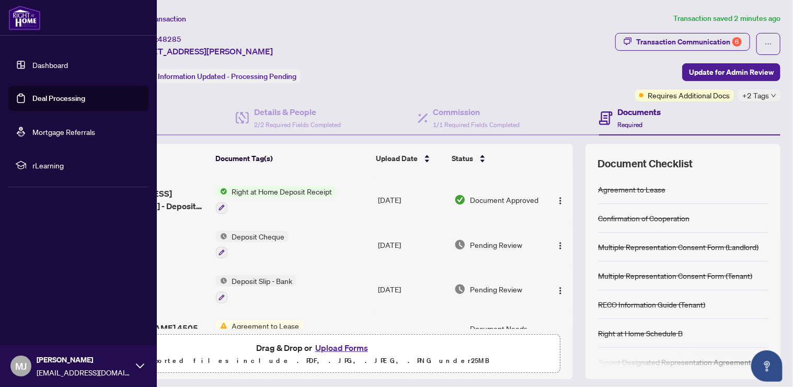
click at [45, 69] on link "Dashboard" at bounding box center [50, 64] width 36 height 9
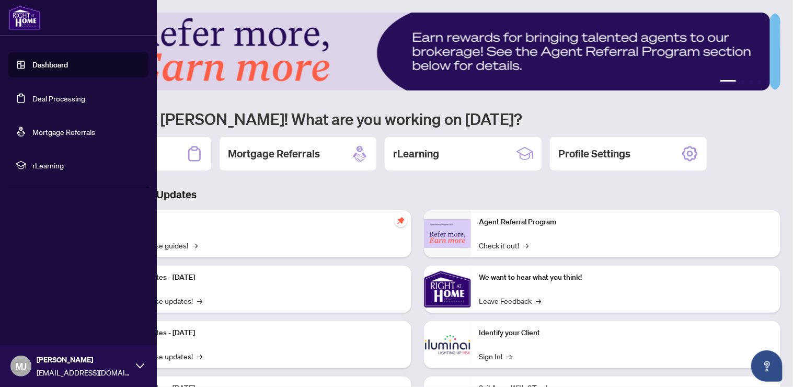
click at [65, 95] on link "Deal Processing" at bounding box center [58, 98] width 53 height 9
